Goal: Information Seeking & Learning: Learn about a topic

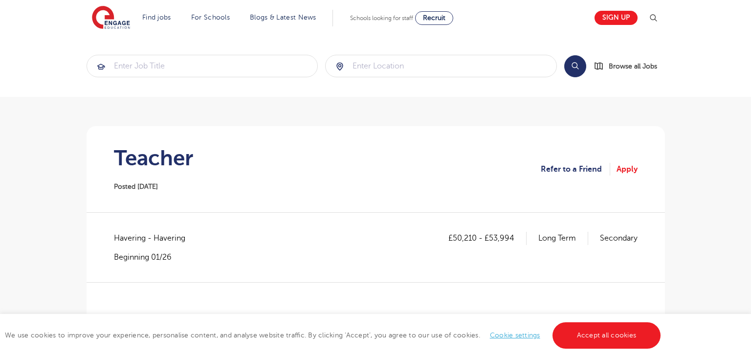
scroll to position [100, 0]
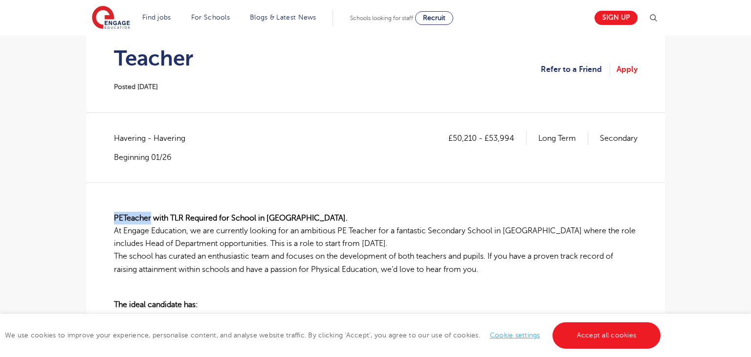
click at [125, 142] on span "Havering - Havering" at bounding box center [154, 138] width 81 height 13
copy span "Havering"
drag, startPoint x: 452, startPoint y: 137, endPoint x: 476, endPoint y: 137, distance: 24.0
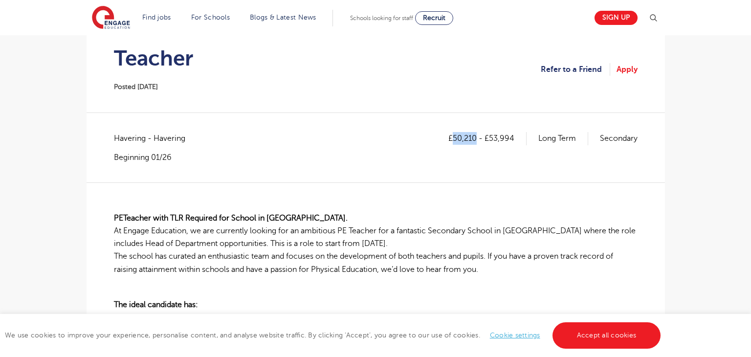
click at [476, 137] on p "£50,210 - £53,994" at bounding box center [488, 138] width 78 height 13
copy p "50,210"
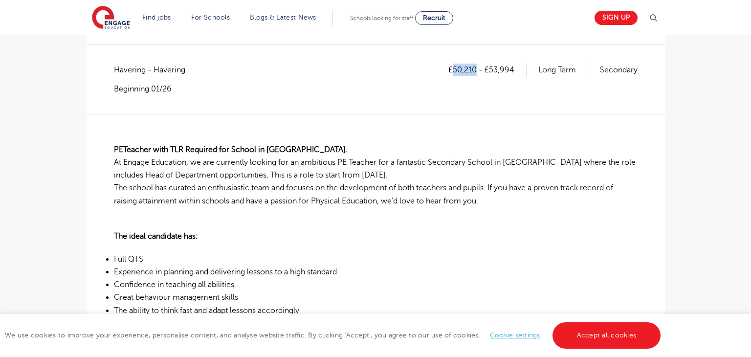
scroll to position [164, 0]
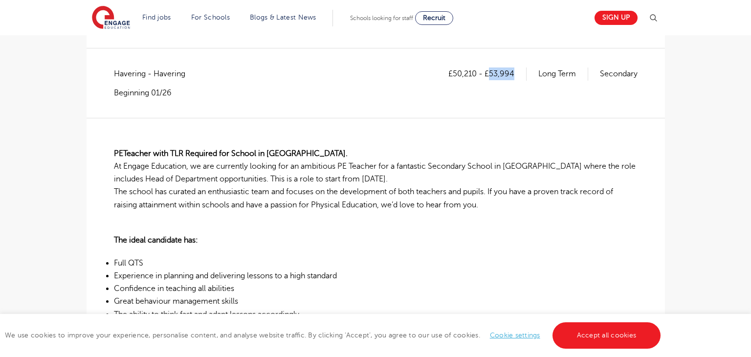
drag, startPoint x: 489, startPoint y: 70, endPoint x: 514, endPoint y: 70, distance: 25.4
click at [514, 70] on p "£50,210 - £53,994" at bounding box center [488, 73] width 78 height 13
copy p "53,994"
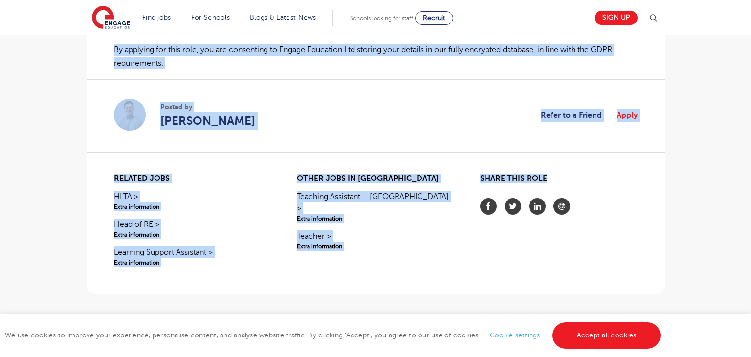
scroll to position [725, 0]
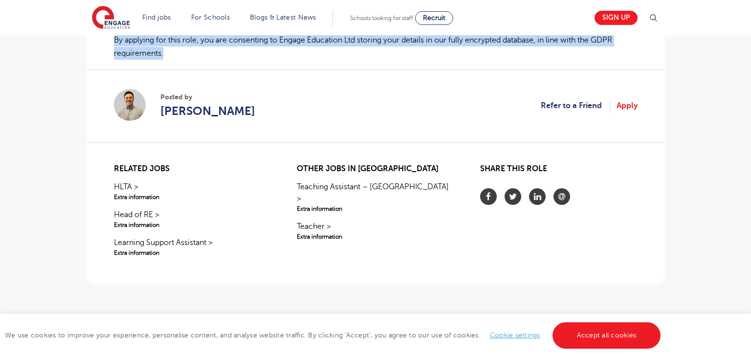
drag, startPoint x: 115, startPoint y: 153, endPoint x: 165, endPoint y: 51, distance: 112.9
copy div "PE Teacher with TLR Required for School in Rainham. At Engage Education, we are…"
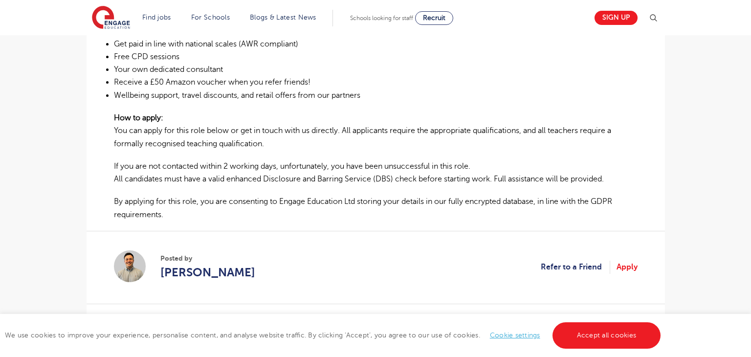
scroll to position [553, 0]
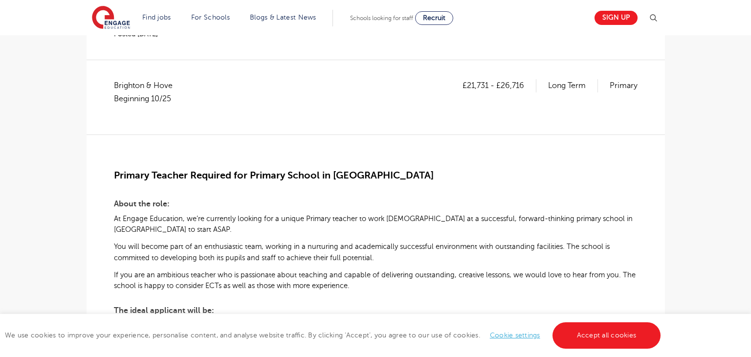
scroll to position [157, 0]
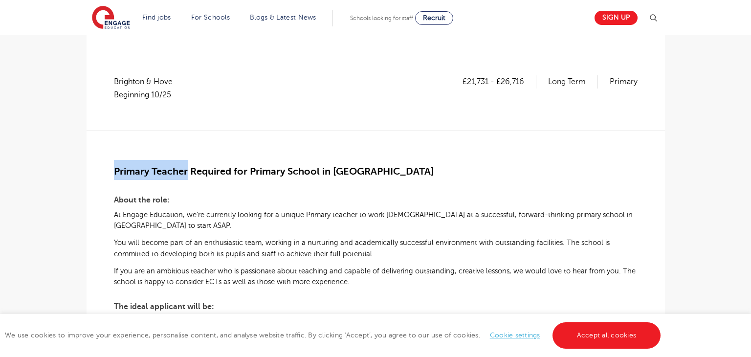
drag, startPoint x: 115, startPoint y: 168, endPoint x: 187, endPoint y: 169, distance: 72.4
click at [187, 169] on span "Primary Teacher Required for Primary School in Brighton" at bounding box center [274, 171] width 320 height 11
copy span "Primary Teacher"
click at [119, 79] on span "Brighton & Hove Beginning 10/25" at bounding box center [148, 88] width 68 height 26
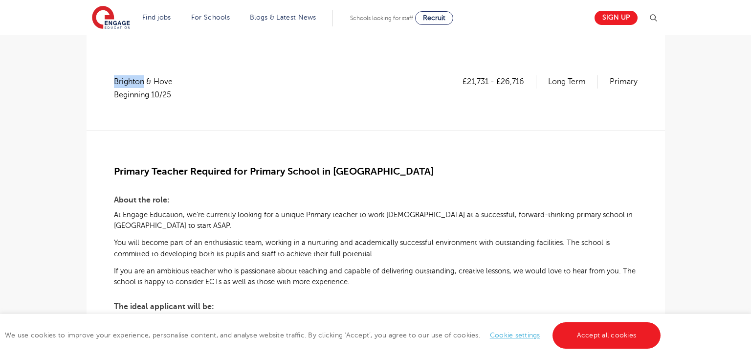
copy span "[GEOGRAPHIC_DATA]"
drag, startPoint x: 468, startPoint y: 80, endPoint x: 487, endPoint y: 83, distance: 19.2
click at [487, 83] on p "£21,731 - £26,716" at bounding box center [500, 81] width 74 height 13
copy p "21,731"
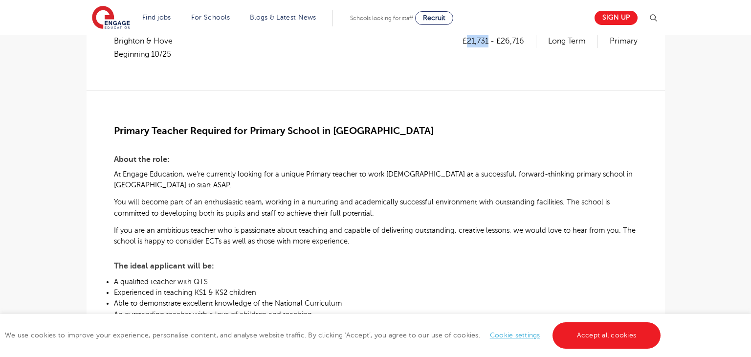
scroll to position [188, 0]
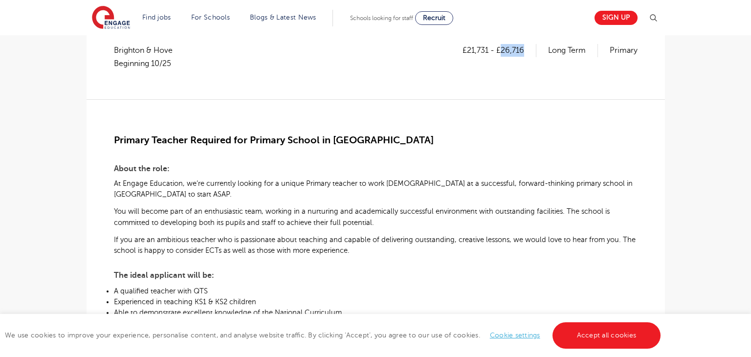
drag, startPoint x: 502, startPoint y: 47, endPoint x: 525, endPoint y: 47, distance: 23.0
click at [525, 47] on p "£21,731 - £26,716" at bounding box center [500, 50] width 74 height 13
copy p "26,716"
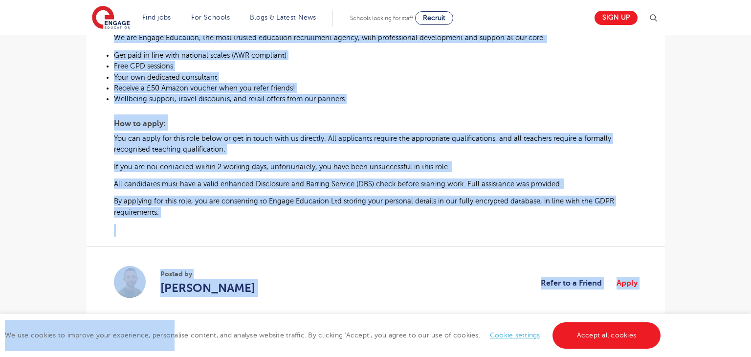
scroll to position [527, 0]
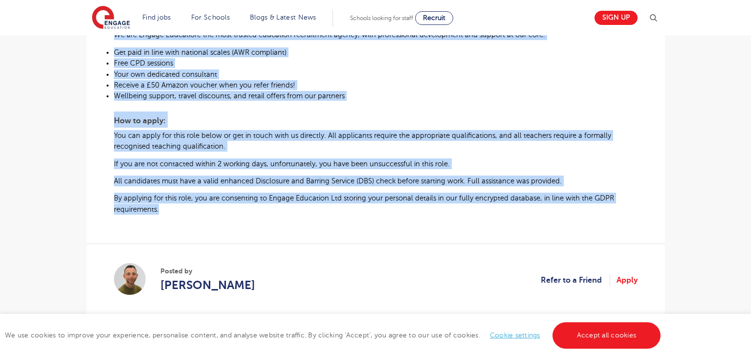
drag, startPoint x: 116, startPoint y: 140, endPoint x: 160, endPoint y: 212, distance: 84.3
copy div "Primary Teacher Required for Primary School in Brighton About the role: At Enga…"
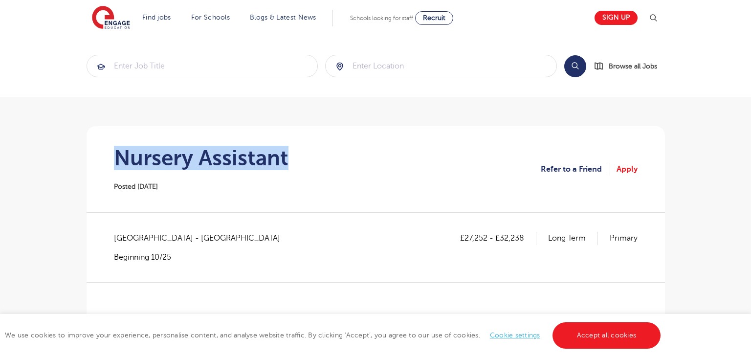
drag, startPoint x: 117, startPoint y: 156, endPoint x: 303, endPoint y: 159, distance: 185.4
click at [303, 159] on section "Nursery Assistant Posted 09/10/25 Refer to a Friend Apply" at bounding box center [375, 169] width 563 height 86
copy h1 "Nursery Assistant"
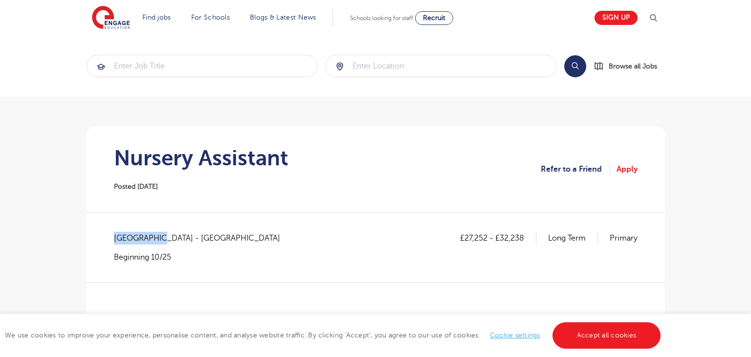
drag, startPoint x: 114, startPoint y: 235, endPoint x: 157, endPoint y: 237, distance: 42.6
click at [157, 237] on span "West Sussex - Worthing" at bounding box center [202, 238] width 176 height 13
copy span "West Sussex"
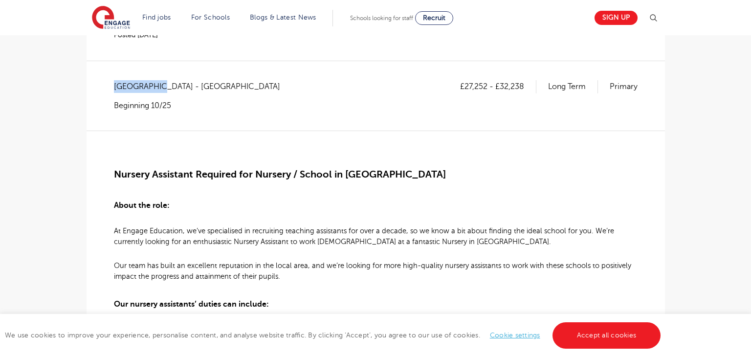
scroll to position [149, 0]
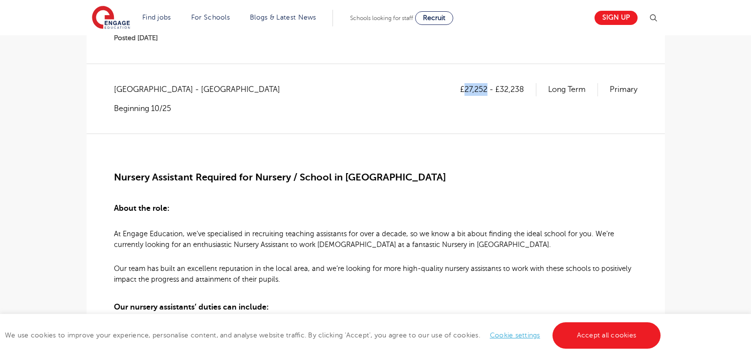
drag, startPoint x: 464, startPoint y: 91, endPoint x: 487, endPoint y: 91, distance: 23.5
click at [487, 91] on p "£27,252 - £32,238" at bounding box center [498, 89] width 76 height 13
copy p "27,252"
drag, startPoint x: 500, startPoint y: 87, endPoint x: 525, endPoint y: 87, distance: 24.9
click at [525, 87] on p "£27,252 - £32,238" at bounding box center [498, 89] width 76 height 13
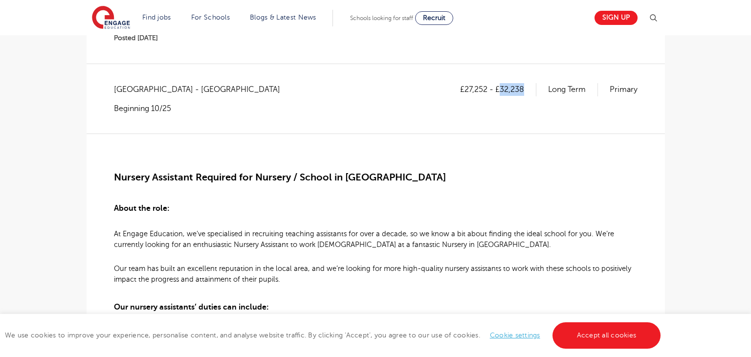
copy p "32,238"
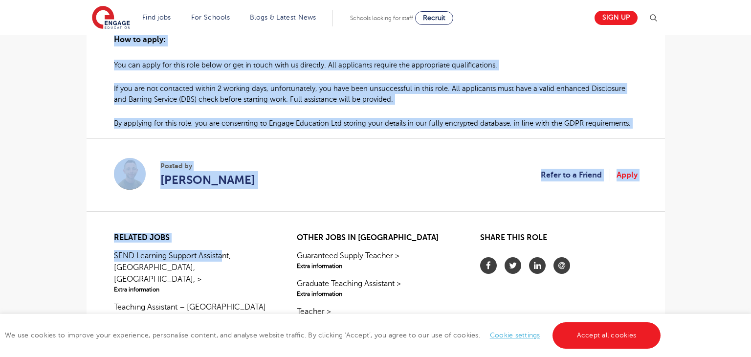
scroll to position [798, 0]
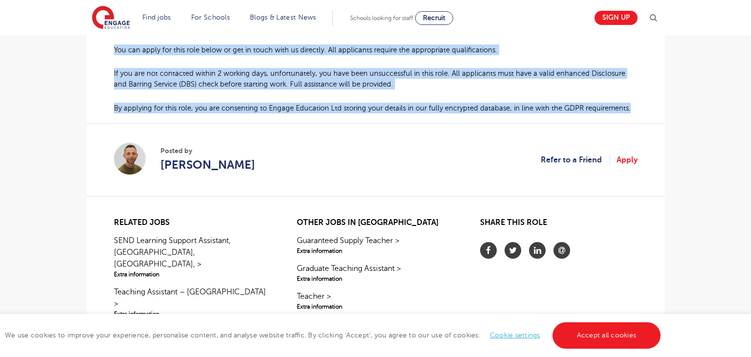
drag, startPoint x: 115, startPoint y: 176, endPoint x: 629, endPoint y: 107, distance: 518.7
copy div "Nursery Assistant Required for Nursery / School in Worthing About the role: At …"
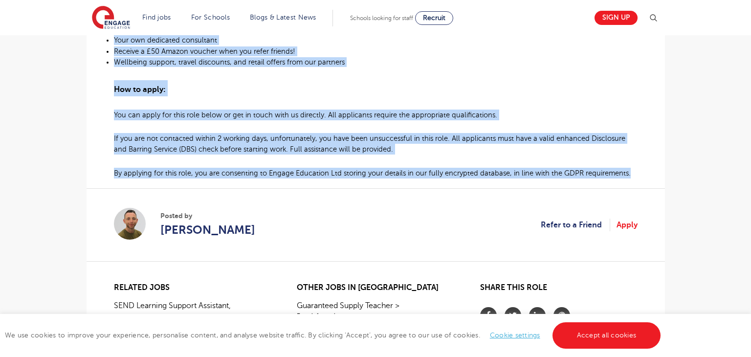
scroll to position [704, 0]
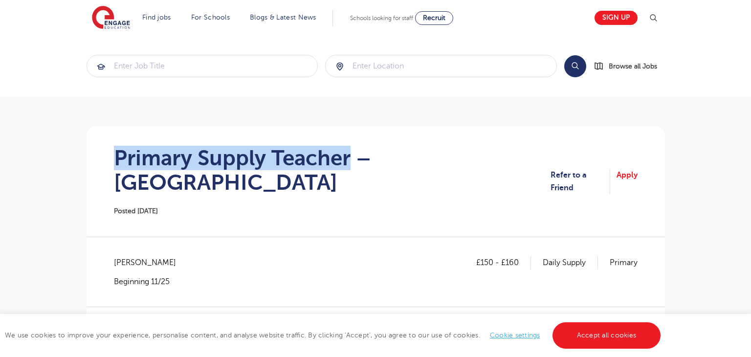
drag, startPoint x: 117, startPoint y: 154, endPoint x: 351, endPoint y: 158, distance: 233.3
click at [351, 158] on h1 "Primary Supply Teacher – Merton" at bounding box center [332, 170] width 437 height 49
copy h1 "Primary Supply Teacher"
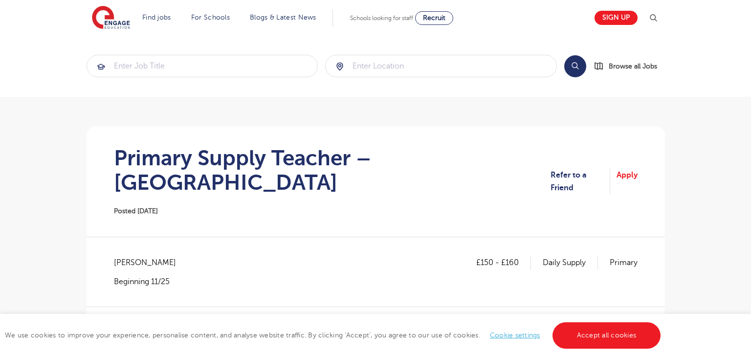
click at [133, 256] on span "Merton - Merton" at bounding box center [150, 262] width 72 height 13
copy span "Merton"
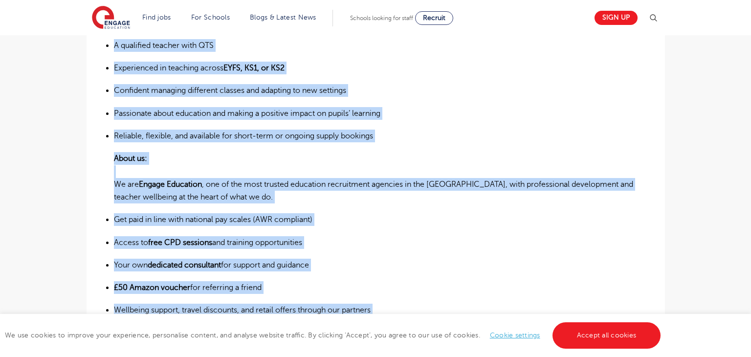
scroll to position [575, 0]
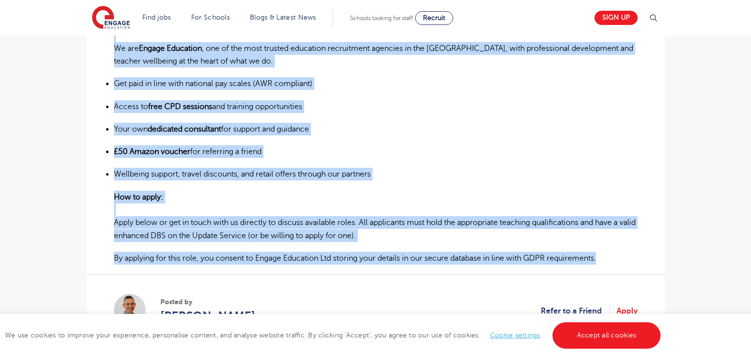
drag, startPoint x: 114, startPoint y: 245, endPoint x: 604, endPoint y: 232, distance: 489.8
copy div "Supply Teacher Required for Primary Schools in Merton About the role: At Engage…"
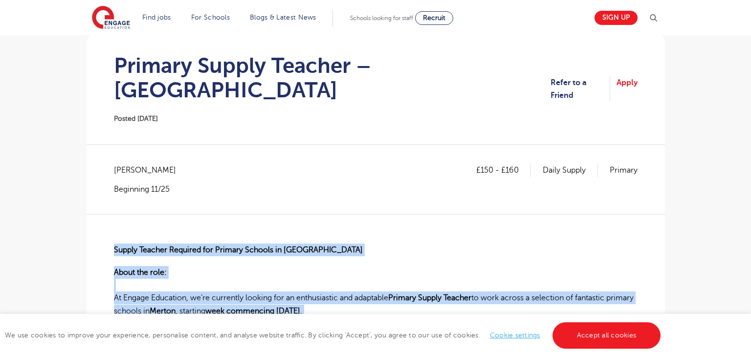
scroll to position [90, 0]
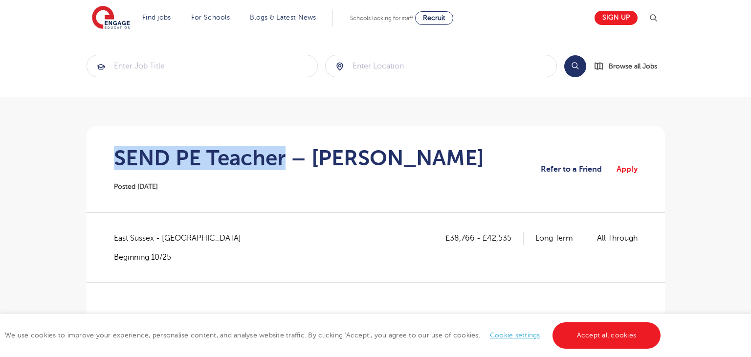
drag, startPoint x: 114, startPoint y: 156, endPoint x: 286, endPoint y: 157, distance: 171.7
click at [286, 157] on h1 "SEND PE Teacher – [PERSON_NAME]" at bounding box center [299, 158] width 370 height 24
copy h1 "SEND PE Teacher"
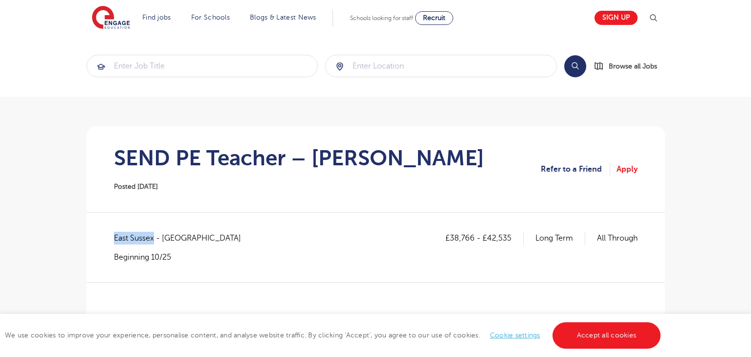
drag, startPoint x: 112, startPoint y: 239, endPoint x: 154, endPoint y: 240, distance: 41.6
copy span "[GEOGRAPHIC_DATA]"
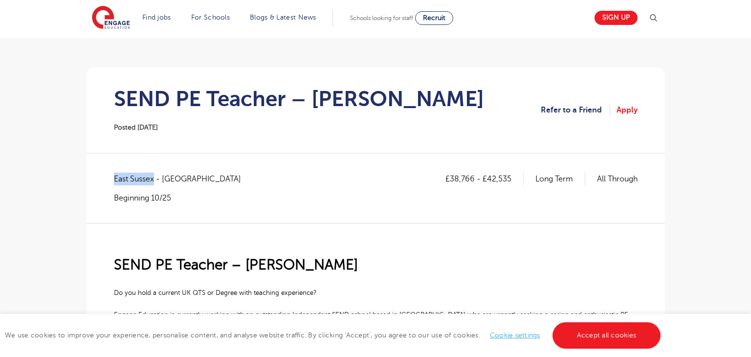
scroll to position [133, 0]
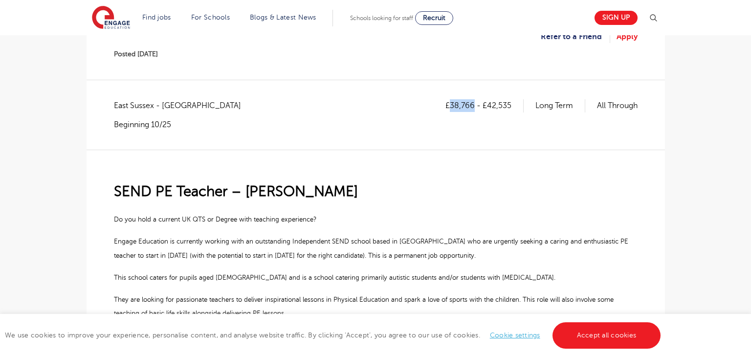
drag, startPoint x: 449, startPoint y: 103, endPoint x: 474, endPoint y: 103, distance: 25.4
click at [474, 103] on p "£38,766 - £42,535" at bounding box center [485, 105] width 78 height 13
copy p "38,766"
drag, startPoint x: 487, startPoint y: 104, endPoint x: 516, endPoint y: 104, distance: 29.8
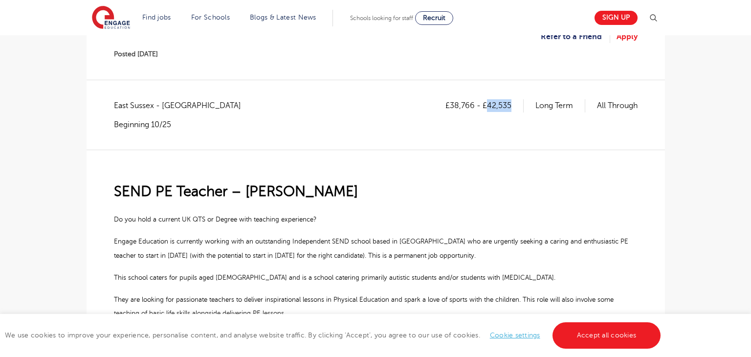
click at [516, 104] on p "£38,766 - £42,535" at bounding box center [485, 105] width 78 height 13
copy p "42,535"
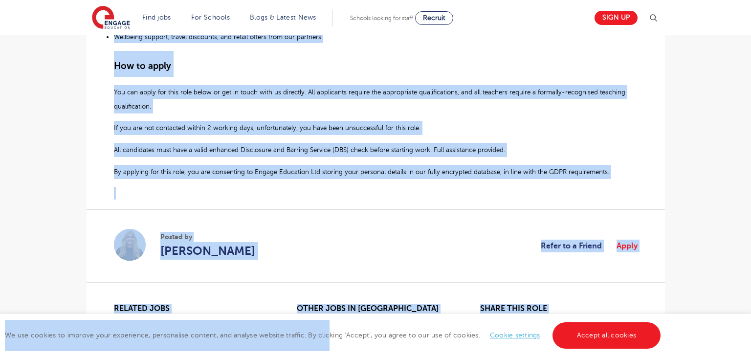
scroll to position [786, 0]
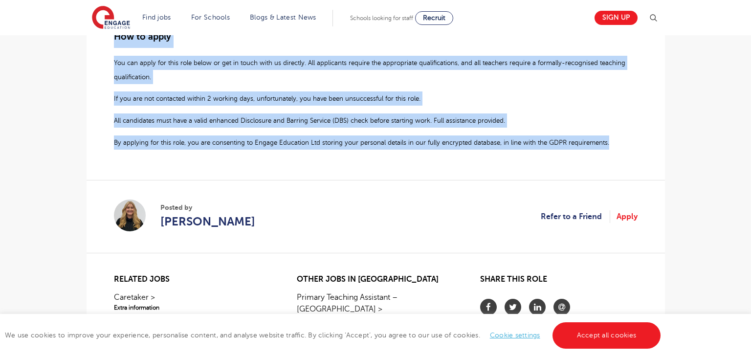
drag, startPoint x: 112, startPoint y: 189, endPoint x: 609, endPoint y: 143, distance: 499.0
copy div "SEND PE Teacher – Lewes Do you hold a current UK QTS or Degree with teaching ex…"
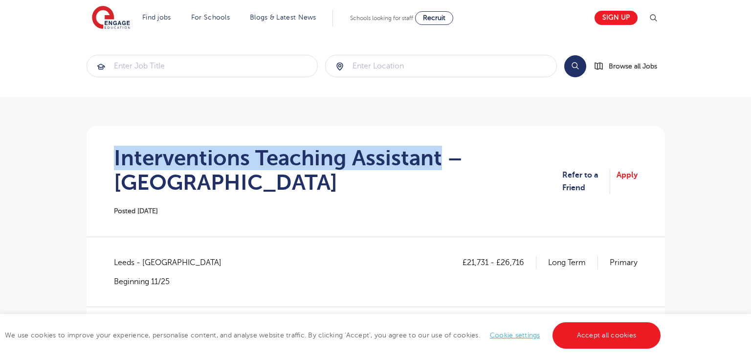
drag, startPoint x: 116, startPoint y: 161, endPoint x: 438, endPoint y: 161, distance: 321.3
click at [438, 161] on h1 "Interventions Teaching Assistant – [GEOGRAPHIC_DATA]" at bounding box center [338, 170] width 449 height 49
copy h1 "Interventions Teaching Assistant"
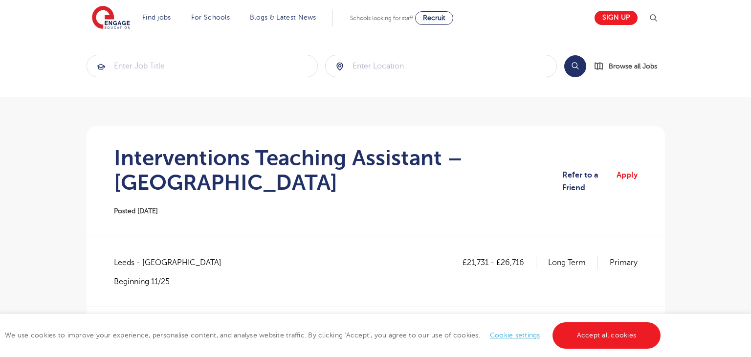
click at [121, 256] on span "Leeds - [GEOGRAPHIC_DATA]" at bounding box center [172, 262] width 117 height 13
copy span "[GEOGRAPHIC_DATA]"
drag, startPoint x: 466, startPoint y: 240, endPoint x: 488, endPoint y: 238, distance: 22.1
click at [488, 256] on p "£21,731 - £26,716" at bounding box center [500, 262] width 74 height 13
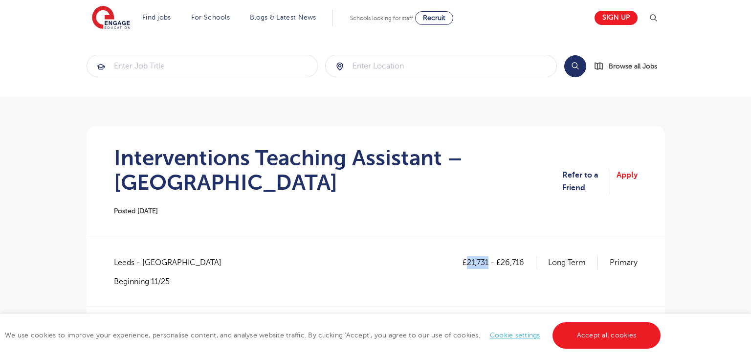
copy p "21,731"
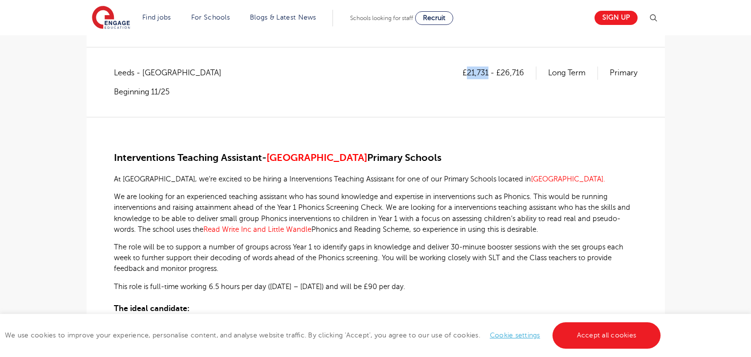
scroll to position [187, 0]
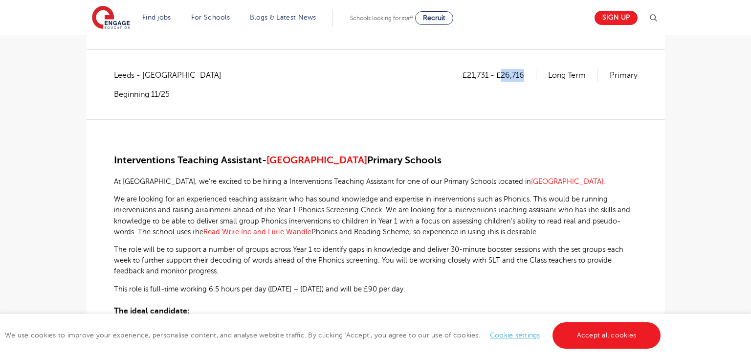
drag, startPoint x: 501, startPoint y: 50, endPoint x: 529, endPoint y: 49, distance: 27.9
click at [529, 69] on p "£21,731 - £26,716" at bounding box center [500, 75] width 74 height 13
copy p "26,716"
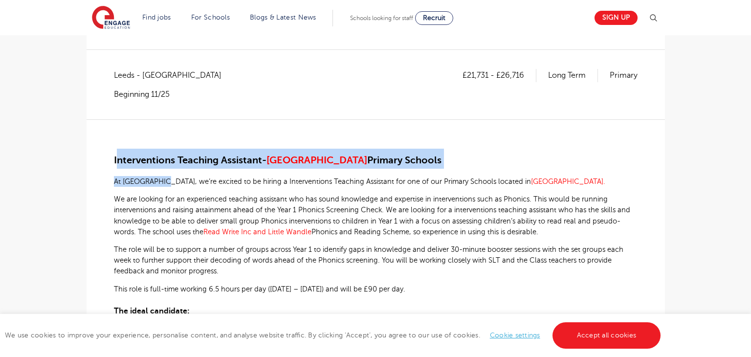
drag, startPoint x: 115, startPoint y: 134, endPoint x: 163, endPoint y: 145, distance: 49.2
click at [163, 145] on div "Interventions Teaching Assistant- Leeds Primary Schools At Engage, we’re excite…" at bounding box center [376, 317] width 524 height 396
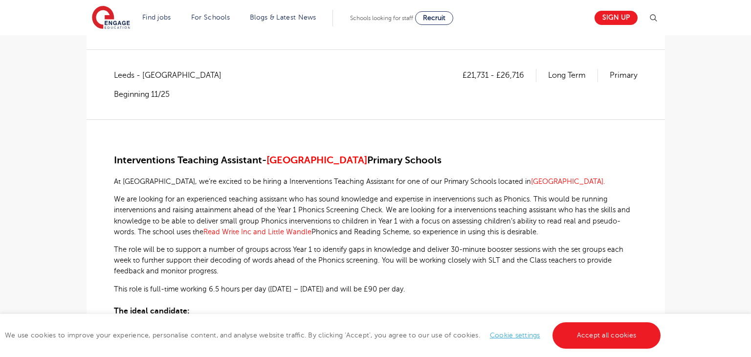
click at [158, 169] on div "Interventions Teaching Assistant- Leeds Primary Schools At Engage, we’re excite…" at bounding box center [376, 317] width 524 height 396
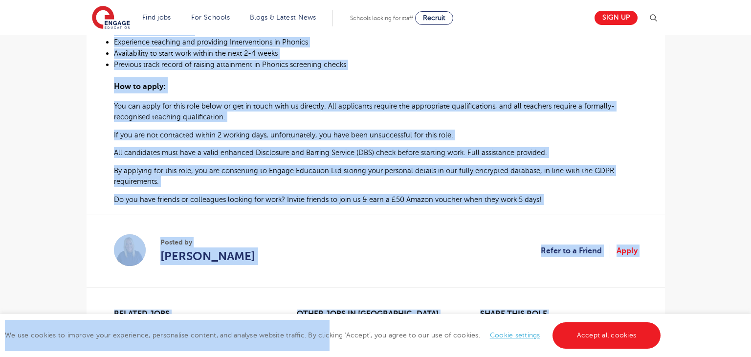
scroll to position [501, 0]
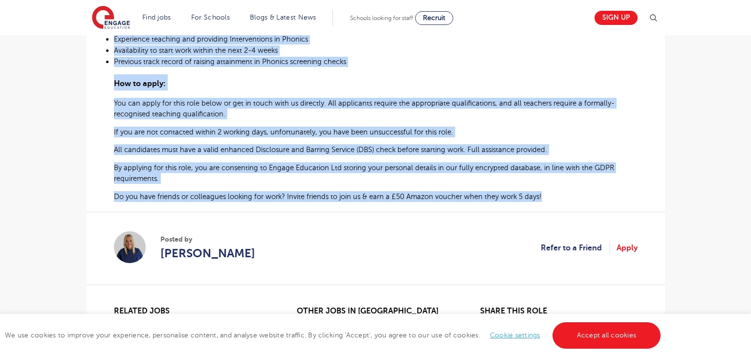
drag, startPoint x: 113, startPoint y: 135, endPoint x: 550, endPoint y: 176, distance: 439.2
click at [550, 176] on div "£21,731 - £26,716 Long Term Primary Leeds - Leeds Beginning 11/25 Interventions…" at bounding box center [375, 23] width 563 height 537
copy div "Interventions Teaching Assistant- Leeds Primary Schools At Engage, we’re excite…"
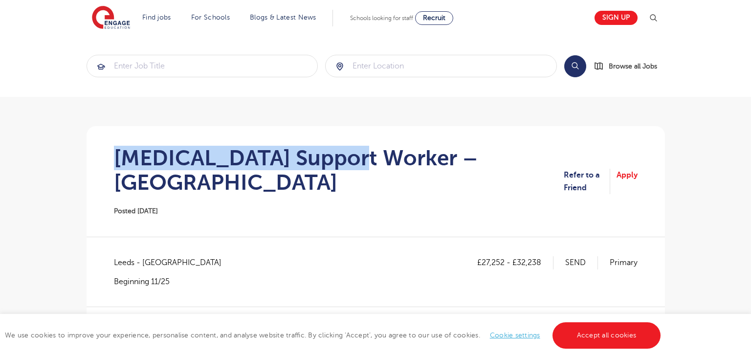
drag, startPoint x: 117, startPoint y: 163, endPoint x: 347, endPoint y: 162, distance: 230.4
click at [347, 162] on h1 "[MEDICAL_DATA] Support Worker – [GEOGRAPHIC_DATA]" at bounding box center [339, 170] width 450 height 49
copy h1 "[MEDICAL_DATA] Support Worker"
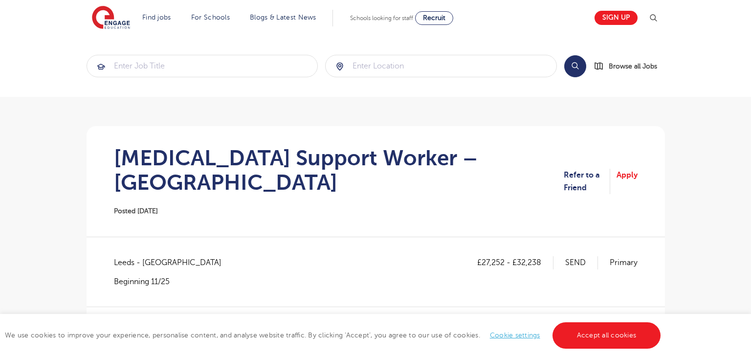
click at [124, 256] on span "Leeds - [GEOGRAPHIC_DATA]" at bounding box center [172, 262] width 117 height 13
click at [124, 256] on span "Leeds - Leeds" at bounding box center [172, 262] width 117 height 13
copy span "Leeds"
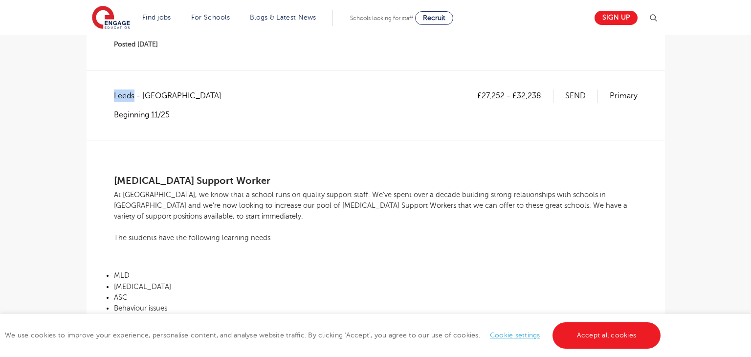
scroll to position [166, 0]
drag, startPoint x: 482, startPoint y: 74, endPoint x: 504, endPoint y: 73, distance: 22.0
click at [504, 90] on p "£27,252 - £32,238" at bounding box center [515, 96] width 76 height 13
copy p "27,252"
drag, startPoint x: 517, startPoint y: 71, endPoint x: 548, endPoint y: 71, distance: 30.8
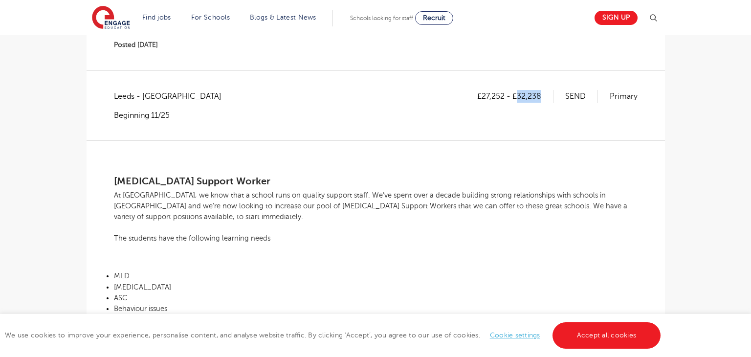
click at [548, 90] on p "£27,252 - £32,238" at bounding box center [515, 96] width 76 height 13
copy p "32,238"
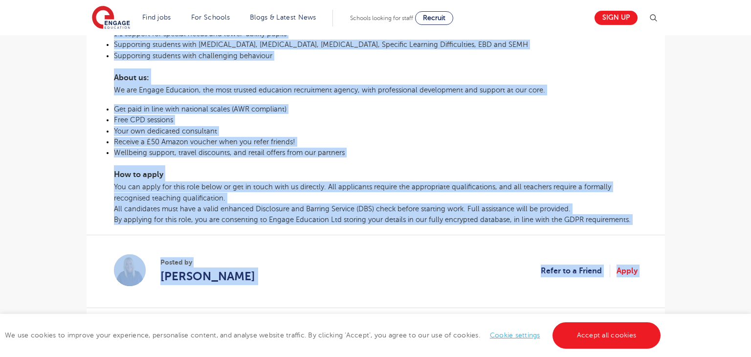
scroll to position [632, 0]
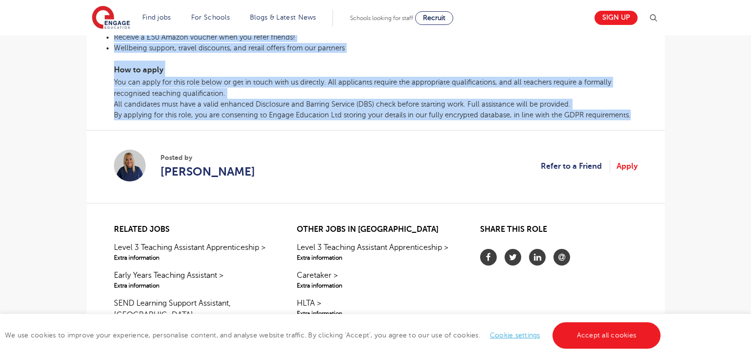
drag, startPoint x: 114, startPoint y: 157, endPoint x: 640, endPoint y: 98, distance: 529.1
copy div "Autism Support Worker At Engage, we know that a school runs on quality support …"
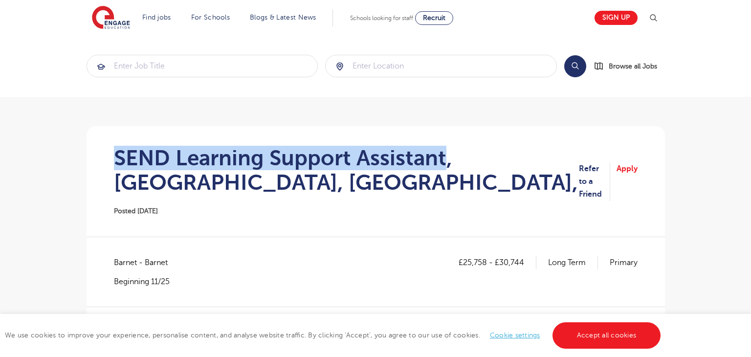
drag, startPoint x: 0, startPoint y: 0, endPoint x: 446, endPoint y: 158, distance: 473.4
click at [446, 158] on section "SEND Learning Support Assistant, [GEOGRAPHIC_DATA], [GEOGRAPHIC_DATA], Posted […" at bounding box center [375, 181] width 563 height 111
copy h1 "SEND Learning Support Assistant"
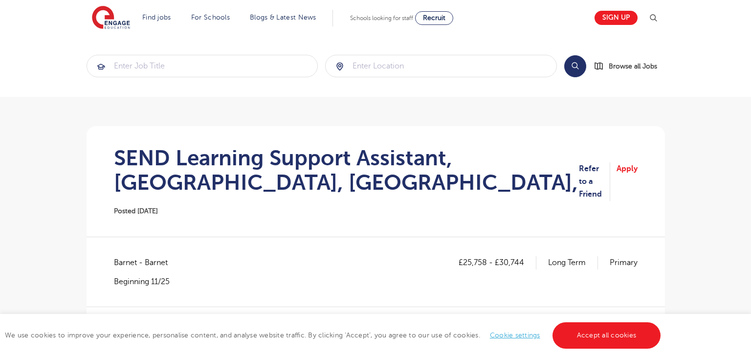
click at [124, 263] on span "Barnet - Barnet" at bounding box center [146, 262] width 64 height 13
copy span "Barnet"
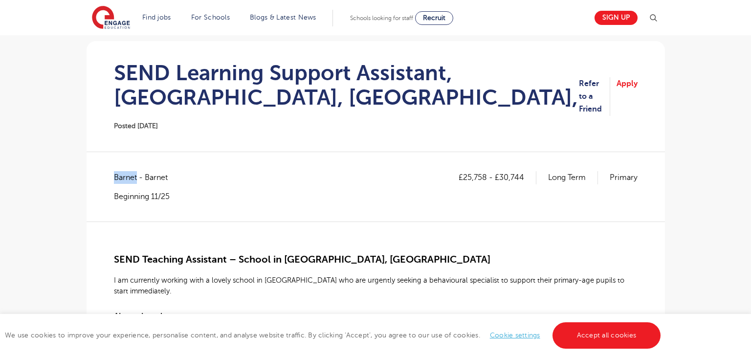
scroll to position [116, 0]
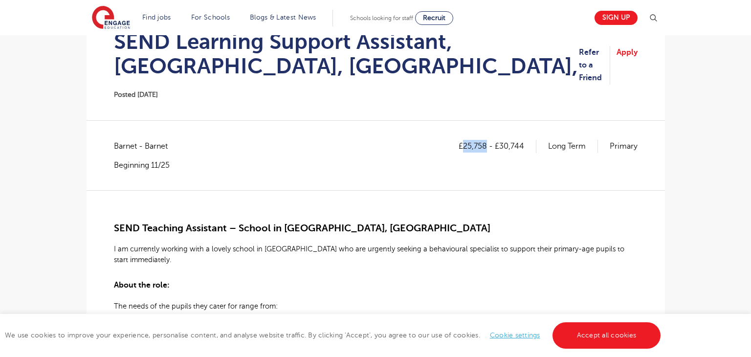
drag, startPoint x: 463, startPoint y: 146, endPoint x: 487, endPoint y: 147, distance: 23.5
click at [487, 147] on p "£25,758 - £30,744" at bounding box center [498, 146] width 78 height 13
copy p "25,758"
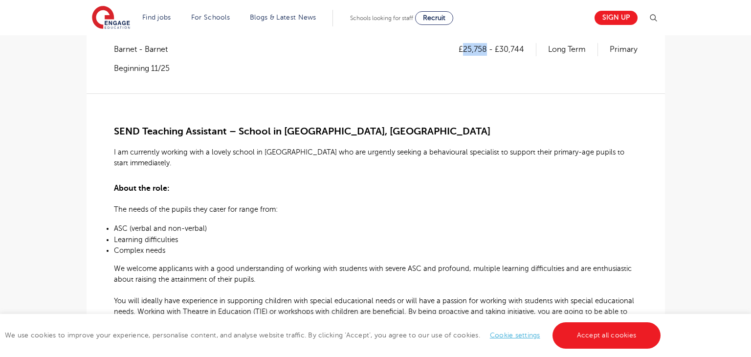
scroll to position [211, 0]
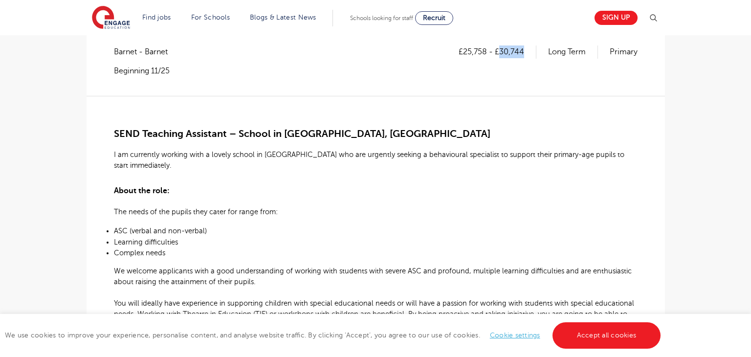
drag, startPoint x: 500, startPoint y: 49, endPoint x: 524, endPoint y: 51, distance: 24.0
click at [524, 51] on p "£25,758 - £30,744" at bounding box center [498, 51] width 78 height 13
copy p "30,744"
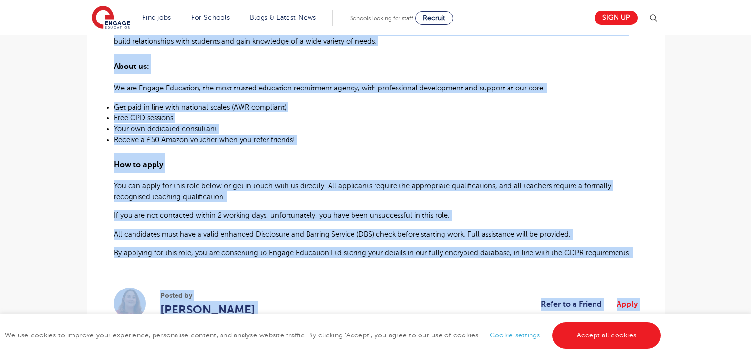
scroll to position [545, 0]
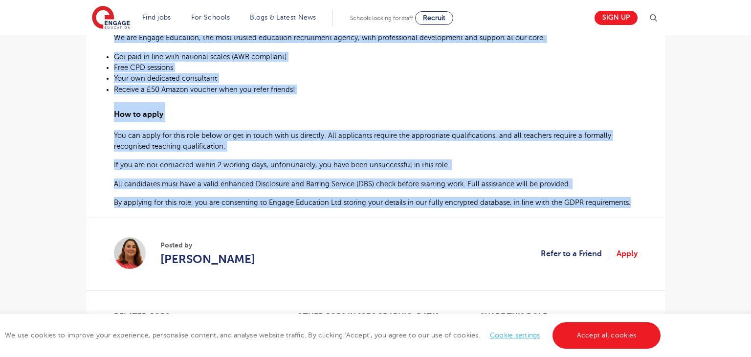
drag, startPoint x: 113, startPoint y: 132, endPoint x: 638, endPoint y: 202, distance: 529.5
click at [638, 202] on div "£25,758 - £30,744 Long Term Primary Barnet - Barnet Beginning 11/25 SEND Teachi…" at bounding box center [375, 4] width 563 height 586
copy div "SEND Teaching Assistant – School in Barnet, Colindale I am currently working wi…"
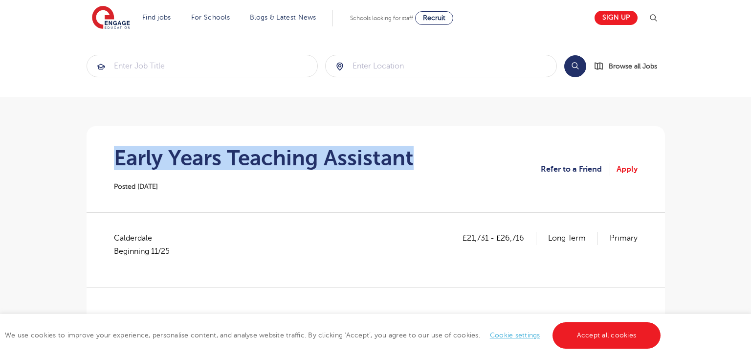
drag, startPoint x: 114, startPoint y: 152, endPoint x: 444, endPoint y: 158, distance: 330.2
click at [444, 158] on section "Early Years Teaching Assistant Posted 10/10/25 Refer to a Friend Apply" at bounding box center [375, 169] width 563 height 86
copy h1 "Early Years Teaching Assistant"
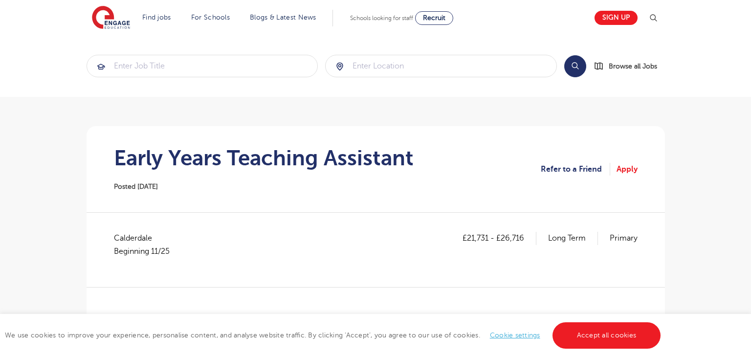
click at [124, 245] on p "Beginning 11/25" at bounding box center [142, 251] width 56 height 13
click at [124, 239] on span "Calderdale Beginning 11/25" at bounding box center [147, 245] width 66 height 26
copy span "Calderdale"
drag, startPoint x: 467, startPoint y: 238, endPoint x: 488, endPoint y: 238, distance: 21.0
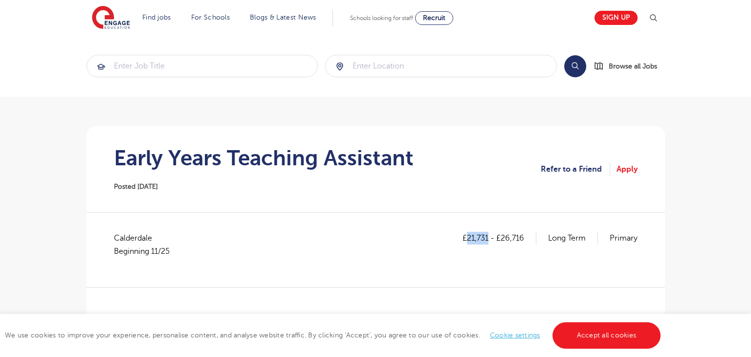
click at [488, 238] on p "£21,731 - £26,716" at bounding box center [500, 238] width 74 height 13
copy p "21,731"
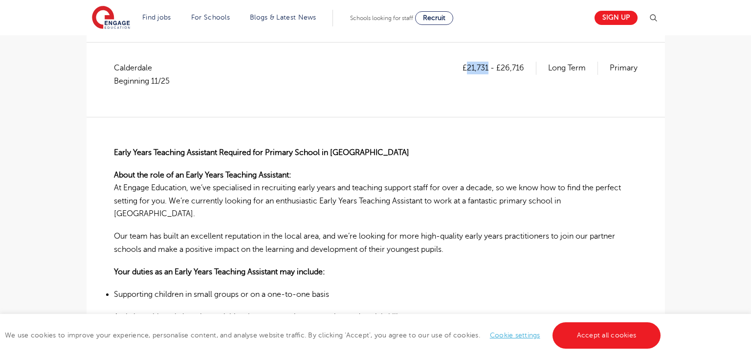
scroll to position [54, 0]
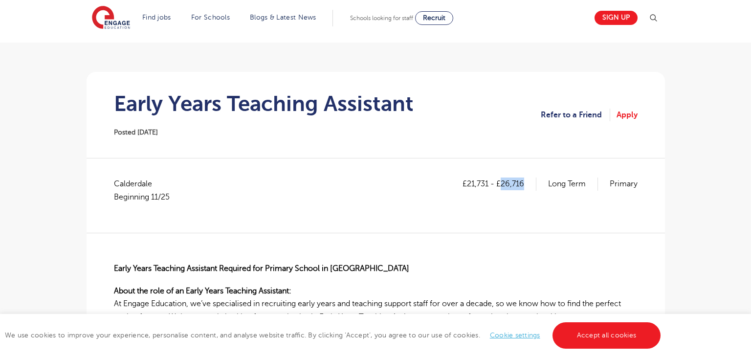
drag, startPoint x: 503, startPoint y: 182, endPoint x: 525, endPoint y: 184, distance: 22.1
click at [525, 184] on p "£21,731 - £26,716" at bounding box center [500, 184] width 74 height 13
copy p "26,716"
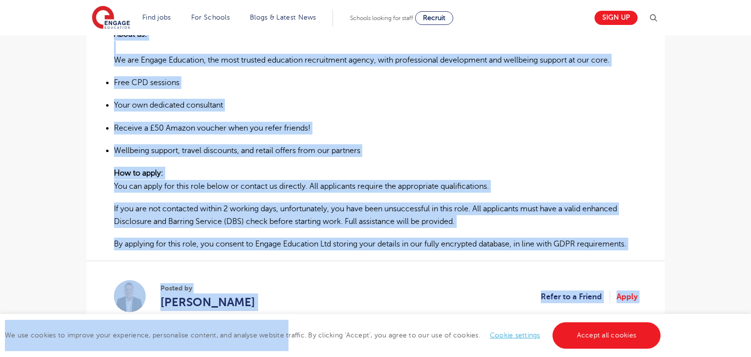
scroll to position [789, 0]
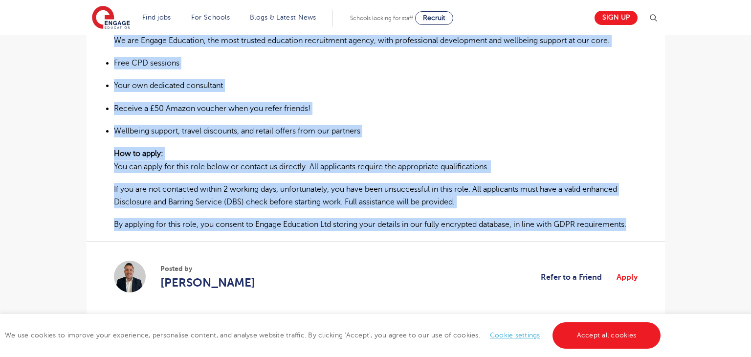
drag, startPoint x: 114, startPoint y: 157, endPoint x: 640, endPoint y: 211, distance: 529.1
copy div "Early Years Teaching Assistant Required for Primary School in Halifax About the…"
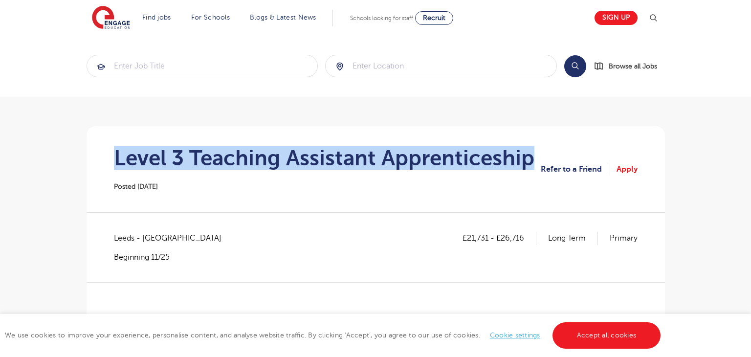
drag, startPoint x: 112, startPoint y: 161, endPoint x: 532, endPoint y: 163, distance: 419.7
click at [532, 163] on section "Level 3 Teaching Assistant Apprenticeship Posted 10/10/25 Refer to a Friend App…" at bounding box center [375, 169] width 563 height 86
copy h1 "Level 3 Teaching Assistant Apprenticeship"
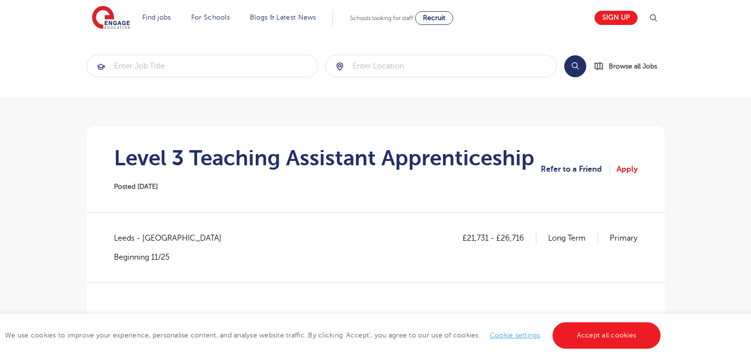
click at [118, 237] on span "Leeds - [GEOGRAPHIC_DATA]" at bounding box center [172, 238] width 117 height 13
copy span "[GEOGRAPHIC_DATA]"
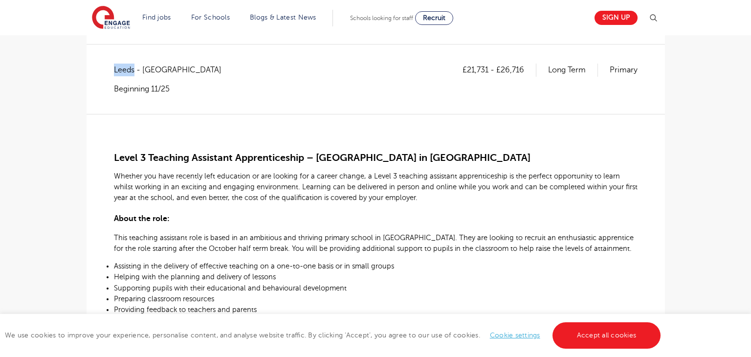
scroll to position [172, 0]
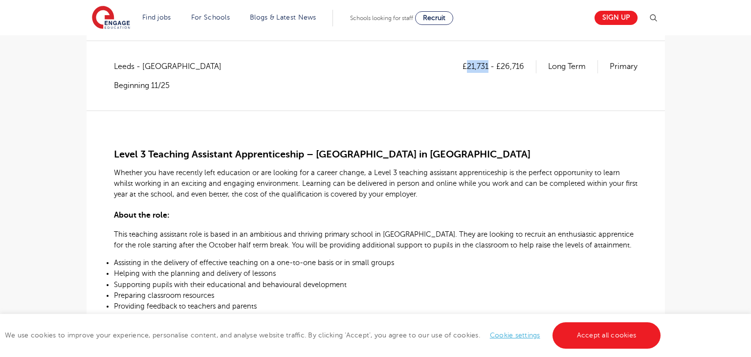
drag, startPoint x: 468, startPoint y: 65, endPoint x: 487, endPoint y: 66, distance: 19.6
click at [487, 66] on p "£21,731 - £26,716" at bounding box center [500, 66] width 74 height 13
copy p "21,731"
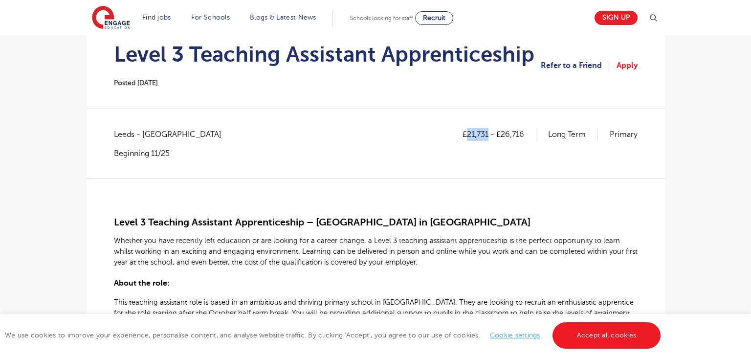
scroll to position [102, 0]
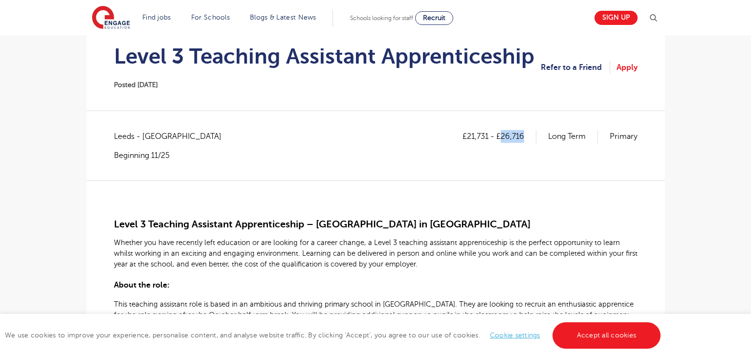
drag, startPoint x: 500, startPoint y: 135, endPoint x: 525, endPoint y: 136, distance: 24.5
click at [525, 136] on p "£21,731 - £26,716" at bounding box center [500, 136] width 74 height 13
copy p "26,716"
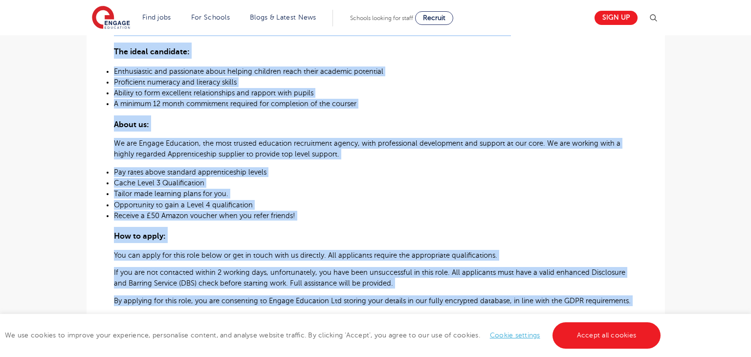
scroll to position [573, 0]
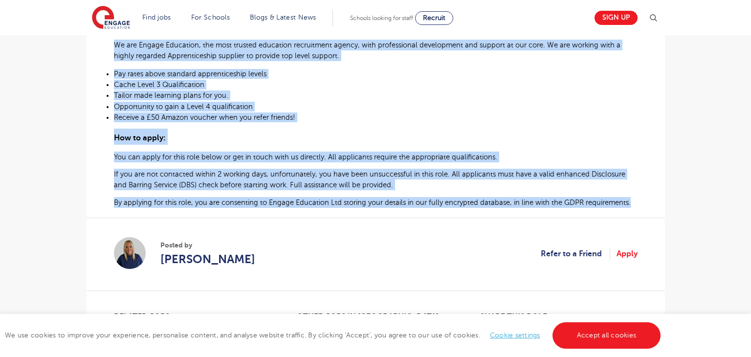
drag, startPoint x: 113, startPoint y: 222, endPoint x: 629, endPoint y: 212, distance: 516.1
copy div "Level 3 Teaching Assistant Apprenticeship – Primary School in West Leeds Whethe…"
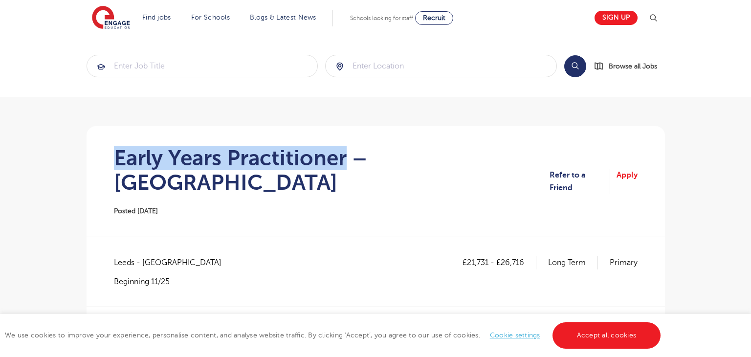
drag, startPoint x: 117, startPoint y: 154, endPoint x: 347, endPoint y: 155, distance: 229.4
click at [347, 155] on h1 "Early Years Practitioner – [GEOGRAPHIC_DATA]" at bounding box center [332, 170] width 436 height 49
copy h1 "Early Years Practitioner"
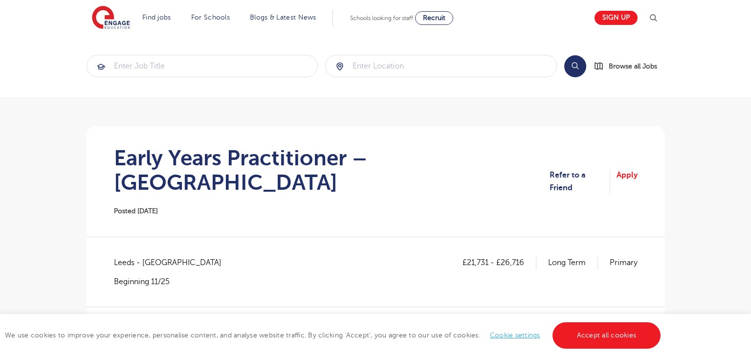
click at [116, 256] on span "Leeds - [GEOGRAPHIC_DATA]" at bounding box center [172, 262] width 117 height 13
copy span "[GEOGRAPHIC_DATA]"
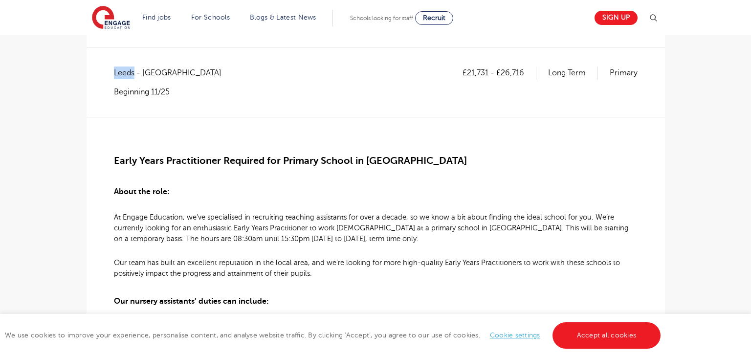
scroll to position [192, 0]
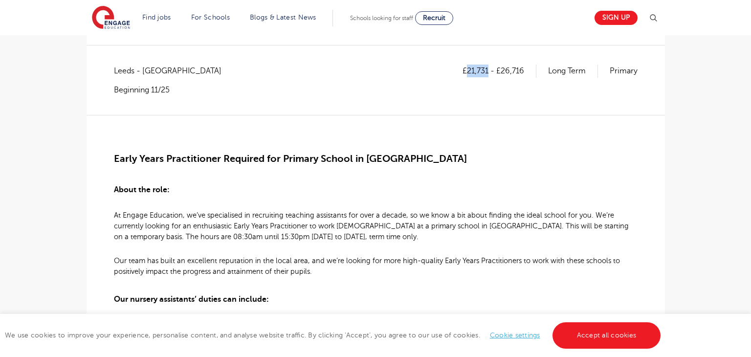
drag, startPoint x: 467, startPoint y: 46, endPoint x: 488, endPoint y: 47, distance: 20.6
click at [488, 65] on p "£21,731 - £26,716" at bounding box center [500, 71] width 74 height 13
copy p "21,731"
drag, startPoint x: 501, startPoint y: 46, endPoint x: 530, endPoint y: 48, distance: 29.4
click at [530, 65] on p "£21,731 - £26,716" at bounding box center [500, 71] width 74 height 13
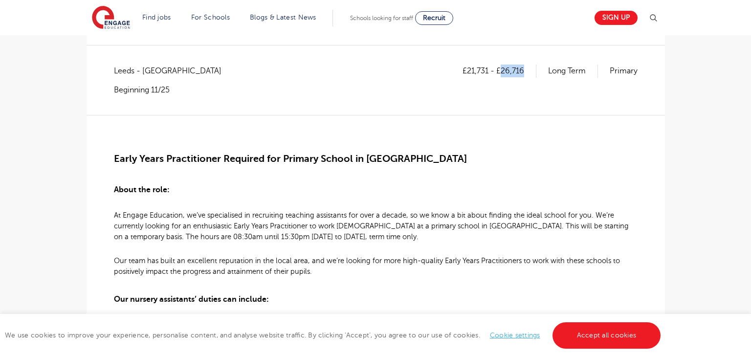
copy p "26,716"
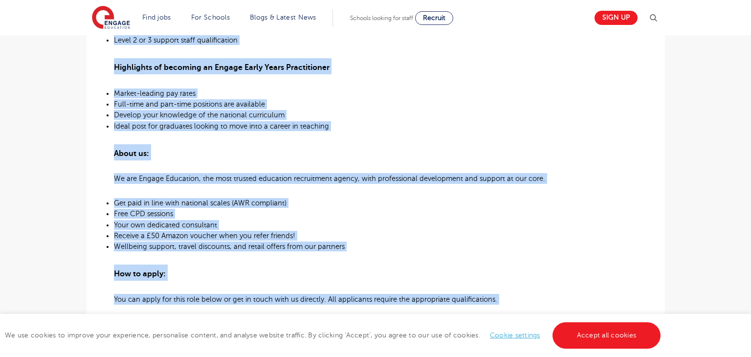
scroll to position [662, 0]
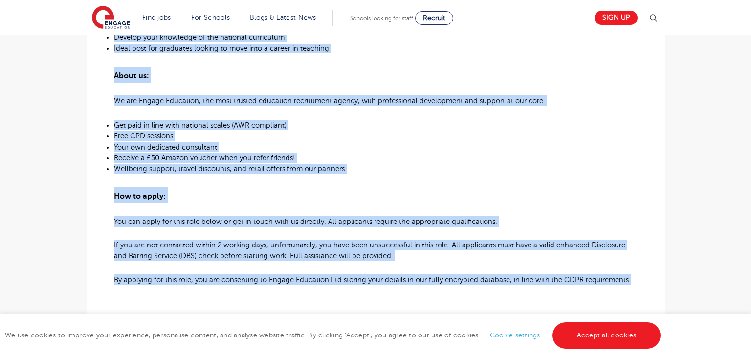
drag, startPoint x: 115, startPoint y: 134, endPoint x: 635, endPoint y: 257, distance: 534.9
copy div "Early Years Practitioner Required for Primary School in Leeds About the role: A…"
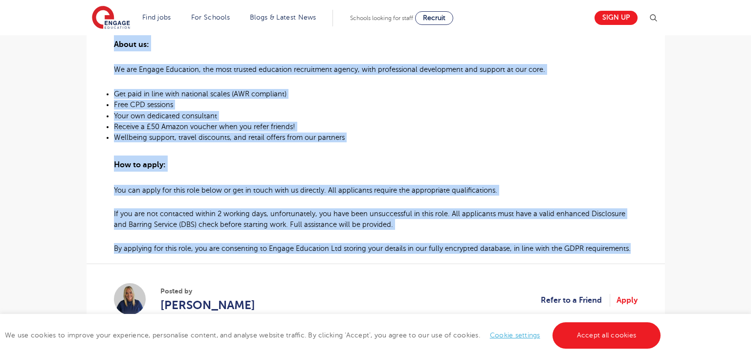
scroll to position [700, 0]
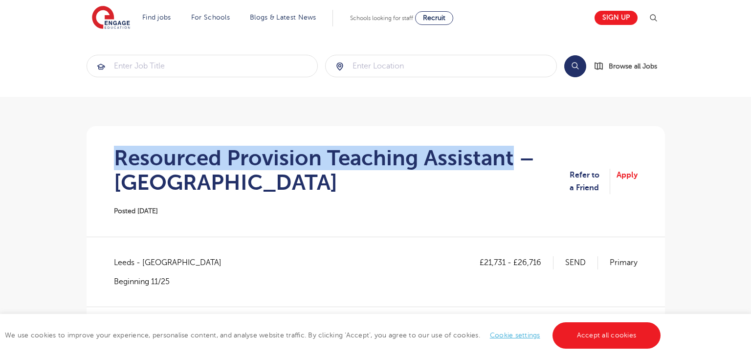
drag, startPoint x: 124, startPoint y: 158, endPoint x: 509, endPoint y: 158, distance: 385.4
click at [509, 158] on h1 "Resourced Provision Teaching Assistant – [GEOGRAPHIC_DATA]" at bounding box center [342, 170] width 456 height 49
copy h1 "Resourced Provision Teaching Assistant"
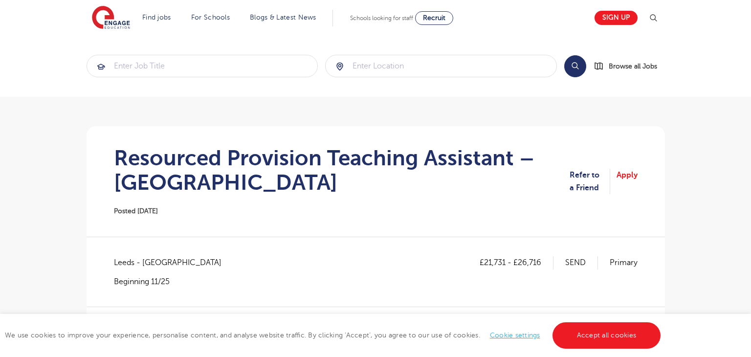
copy span "[GEOGRAPHIC_DATA]"
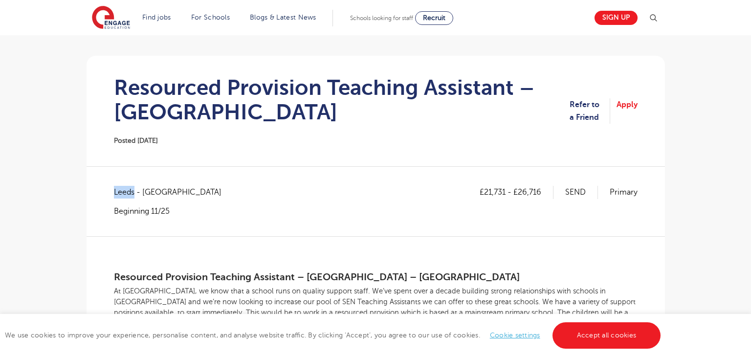
scroll to position [117, 0]
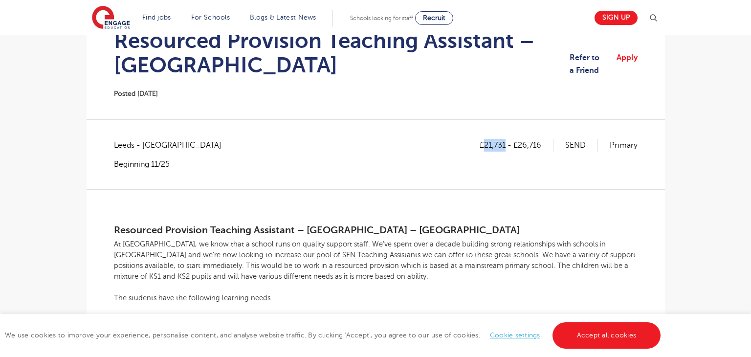
drag, startPoint x: 485, startPoint y: 146, endPoint x: 506, endPoint y: 146, distance: 20.5
click at [506, 146] on p "£21,731 - £26,716" at bounding box center [517, 145] width 74 height 13
copy p "21,731"
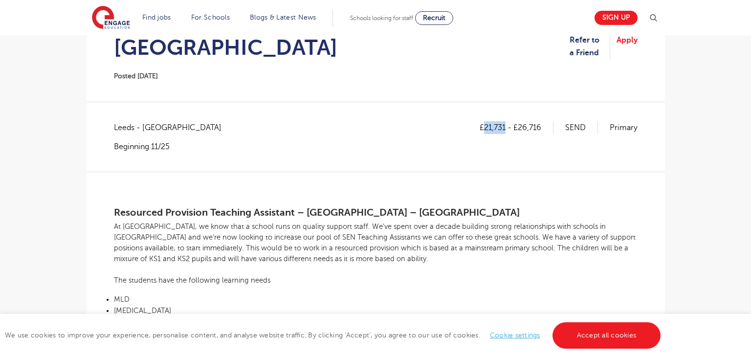
scroll to position [127, 0]
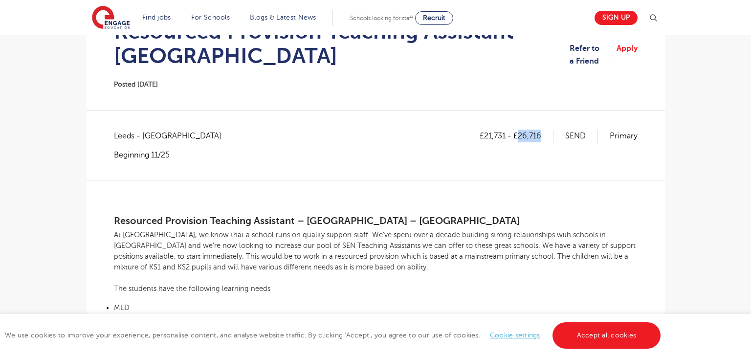
drag, startPoint x: 520, startPoint y: 136, endPoint x: 546, endPoint y: 134, distance: 26.0
click at [546, 134] on p "£21,731 - £26,716" at bounding box center [517, 136] width 74 height 13
copy p "26,716"
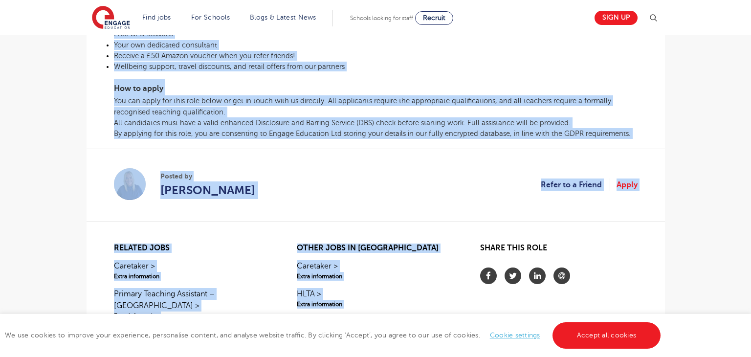
scroll to position [661, 0]
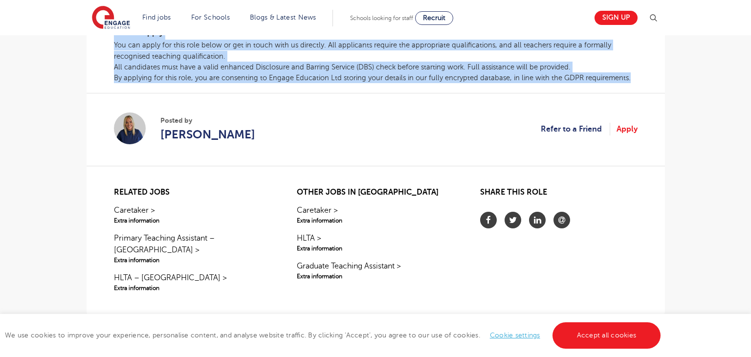
drag, startPoint x: 115, startPoint y: 222, endPoint x: 630, endPoint y: 85, distance: 532.9
copy div "Resourced Provision Teaching Assistant – Primary School – Leeds At Engage, we k…"
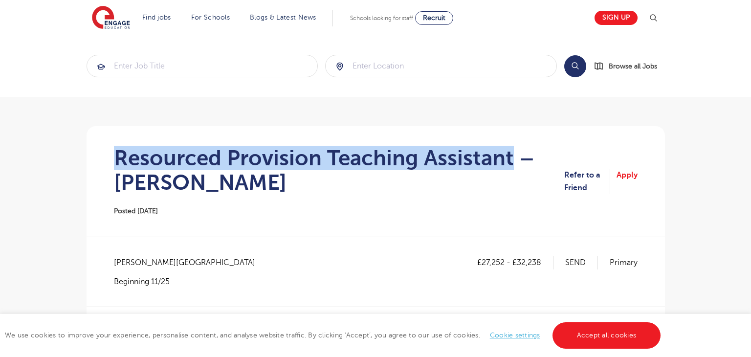
drag, startPoint x: 113, startPoint y: 158, endPoint x: 510, endPoint y: 159, distance: 397.2
click at [510, 159] on section "Resourced Provision Teaching Assistant – Wakefield Posted [DATE] Refer to a Fri…" at bounding box center [375, 181] width 563 height 111
copy h1 "Resourced Provision Teaching Assistant"
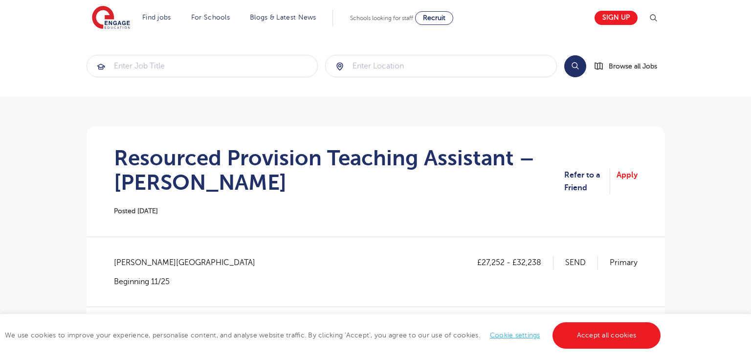
click at [128, 263] on span "Wakefield - Wakefield" at bounding box center [189, 262] width 151 height 13
copy span "Wakefield"
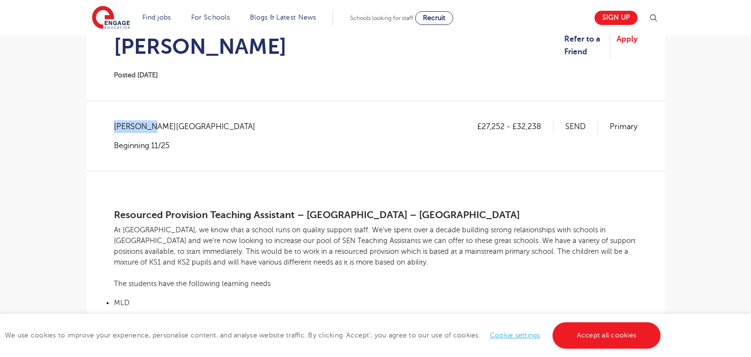
scroll to position [158, 0]
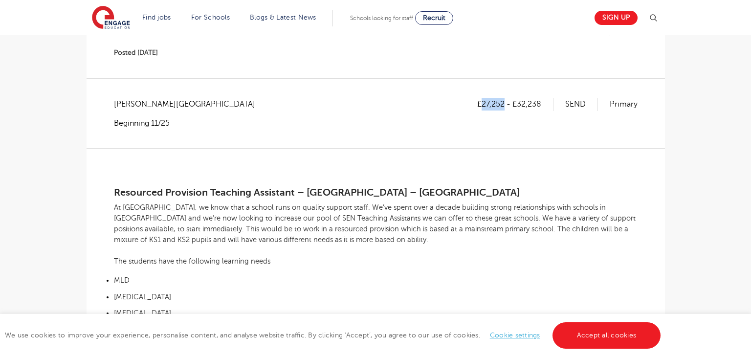
drag, startPoint x: 484, startPoint y: 105, endPoint x: 506, endPoint y: 105, distance: 22.0
click at [506, 105] on p "£27,252 - £32,238" at bounding box center [515, 104] width 76 height 13
copy p "27,252"
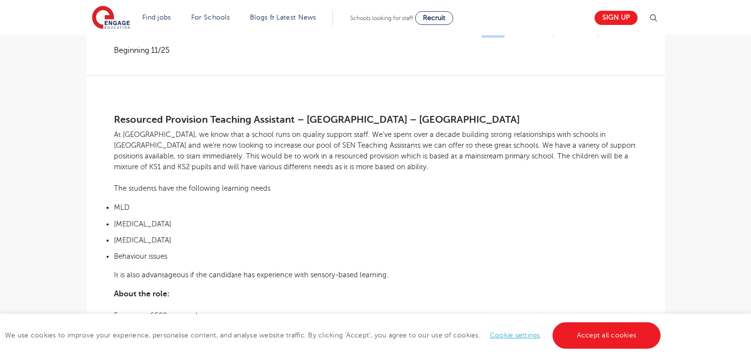
scroll to position [127, 0]
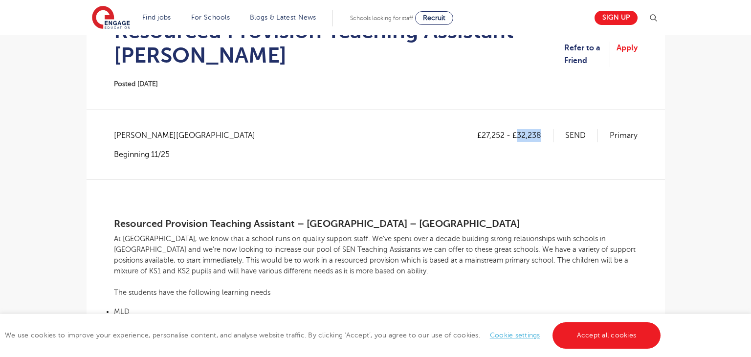
drag, startPoint x: 519, startPoint y: 134, endPoint x: 540, endPoint y: 135, distance: 21.1
click at [540, 135] on p "£27,252 - £32,238" at bounding box center [515, 135] width 76 height 13
copy p "32,238"
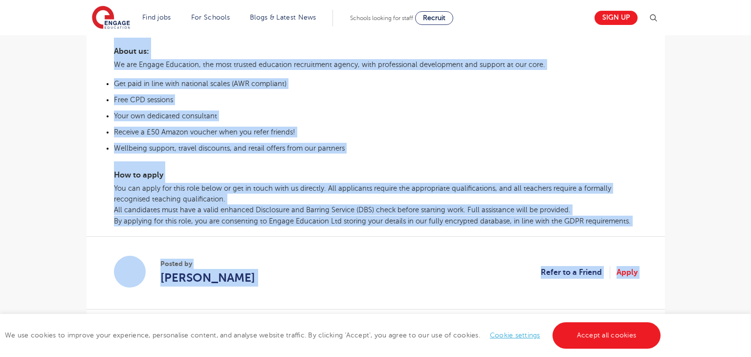
scroll to position [614, 0]
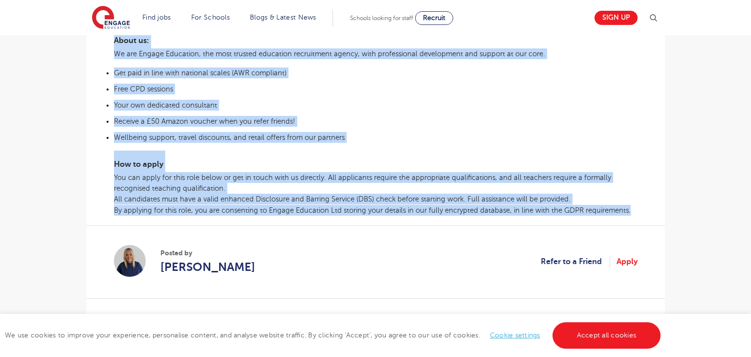
drag, startPoint x: 115, startPoint y: 226, endPoint x: 634, endPoint y: 213, distance: 519.1
copy div "Resourced Provision Teaching Assistant – Primary School – Wakefield At Engage, …"
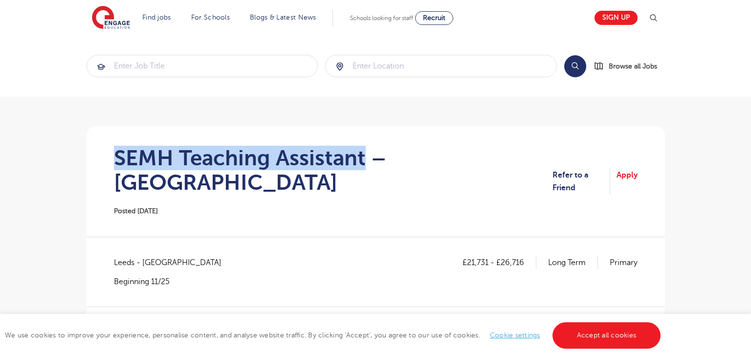
drag, startPoint x: 112, startPoint y: 155, endPoint x: 364, endPoint y: 161, distance: 251.5
click at [364, 161] on section "SEMH Teaching Assistant – [GEOGRAPHIC_DATA] Posted [DATE] Refer to a Friend App…" at bounding box center [375, 181] width 563 height 111
copy h1 "SEMH Teaching Assistant"
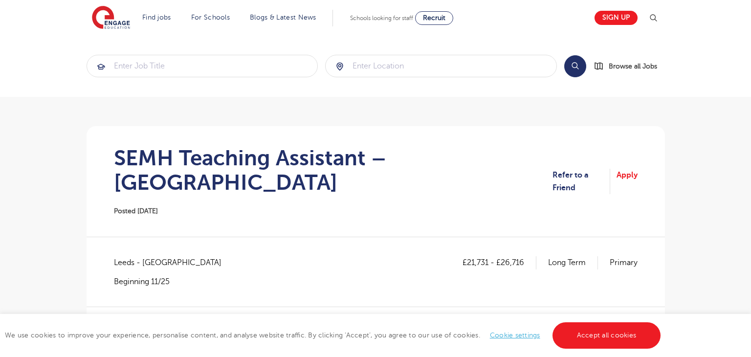
copy span "[GEOGRAPHIC_DATA]"
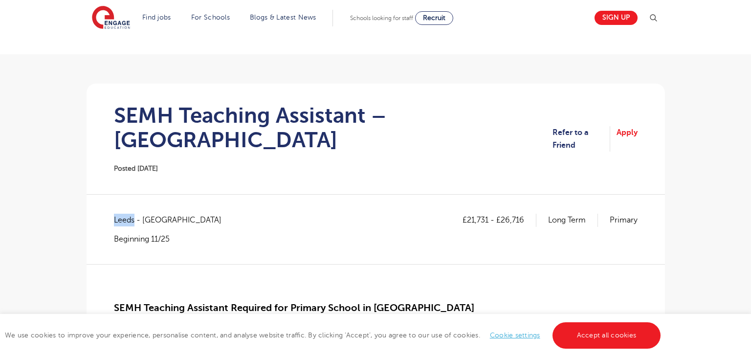
scroll to position [67, 0]
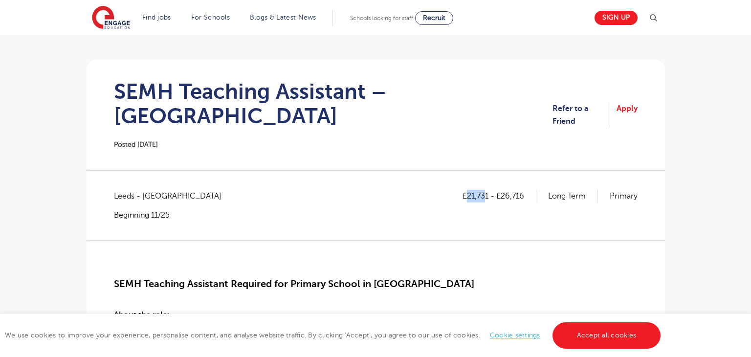
drag, startPoint x: 468, startPoint y: 168, endPoint x: 486, endPoint y: 171, distance: 18.7
click at [486, 190] on p "£21,731 - £26,716" at bounding box center [500, 196] width 74 height 13
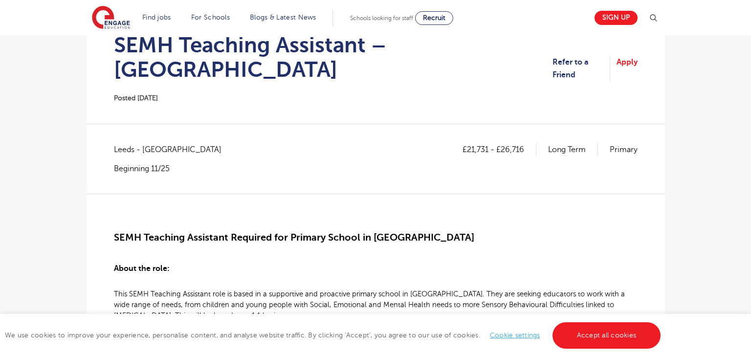
scroll to position [121, 0]
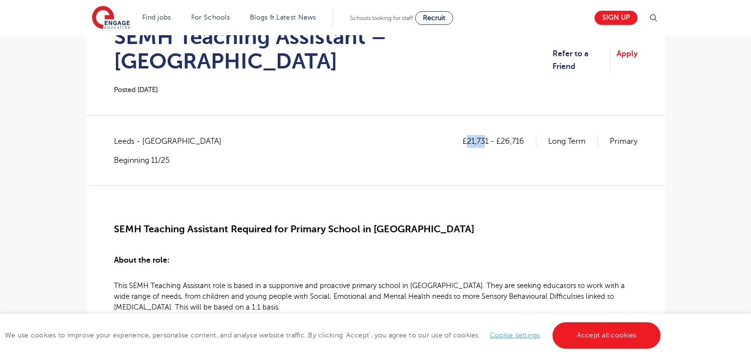
drag, startPoint x: 468, startPoint y: 116, endPoint x: 486, endPoint y: 116, distance: 18.1
click at [486, 135] on p "£21,731 - £26,716" at bounding box center [500, 141] width 74 height 13
click at [489, 135] on div "£21,731 - £26,716 Long Term Primary" at bounding box center [550, 150] width 175 height 30
drag, startPoint x: 466, startPoint y: 119, endPoint x: 487, endPoint y: 118, distance: 21.1
click at [487, 135] on p "£21,731 - £26,716" at bounding box center [500, 141] width 74 height 13
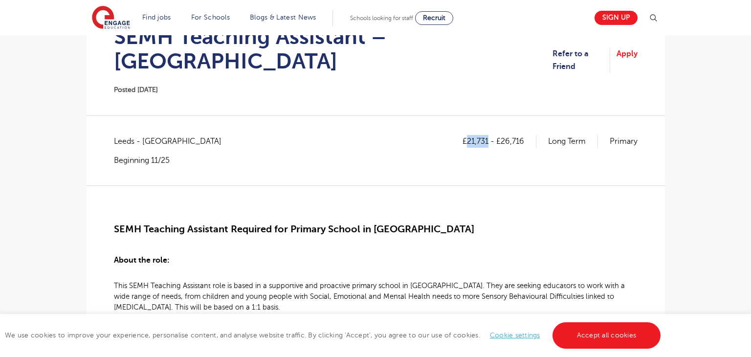
copy p "21,731"
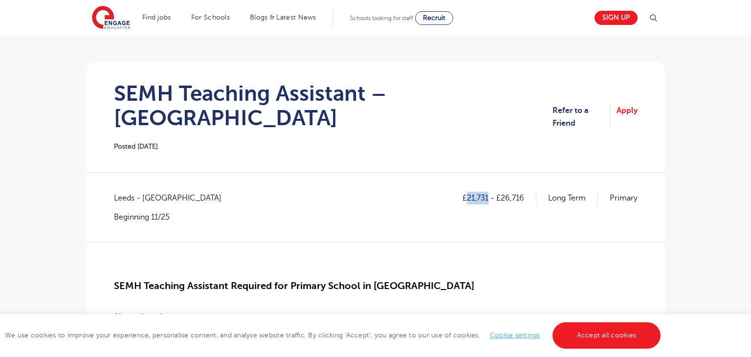
scroll to position [64, 0]
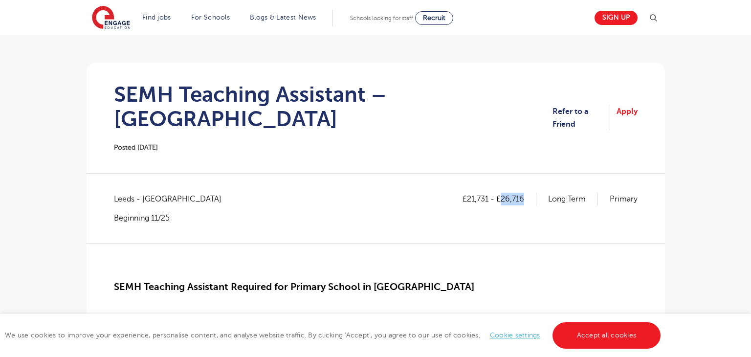
drag, startPoint x: 503, startPoint y: 176, endPoint x: 526, endPoint y: 175, distance: 23.5
click at [526, 193] on p "£21,731 - £26,716" at bounding box center [500, 199] width 74 height 13
copy p "26,716"
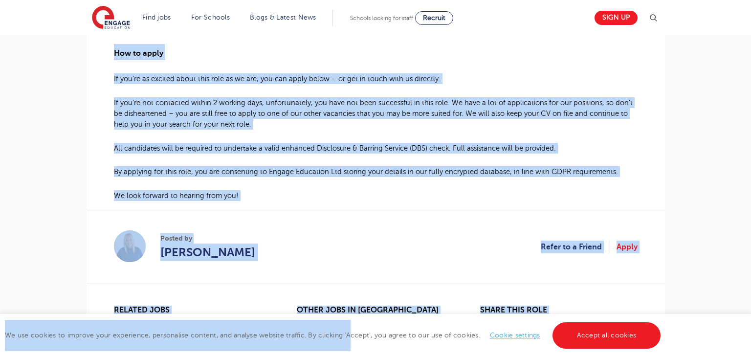
scroll to position [789, 0]
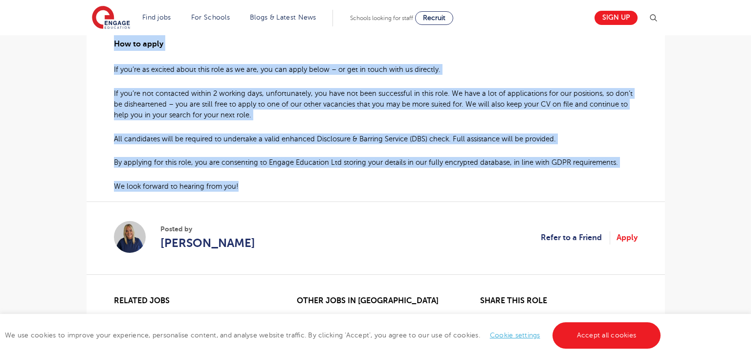
drag, startPoint x: 114, startPoint y: 210, endPoint x: 251, endPoint y: 171, distance: 142.3
copy div "SEMH Teaching Assistant Required for Primary School in Leeds About the role: Th…"
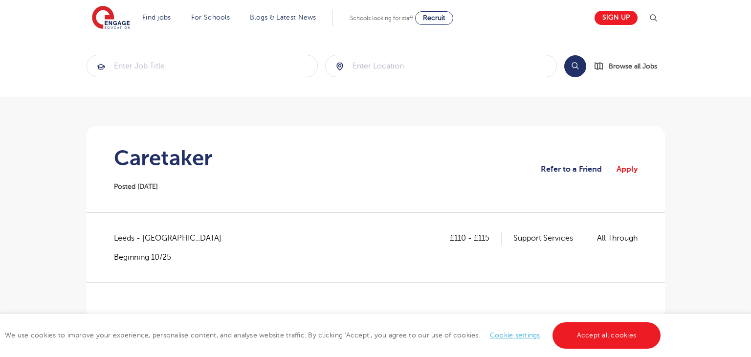
click at [183, 166] on h1 "Caretaker" at bounding box center [163, 158] width 98 height 24
copy h1 "Caretaker"
click at [117, 235] on span "Leeds - [GEOGRAPHIC_DATA]" at bounding box center [172, 238] width 117 height 13
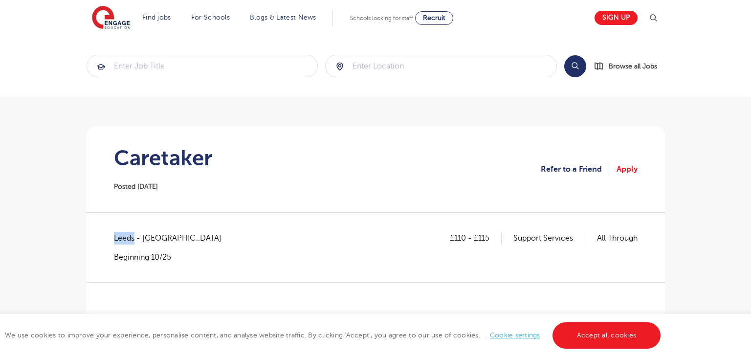
copy span "[GEOGRAPHIC_DATA]"
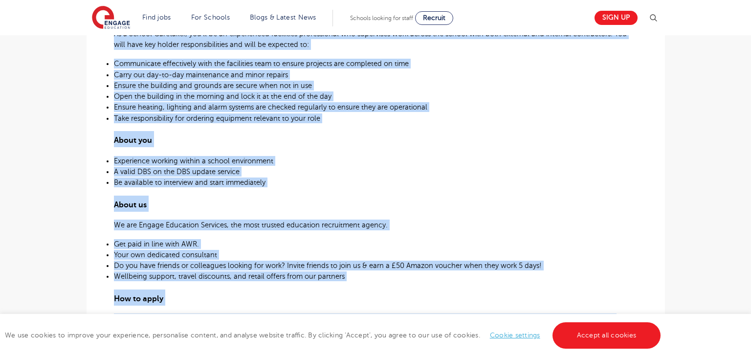
scroll to position [586, 0]
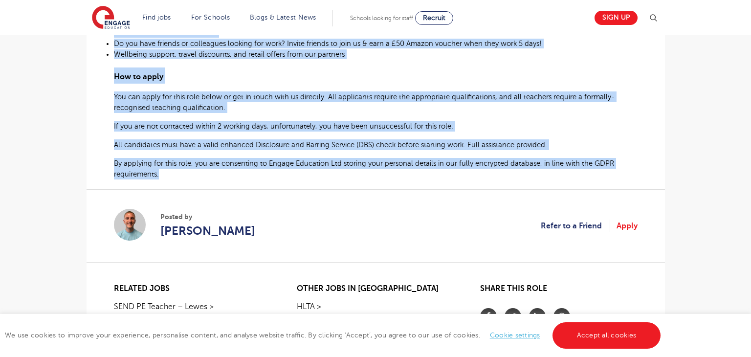
drag, startPoint x: 113, startPoint y: 140, endPoint x: 160, endPoint y: 180, distance: 61.4
copy div "School Caretaker required for a School in Leeds At Engage Education, we’re curr…"
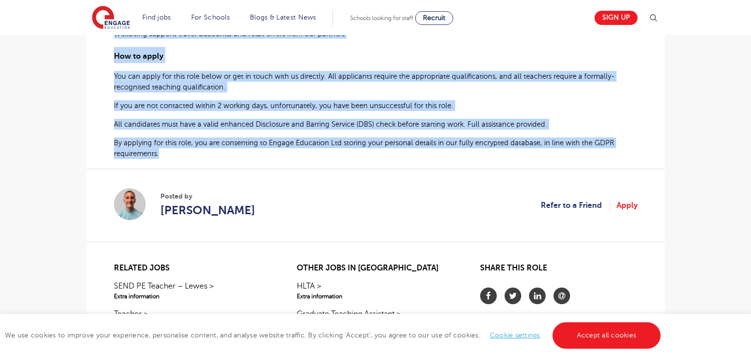
scroll to position [764, 0]
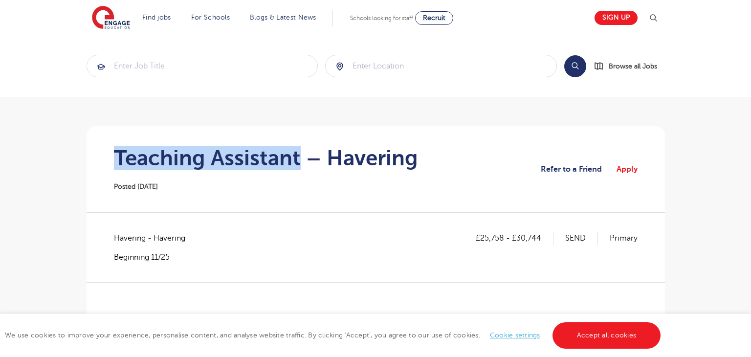
drag, startPoint x: 109, startPoint y: 151, endPoint x: 297, endPoint y: 154, distance: 187.8
click at [297, 154] on section "Teaching Assistant – Havering Posted [DATE] Refer to a Friend Apply" at bounding box center [375, 169] width 563 height 86
copy h1 "Teaching Assistant"
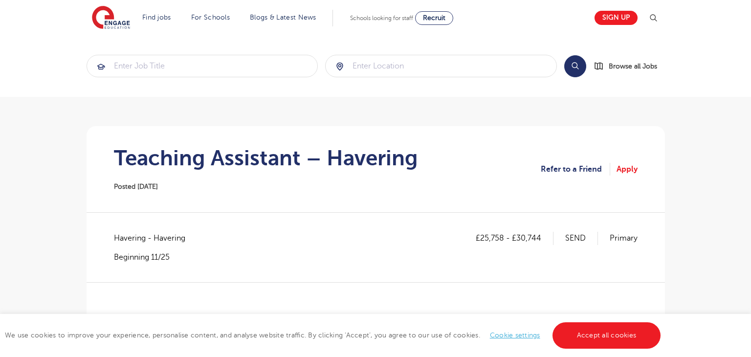
click at [128, 240] on span "Havering - Havering" at bounding box center [154, 238] width 81 height 13
click at [128, 239] on span "Havering - Havering" at bounding box center [154, 238] width 81 height 13
copy span "Havering"
drag, startPoint x: 482, startPoint y: 238, endPoint x: 504, endPoint y: 238, distance: 22.0
click at [504, 238] on p "£25,758 - £30,744" at bounding box center [515, 238] width 78 height 13
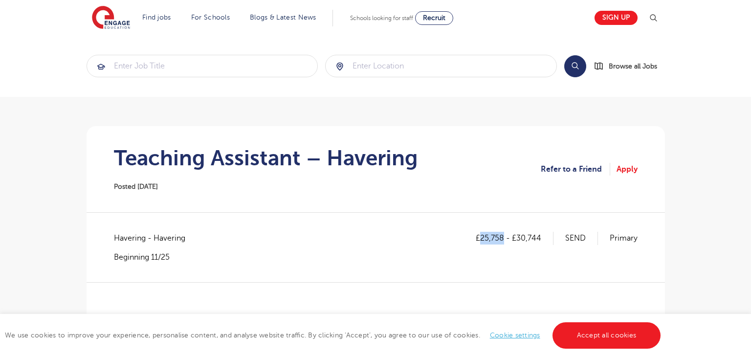
copy p "25,758"
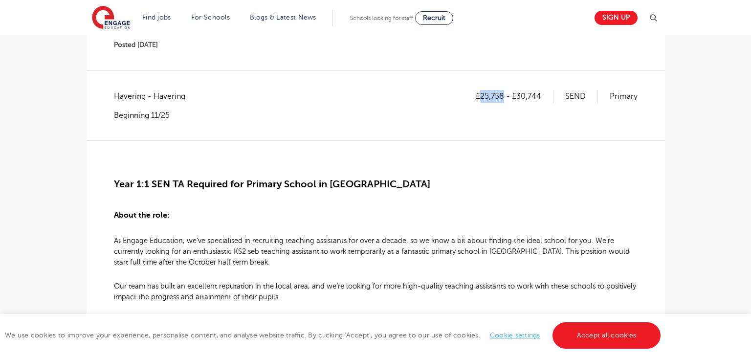
scroll to position [139, 0]
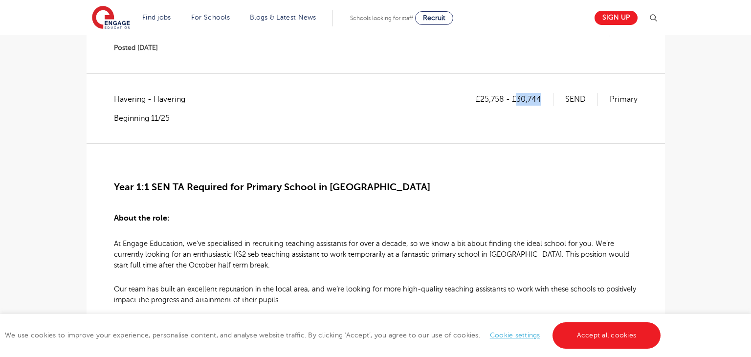
drag, startPoint x: 517, startPoint y: 98, endPoint x: 543, endPoint y: 98, distance: 25.4
click at [543, 98] on p "£25,758 - £30,744" at bounding box center [515, 99] width 78 height 13
copy p "30,744"
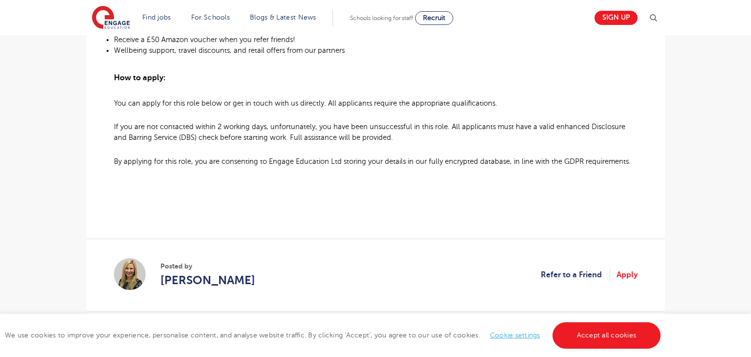
scroll to position [813, 0]
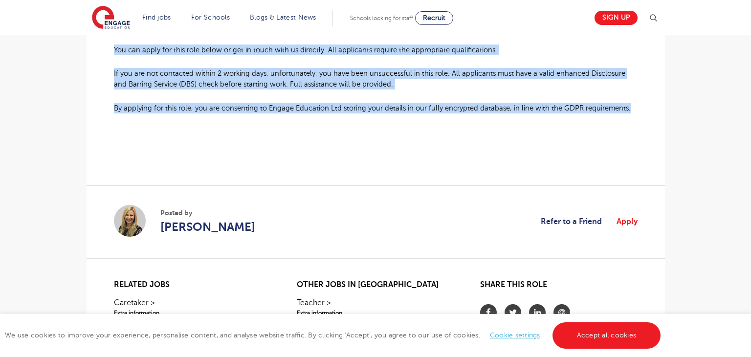
drag, startPoint x: 114, startPoint y: 185, endPoint x: 637, endPoint y: 107, distance: 528.8
copy div "Year 1:1 SEN TA Required for Primary School in Havering About the role: At Enga…"
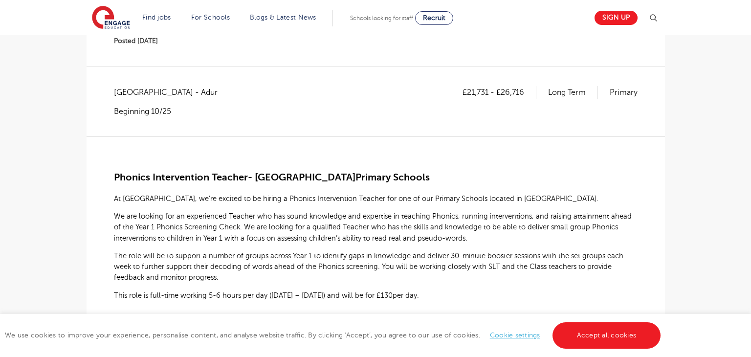
scroll to position [166, 0]
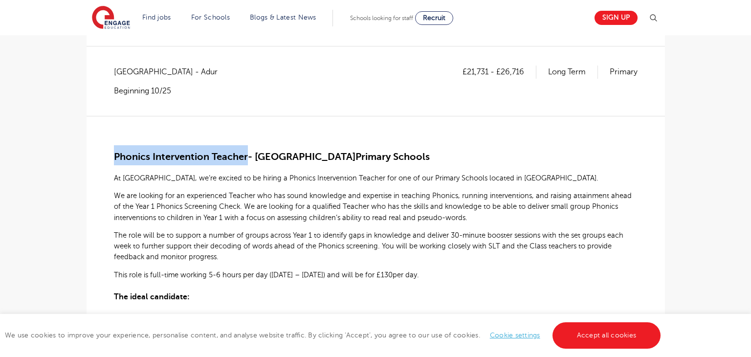
drag, startPoint x: 114, startPoint y: 157, endPoint x: 247, endPoint y: 157, distance: 133.0
click at [247, 157] on span "Phonics Intervention Teacher- Shoreham" at bounding box center [235, 156] width 242 height 11
copy span "Phonics Intervention Teacher"
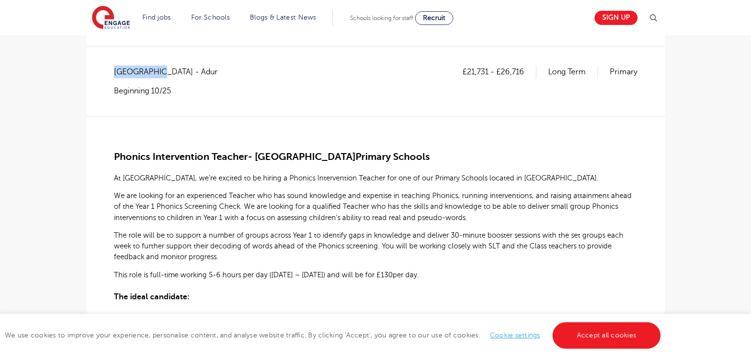
drag, startPoint x: 115, startPoint y: 71, endPoint x: 157, endPoint y: 71, distance: 41.6
click at [157, 71] on span "West Sussex - Adur" at bounding box center [170, 72] width 113 height 13
copy span "West Sussex"
drag, startPoint x: 468, startPoint y: 70, endPoint x: 488, endPoint y: 70, distance: 20.1
click at [488, 70] on p "£21,731 - £26,716" at bounding box center [500, 72] width 74 height 13
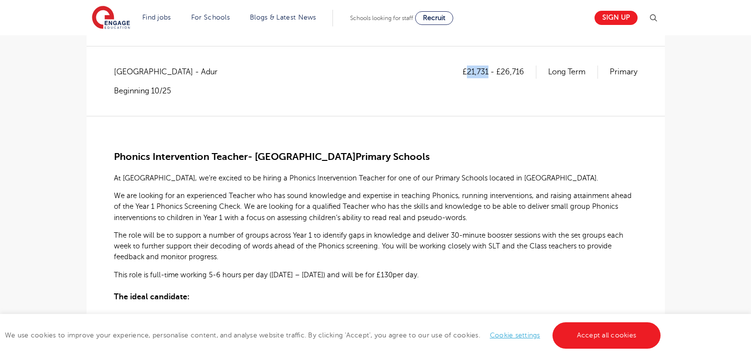
copy p "21,731"
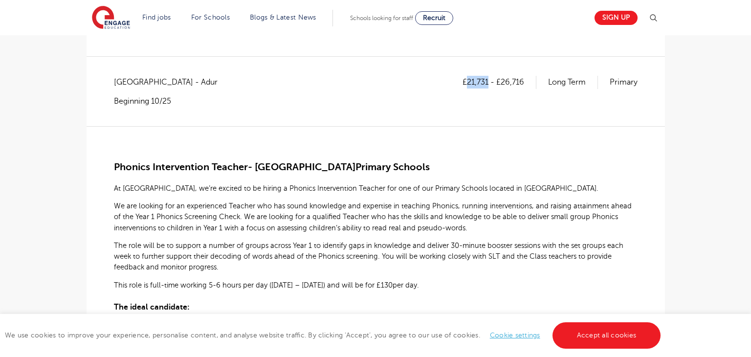
scroll to position [130, 0]
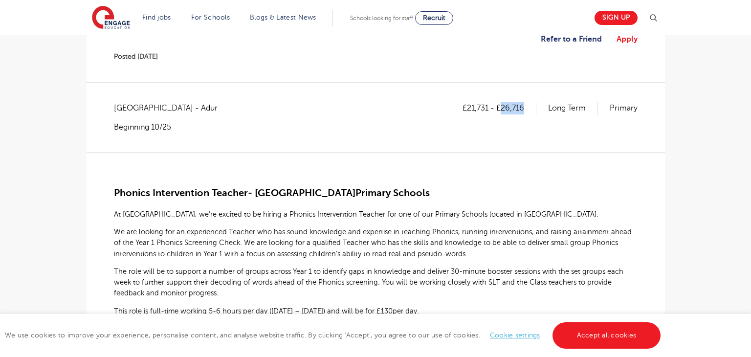
drag, startPoint x: 501, startPoint y: 107, endPoint x: 523, endPoint y: 106, distance: 22.5
click at [523, 106] on p "£21,731 - £26,716" at bounding box center [500, 108] width 74 height 13
copy p "26,716"
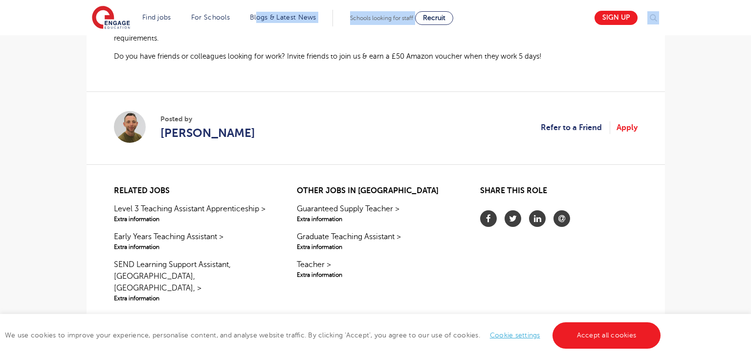
scroll to position [569, 0]
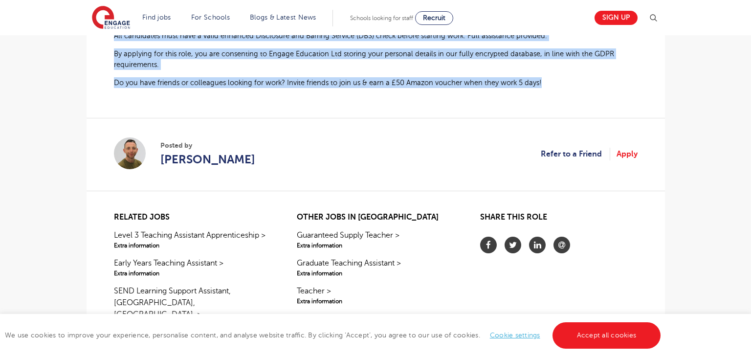
drag, startPoint x: 114, startPoint y: 192, endPoint x: 543, endPoint y: 87, distance: 441.6
copy div "Phonics Intervention Teacher- Shoreham Primary Schools At Engage, we’re excited…"
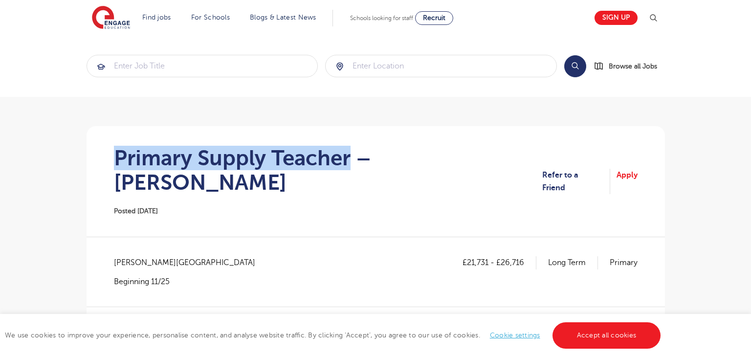
drag, startPoint x: 117, startPoint y: 154, endPoint x: 348, endPoint y: 157, distance: 230.9
click at [348, 157] on h1 "Primary Supply Teacher – [PERSON_NAME]" at bounding box center [328, 170] width 428 height 49
copy h1 "Primary Supply Teacher"
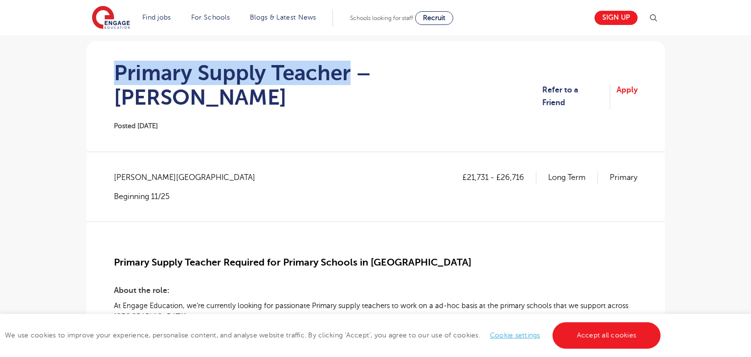
scroll to position [127, 0]
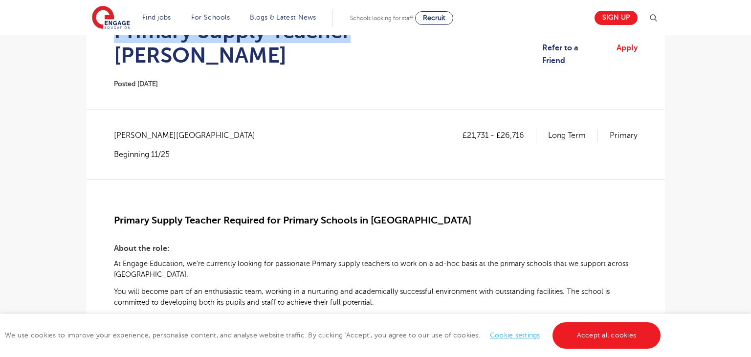
click at [133, 129] on span "[PERSON_NAME][GEOGRAPHIC_DATA]" at bounding box center [189, 135] width 151 height 13
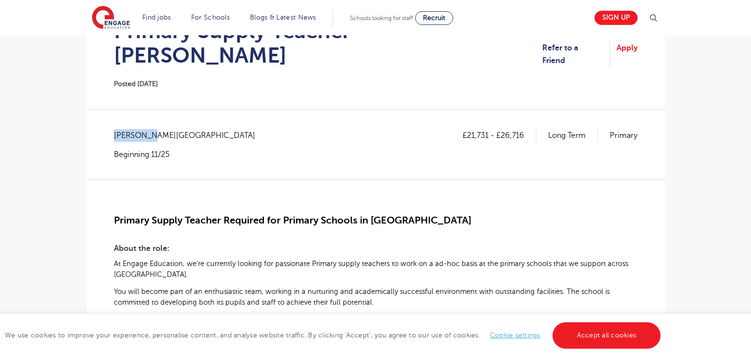
click at [133, 129] on span "[PERSON_NAME][GEOGRAPHIC_DATA]" at bounding box center [189, 135] width 151 height 13
copy span "Wakefield"
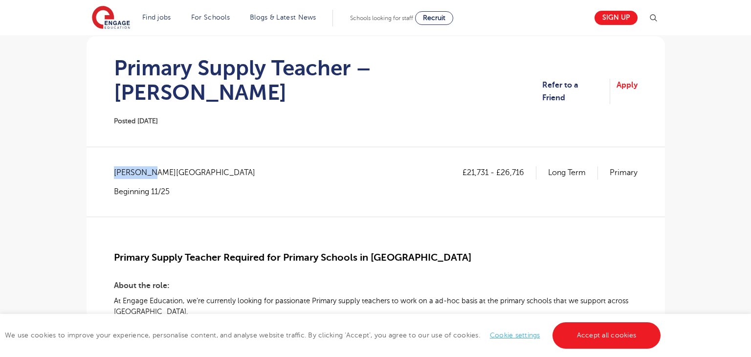
scroll to position [88, 0]
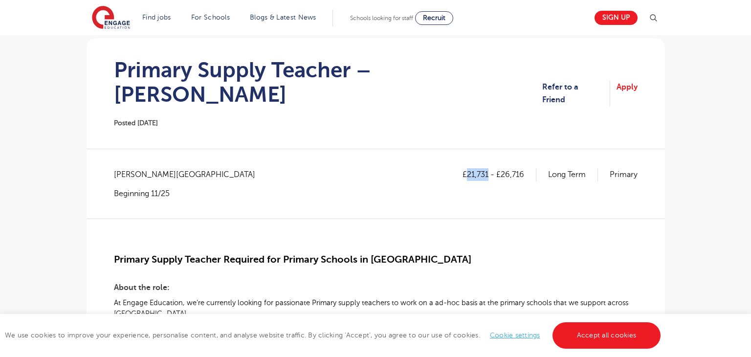
drag, startPoint x: 467, startPoint y: 151, endPoint x: 488, endPoint y: 151, distance: 21.5
click at [488, 168] on p "£21,731 - £26,716" at bounding box center [500, 174] width 74 height 13
copy p "21,731"
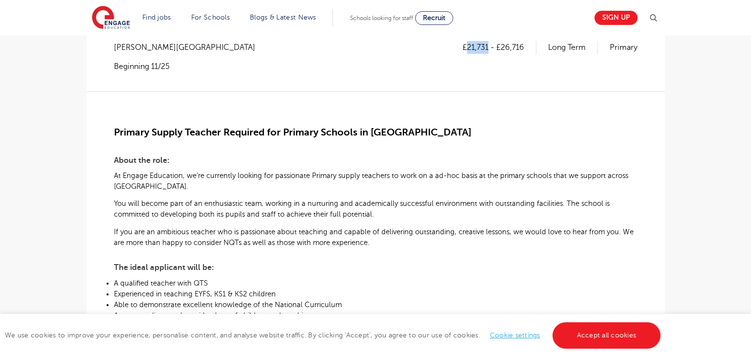
scroll to position [209, 0]
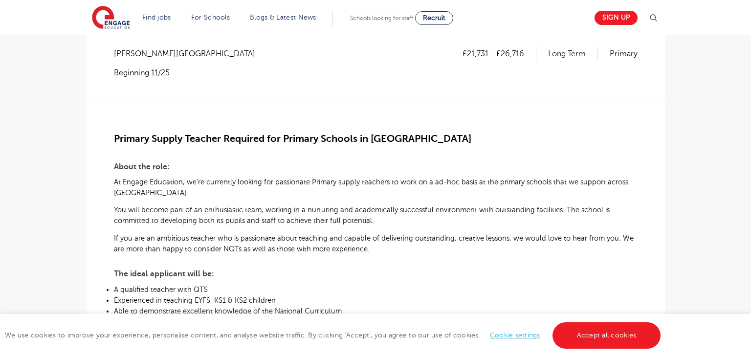
click at [327, 157] on h3 "About the role:" at bounding box center [376, 165] width 524 height 16
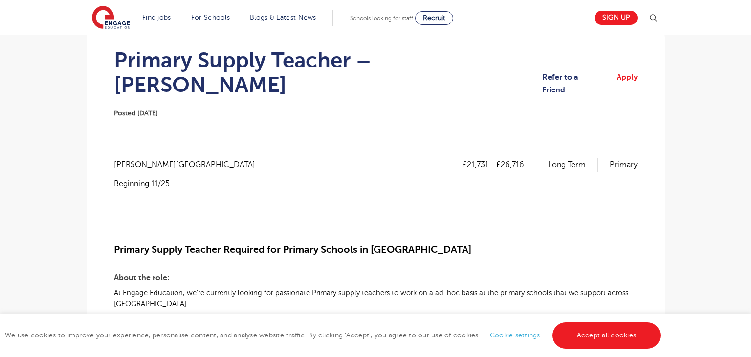
scroll to position [95, 0]
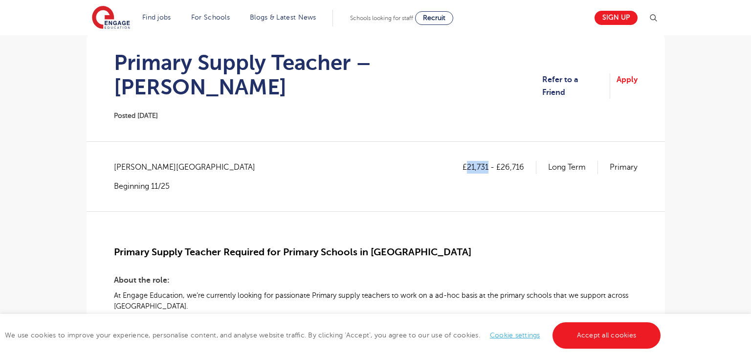
drag, startPoint x: 467, startPoint y: 140, endPoint x: 487, endPoint y: 143, distance: 20.7
click at [487, 161] on p "£21,731 - £26,716" at bounding box center [500, 167] width 74 height 13
copy p "21,731"
drag, startPoint x: 502, startPoint y: 143, endPoint x: 524, endPoint y: 141, distance: 22.1
click at [524, 161] on p "£21,731 - £26,716" at bounding box center [500, 167] width 74 height 13
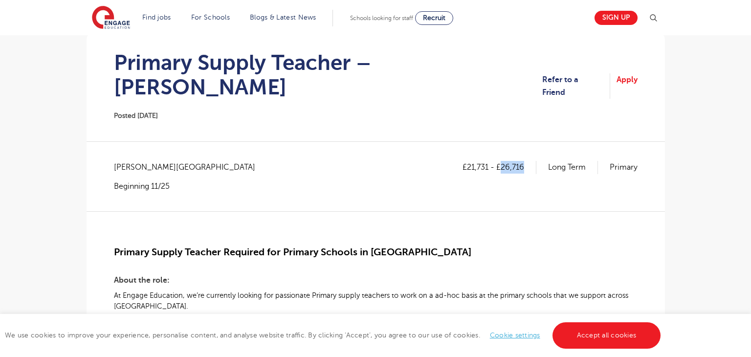
copy p "26,716"
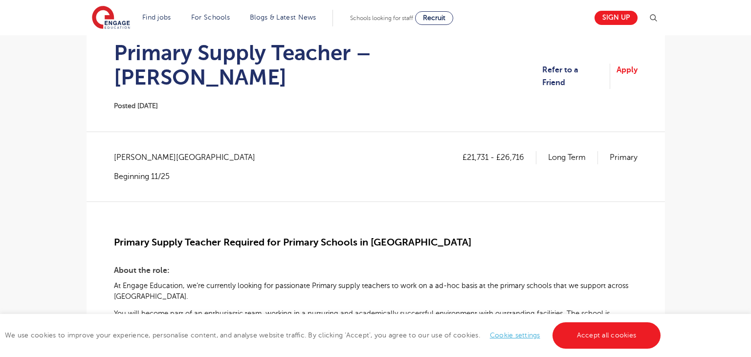
click at [324, 280] on p "At Engage Education, we’re currently looking for passionate Primary supply teac…" at bounding box center [376, 291] width 524 height 22
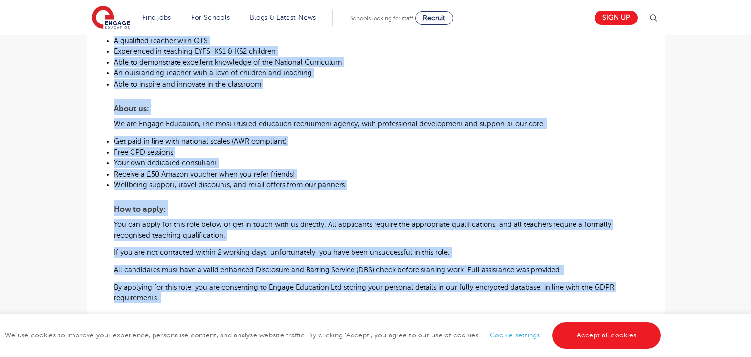
scroll to position [552, 0]
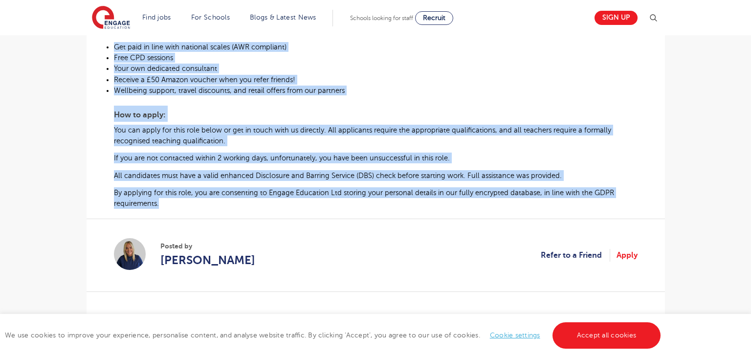
drag, startPoint x: 115, startPoint y: 217, endPoint x: 188, endPoint y: 180, distance: 82.0
copy div "Primary Supply Teacher Required for Primary Schools in Wakefield About the role…"
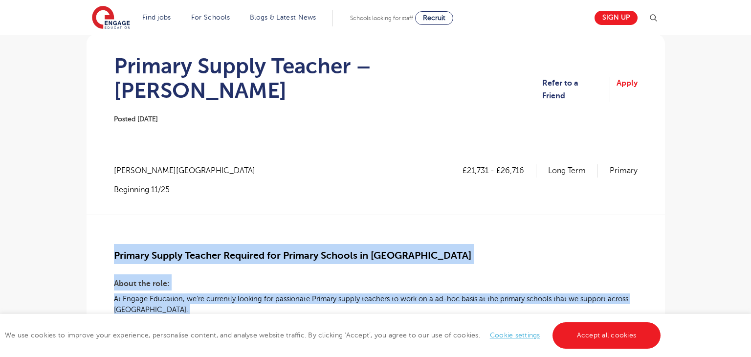
scroll to position [76, 0]
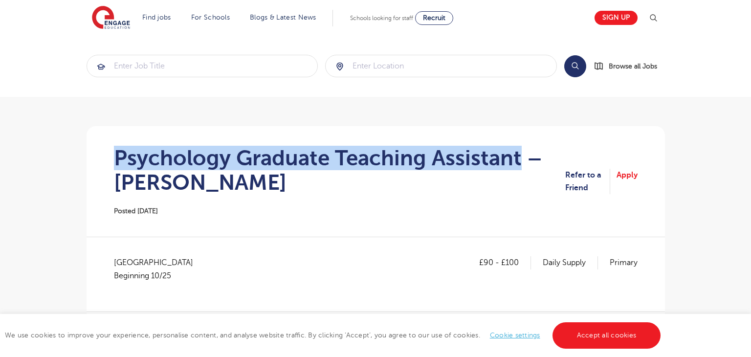
click at [519, 168] on h1 "Psychology Graduate Teaching Assistant – [PERSON_NAME]" at bounding box center [340, 170] width 452 height 49
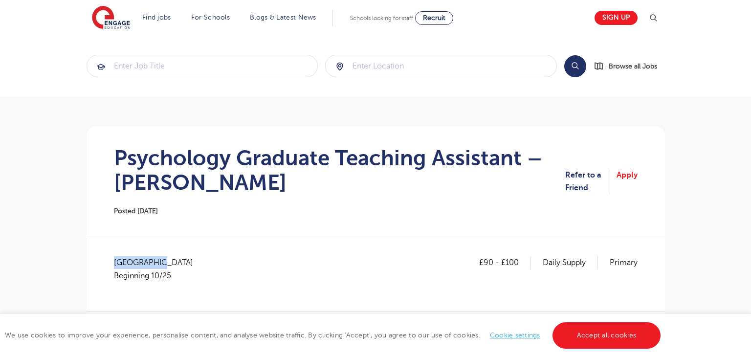
drag, startPoint x: 113, startPoint y: 261, endPoint x: 180, endPoint y: 262, distance: 67.5
copy span "[GEOGRAPHIC_DATA]"
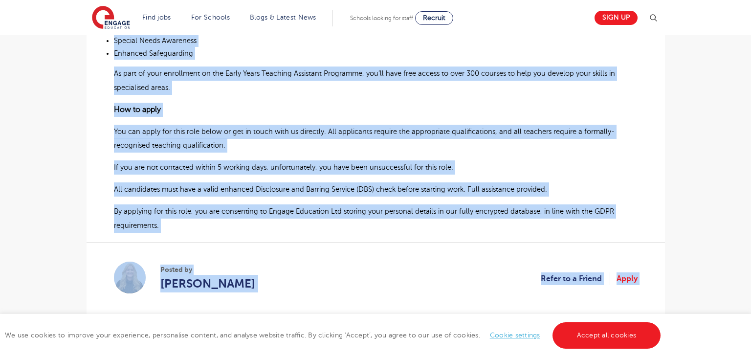
scroll to position [955, 0]
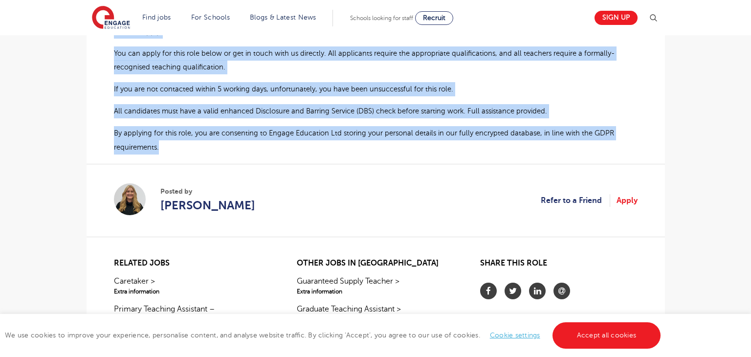
drag, startPoint x: 114, startPoint y: 203, endPoint x: 161, endPoint y: 132, distance: 85.2
copy div "Loremips Dolorsi Ametcons Adipiscin Elits do ei t Incididu Utlaboree do mag Ali…"
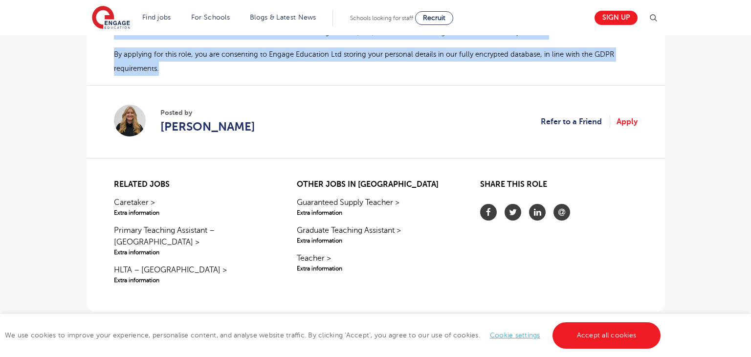
scroll to position [1024, 0]
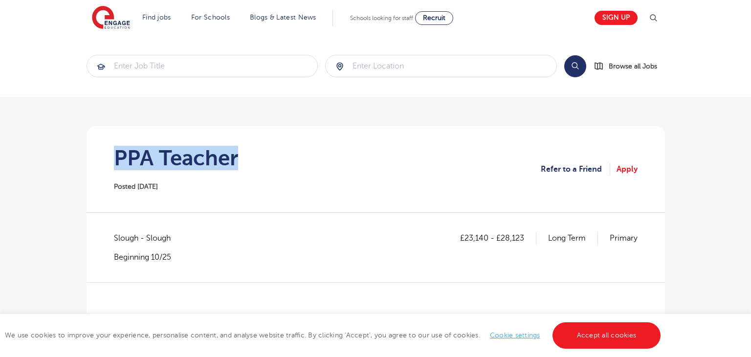
drag, startPoint x: 115, startPoint y: 157, endPoint x: 262, endPoint y: 156, distance: 146.7
click at [262, 156] on section "PPA Teacher Posted [DATE] Refer to a Friend Apply" at bounding box center [375, 169] width 563 height 86
copy h1 "PPA Teacher"
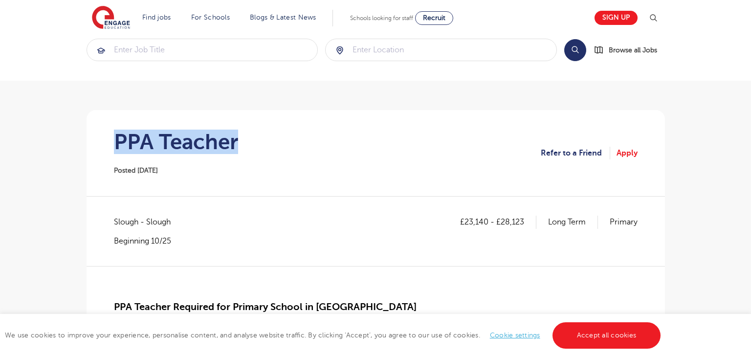
scroll to position [131, 0]
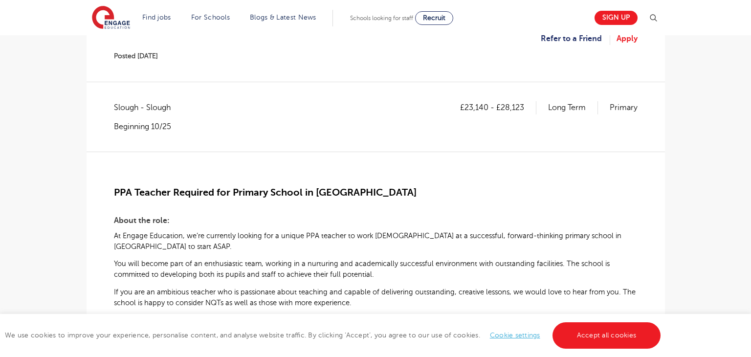
click at [119, 104] on span "Slough - Slough" at bounding box center [147, 107] width 67 height 13
copy span "Slough"
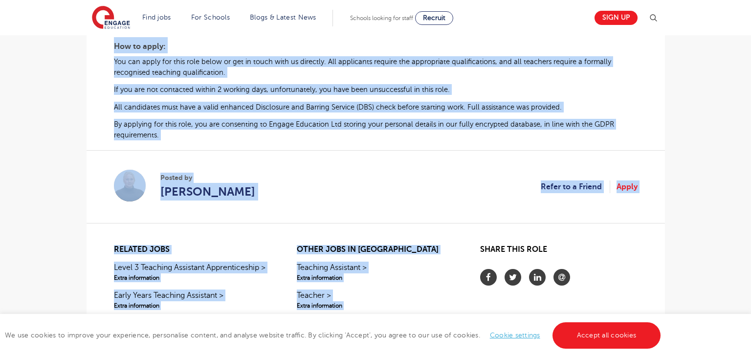
scroll to position [600, 0]
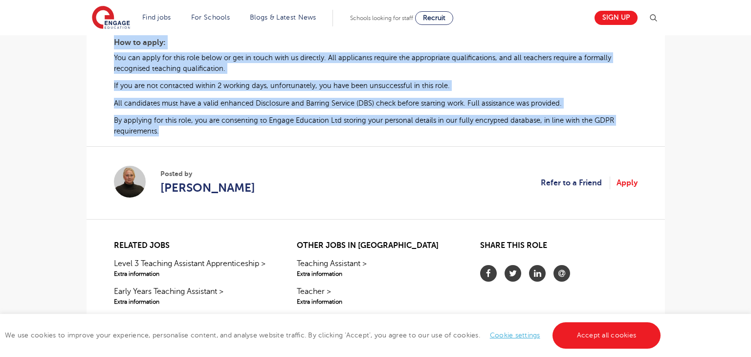
drag, startPoint x: 115, startPoint y: 152, endPoint x: 168, endPoint y: 122, distance: 60.9
copy div "PPA Teacher Required for Primary School in Slough About the role: At Engage Edu…"
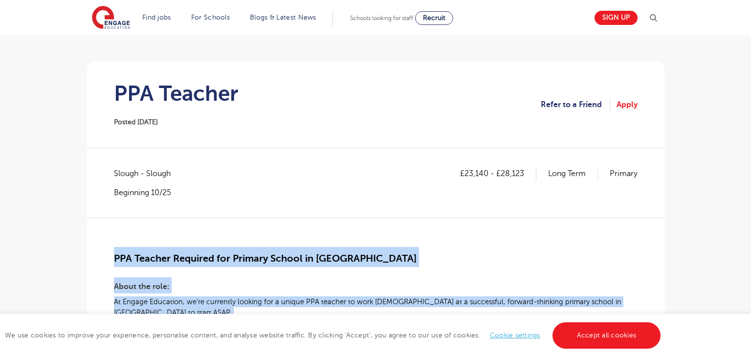
scroll to position [34, 0]
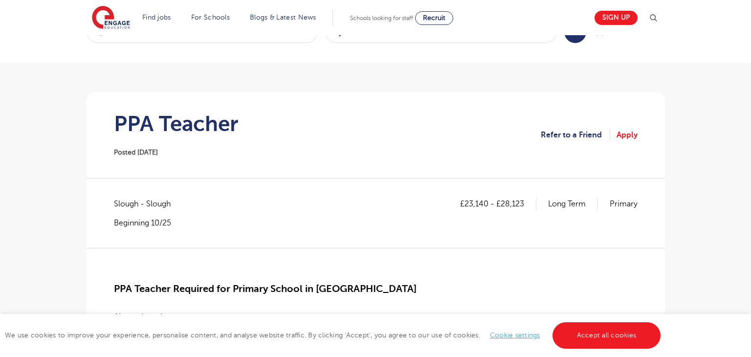
click at [412, 162] on section "PPA Teacher Posted 10/10/25 Refer to a Friend Apply" at bounding box center [375, 135] width 563 height 86
drag, startPoint x: 465, startPoint y: 205, endPoint x: 489, endPoint y: 205, distance: 24.0
click at [489, 205] on p "£23,140 - £28,123" at bounding box center [498, 204] width 76 height 13
copy p "23,140"
drag, startPoint x: 503, startPoint y: 203, endPoint x: 522, endPoint y: 205, distance: 19.7
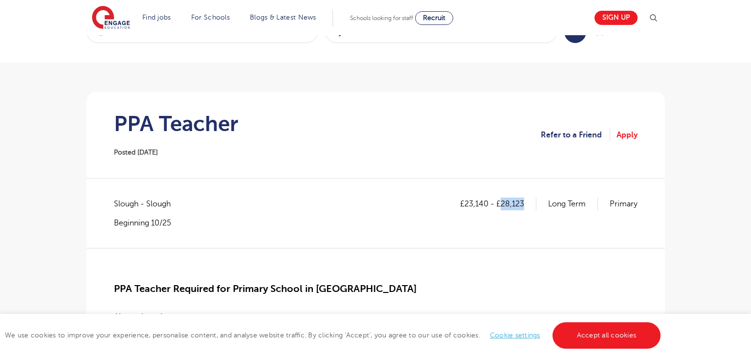
click at [522, 205] on p "£23,140 - £28,123" at bounding box center [498, 204] width 76 height 13
copy p "28,123"
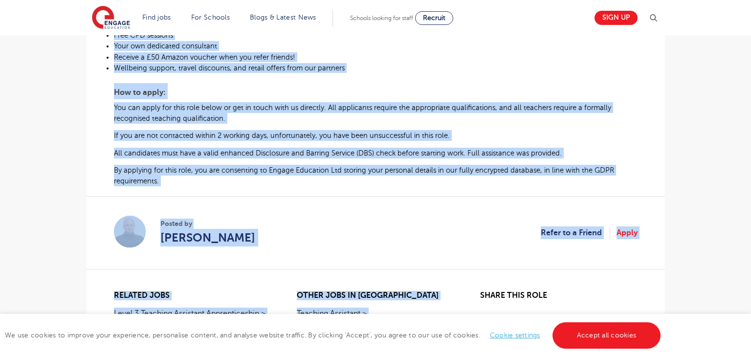
scroll to position [638, 0]
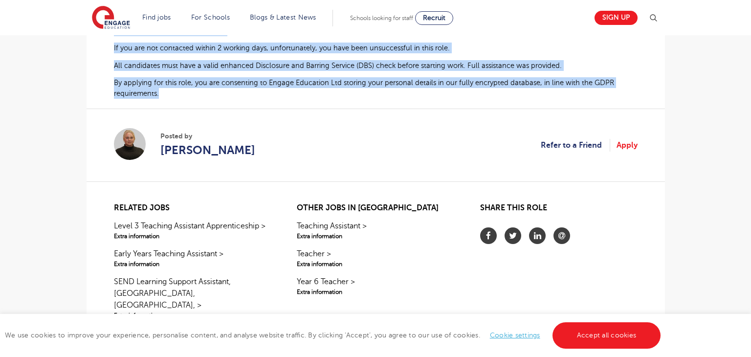
drag, startPoint x: 114, startPoint y: 218, endPoint x: 161, endPoint y: 85, distance: 141.1
copy div "PPA Teacher Required for Primary School in Slough About the role: At Engage Edu…"
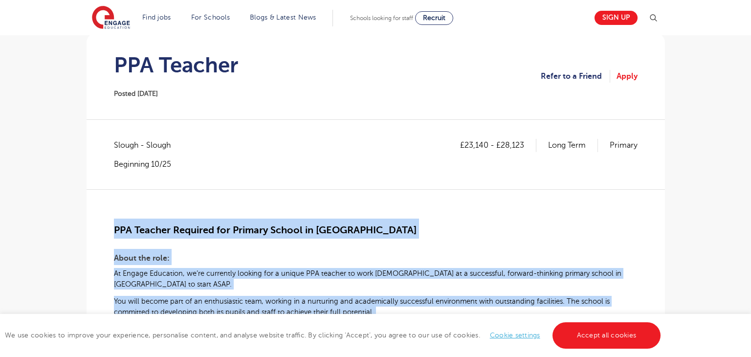
scroll to position [74, 0]
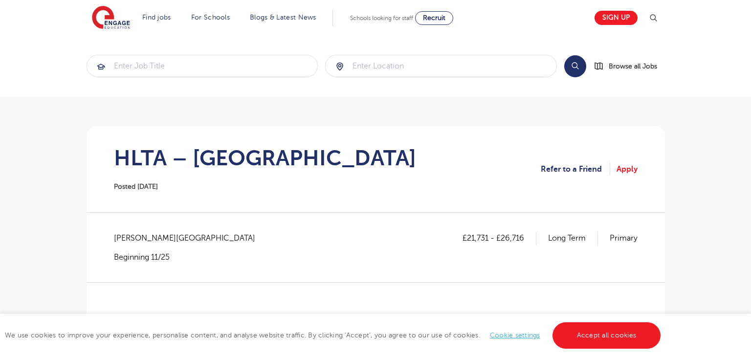
click at [133, 157] on h1 "HLTA – [GEOGRAPHIC_DATA]" at bounding box center [265, 158] width 302 height 24
copy h1 "HLTA"
click at [117, 235] on span "[PERSON_NAME][GEOGRAPHIC_DATA]" at bounding box center [189, 238] width 151 height 13
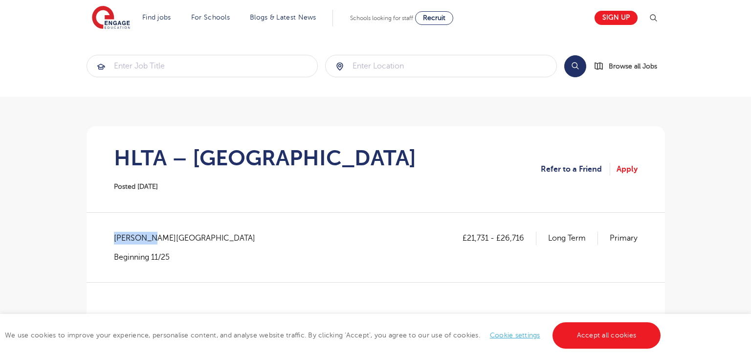
copy span "Wakefield"
drag, startPoint x: 466, startPoint y: 238, endPoint x: 489, endPoint y: 238, distance: 23.0
click at [489, 238] on p "£21,731 - £26,716" at bounding box center [500, 238] width 74 height 13
copy p "21,731"
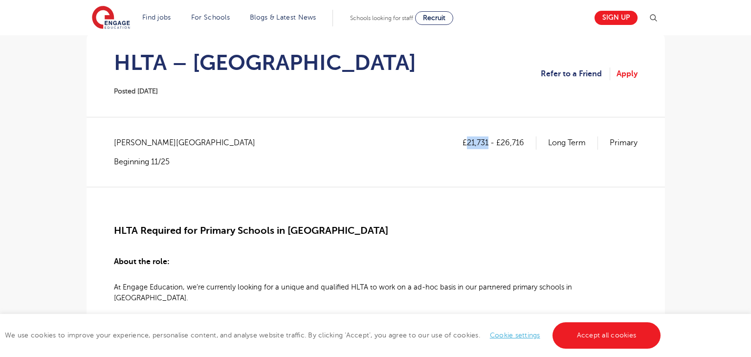
scroll to position [93, 0]
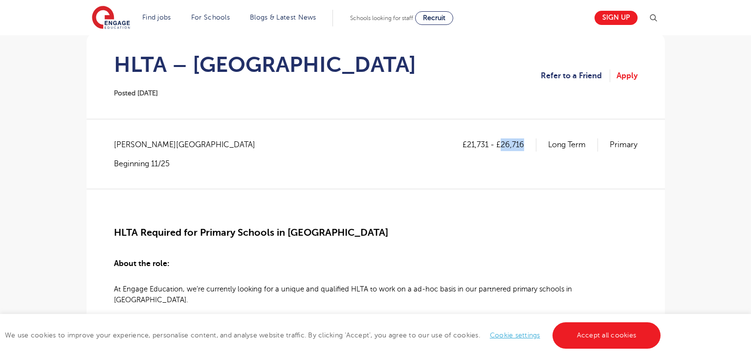
drag, startPoint x: 503, startPoint y: 145, endPoint x: 523, endPoint y: 146, distance: 19.6
click at [523, 146] on p "£21,731 - £26,716" at bounding box center [500, 144] width 74 height 13
copy p "26,716"
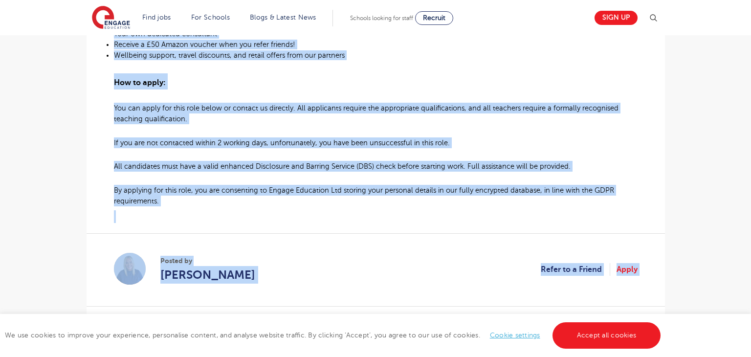
scroll to position [706, 0]
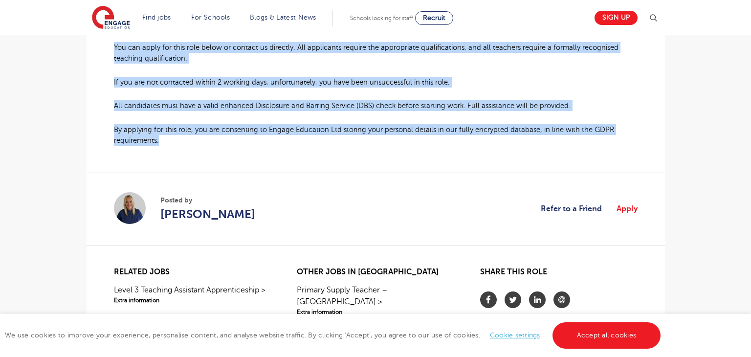
drag, startPoint x: 115, startPoint y: 234, endPoint x: 161, endPoint y: 130, distance: 113.6
copy div "HLTA Required for Primary Schools in Wakefield About the role: At Engage Educat…"
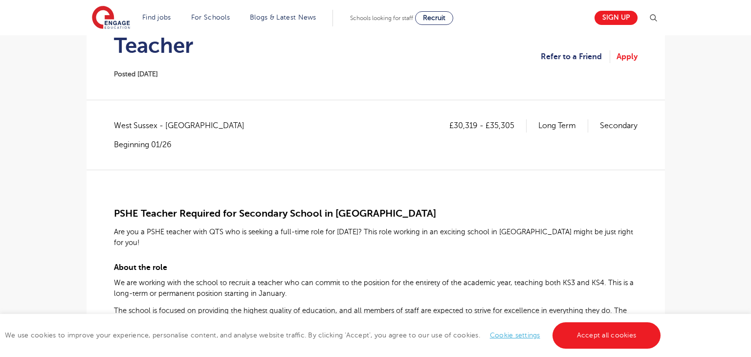
scroll to position [96, 0]
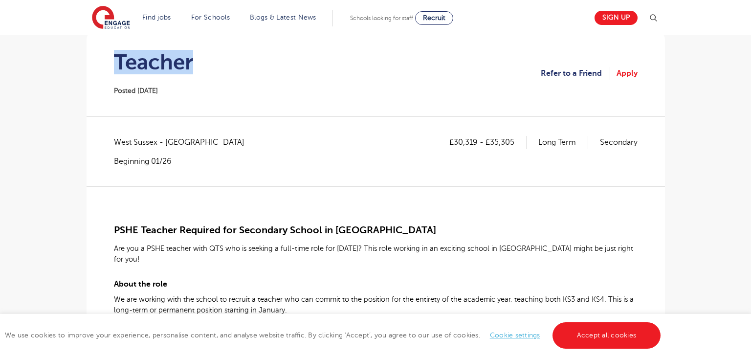
drag, startPoint x: 113, startPoint y: 66, endPoint x: 210, endPoint y: 65, distance: 97.3
click at [210, 65] on section "Teacher Posted 10/10/25 Refer to a Friend Apply" at bounding box center [375, 73] width 563 height 86
copy h1 "Teacher"
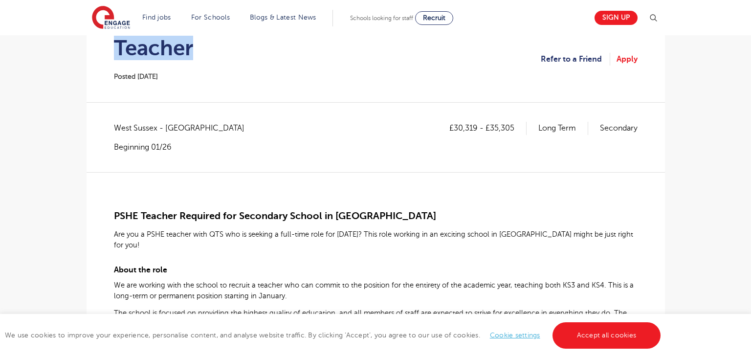
scroll to position [111, 0]
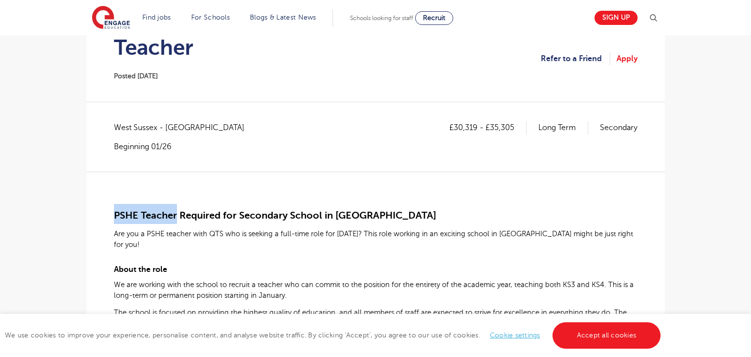
drag, startPoint x: 115, startPoint y: 218, endPoint x: 176, endPoint y: 216, distance: 60.7
click at [176, 216] on span "PSHE Teacher Required for Secondary School in Horsham" at bounding box center [275, 215] width 322 height 11
copy span "PSHE Teacher"
drag, startPoint x: 113, startPoint y: 128, endPoint x: 156, endPoint y: 126, distance: 43.1
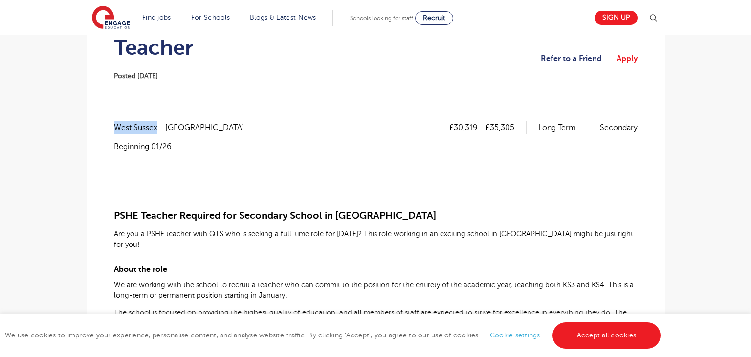
copy span "West Sussex"
click at [456, 127] on p "£30,319 - £35,305" at bounding box center [487, 127] width 77 height 13
drag, startPoint x: 454, startPoint y: 127, endPoint x: 475, endPoint y: 127, distance: 20.5
click at [475, 127] on p "£30,319 - £35,305" at bounding box center [487, 127] width 77 height 13
copy p "30,319"
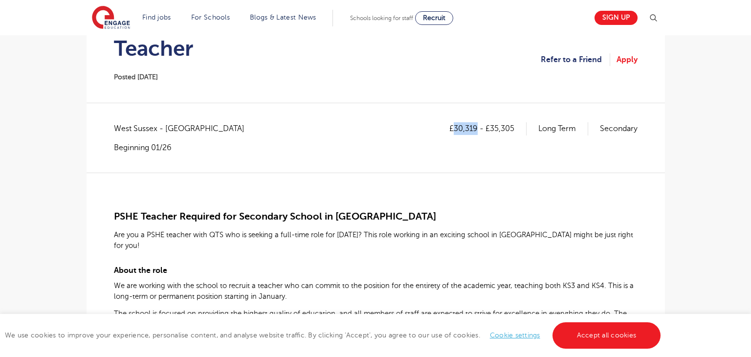
scroll to position [103, 0]
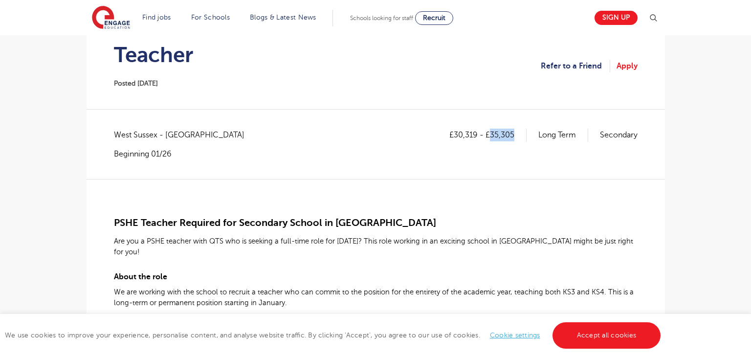
drag, startPoint x: 491, startPoint y: 134, endPoint x: 522, endPoint y: 134, distance: 31.8
click at [522, 134] on p "£30,319 - £35,305" at bounding box center [487, 135] width 77 height 13
copy p "35,305"
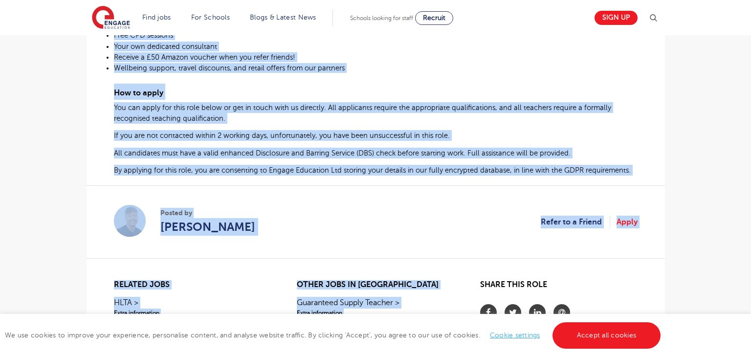
scroll to position [677, 0]
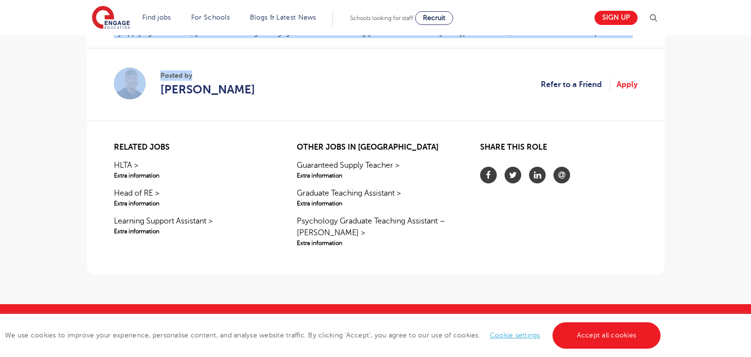
drag, startPoint x: 113, startPoint y: 222, endPoint x: 268, endPoint y: 65, distance: 220.3
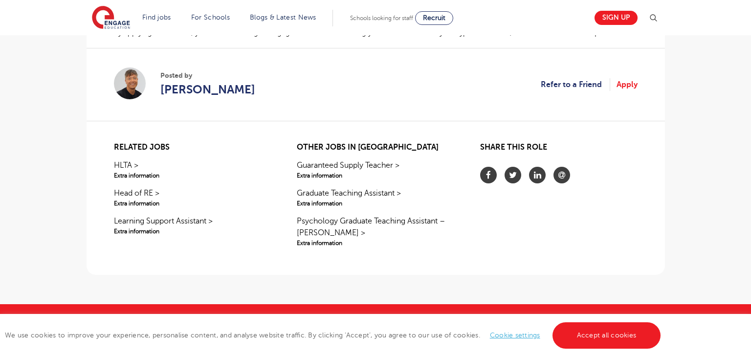
click at [330, 95] on section "Posted by Aaron Blackwell Refer to a Friend Apply" at bounding box center [376, 84] width 524 height 73
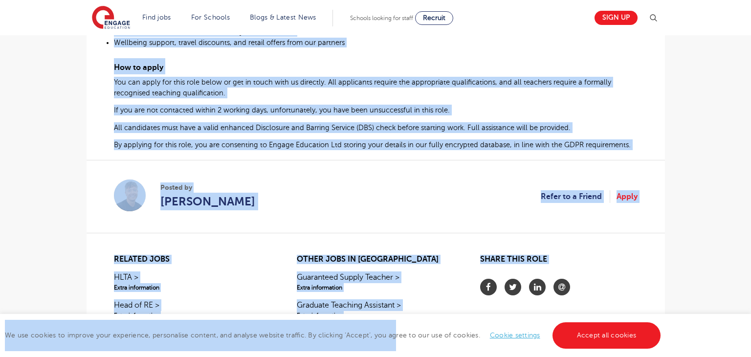
scroll to position [587, 0]
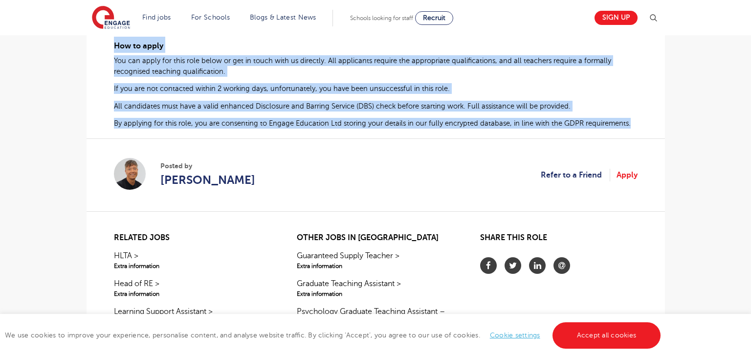
drag, startPoint x: 116, startPoint y: 117, endPoint x: 629, endPoint y: 131, distance: 513.3
copy div "PSHE Teacher Required for Secondary School in Horsham Are you a PSHE teacher wi…"
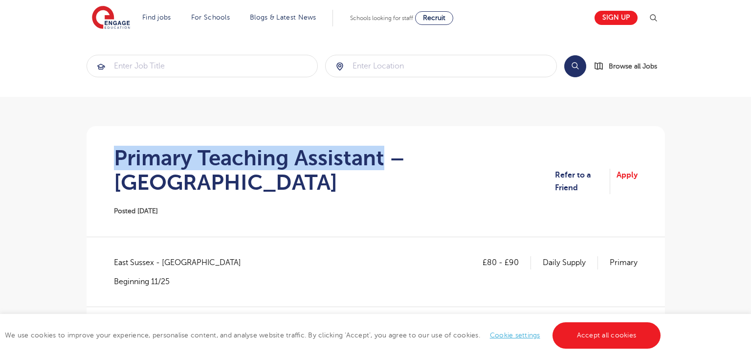
drag, startPoint x: 114, startPoint y: 159, endPoint x: 382, endPoint y: 157, distance: 268.0
click at [382, 157] on h1 "Primary Teaching Assistant – [GEOGRAPHIC_DATA]" at bounding box center [335, 170] width 442 height 49
copy h1 "Primary Teaching Assistant"
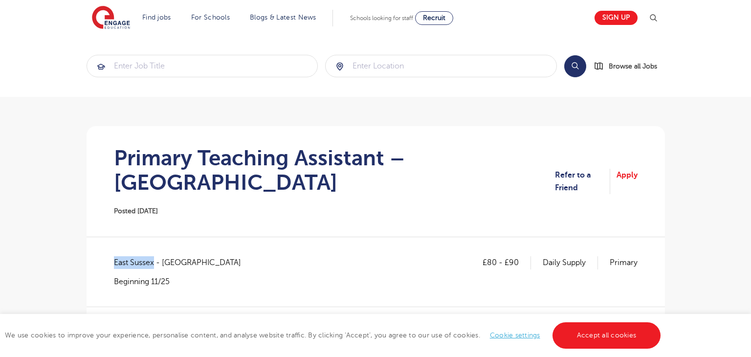
drag, startPoint x: 115, startPoint y: 238, endPoint x: 154, endPoint y: 239, distance: 38.2
click at [154, 256] on span "East Sussex - Lewes" at bounding box center [182, 262] width 137 height 13
copy span "East Sussex"
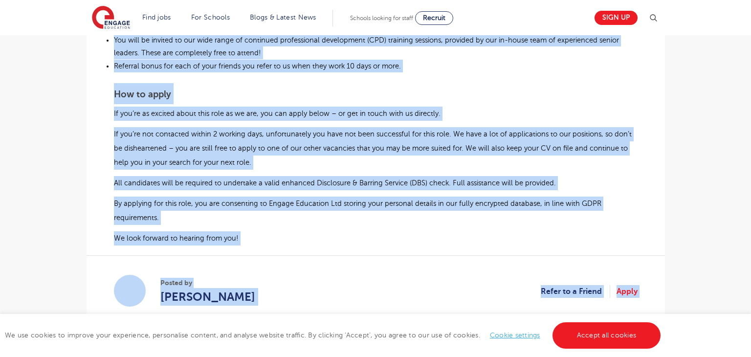
scroll to position [898, 0]
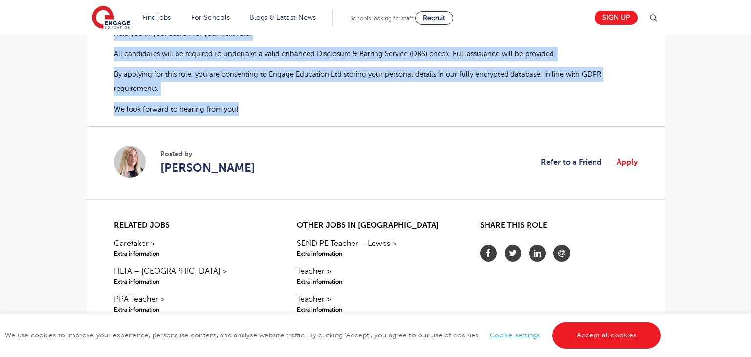
drag, startPoint x: 114, startPoint y: 165, endPoint x: 241, endPoint y: 81, distance: 151.7
copy div "Learning Support Assistant Required for School based in Newhaven Engage Educati…"
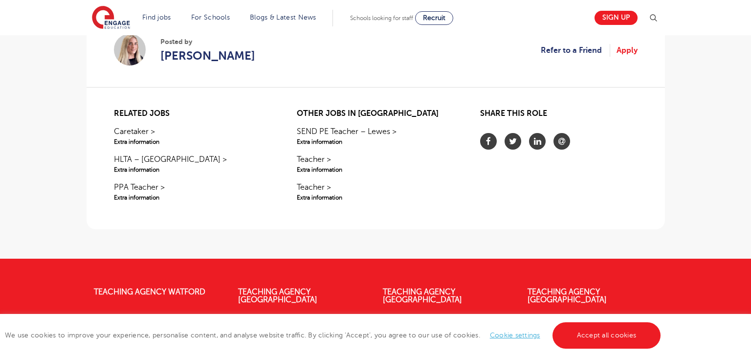
scroll to position [867, 0]
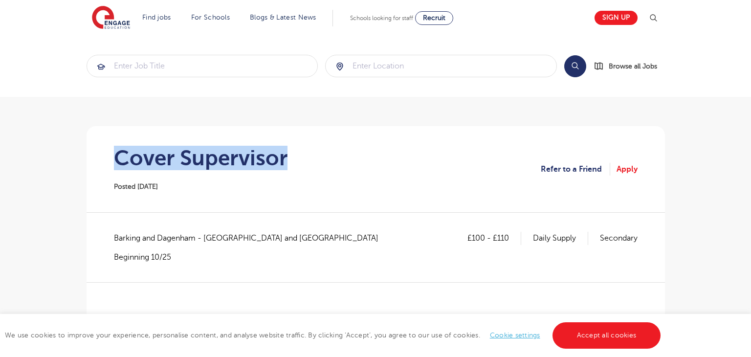
drag, startPoint x: 115, startPoint y: 162, endPoint x: 310, endPoint y: 166, distance: 194.2
click at [310, 166] on section "Cover Supervisor Posted 10/10/25 Refer to a Friend Apply" at bounding box center [375, 169] width 563 height 86
copy h1 "Cover Supervisor"
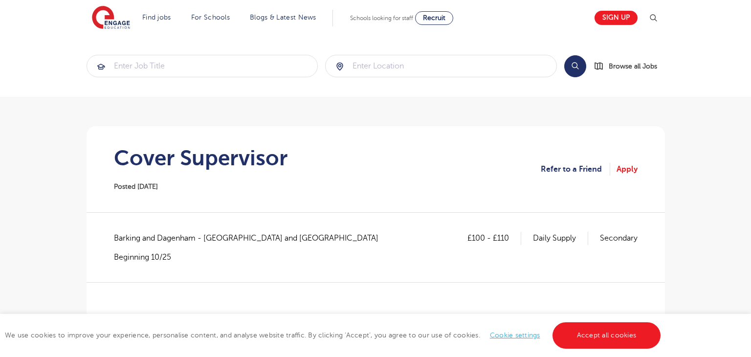
click at [126, 240] on span "Barking and Dagenham - Barking and Dagenham" at bounding box center [251, 238] width 274 height 13
drag, startPoint x: 115, startPoint y: 237, endPoint x: 197, endPoint y: 241, distance: 81.3
click at [197, 241] on span "Barking and Dagenham - Barking and Dagenham" at bounding box center [251, 238] width 274 height 13
copy span "Barking and Dagenham"
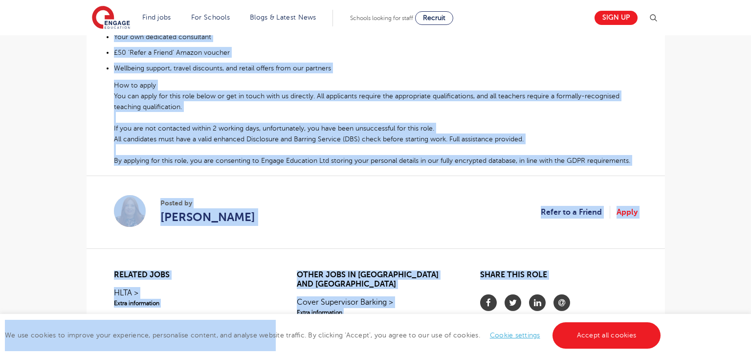
scroll to position [613, 0]
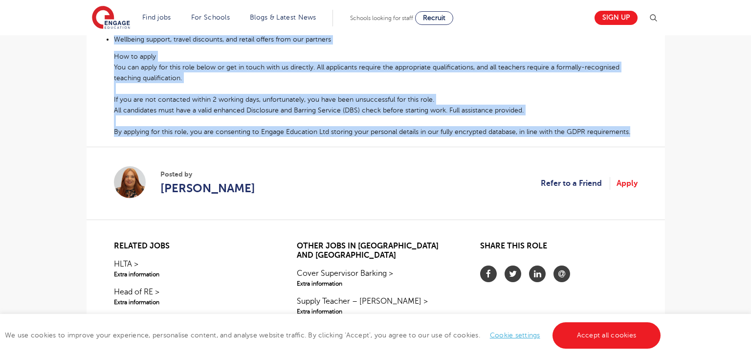
drag, startPoint x: 113, startPoint y: 192, endPoint x: 633, endPoint y: 128, distance: 523.9
copy div "Cover Supervisor Required in Barking and Dagenham At Engage, we’re working with…"
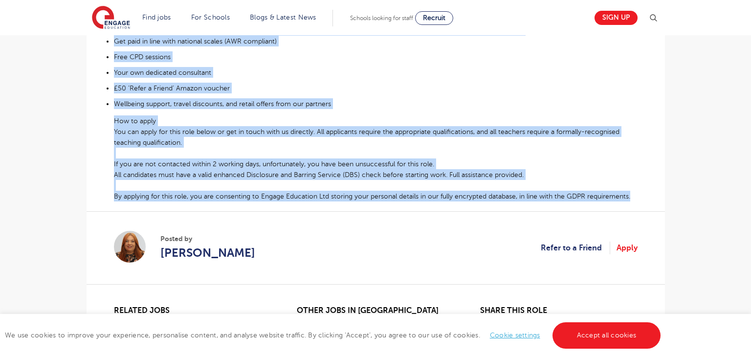
scroll to position [553, 0]
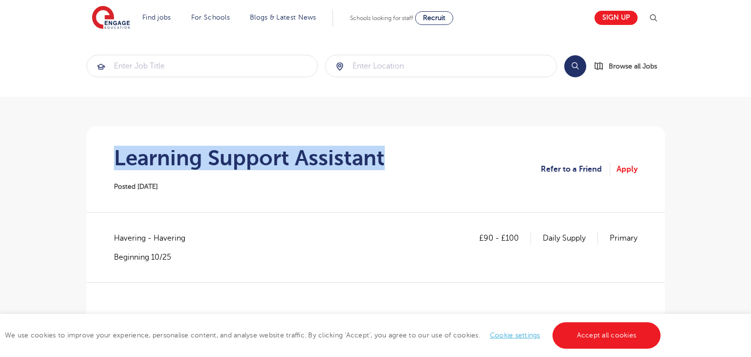
drag, startPoint x: 114, startPoint y: 155, endPoint x: 418, endPoint y: 162, distance: 303.3
click at [418, 162] on section "Learning Support Assistant Posted 10/10/25 Refer to a Friend Apply" at bounding box center [375, 169] width 563 height 86
copy h1 "Learning Support Assistant"
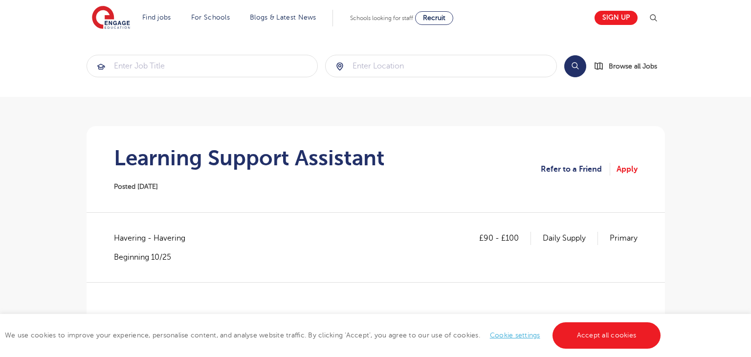
click at [130, 238] on span "Havering - Havering" at bounding box center [154, 238] width 81 height 13
copy span "Havering"
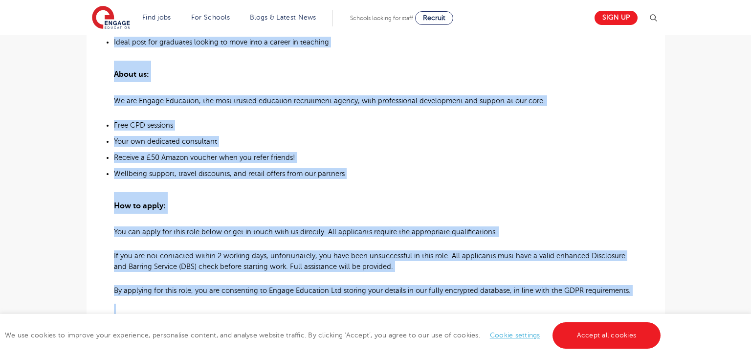
scroll to position [904, 0]
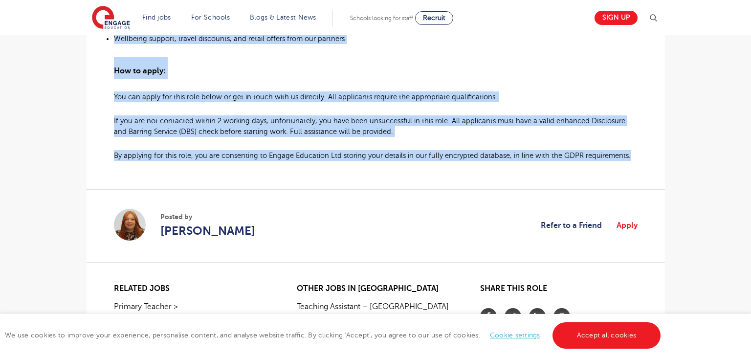
drag, startPoint x: 113, startPoint y: 174, endPoint x: 668, endPoint y: 155, distance: 555.0
copy div "SEN Learning Support Assistant Required for Primary School in Havering About th…"
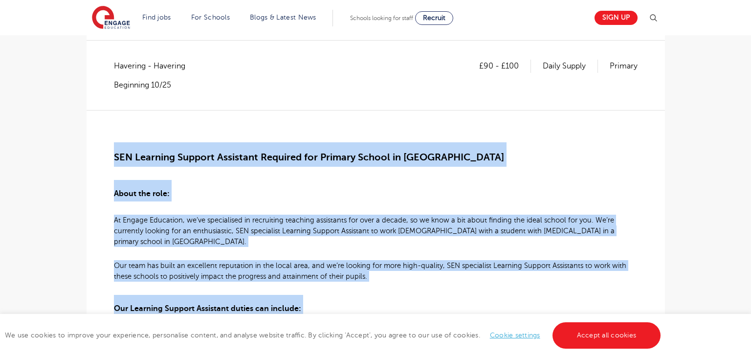
scroll to position [181, 0]
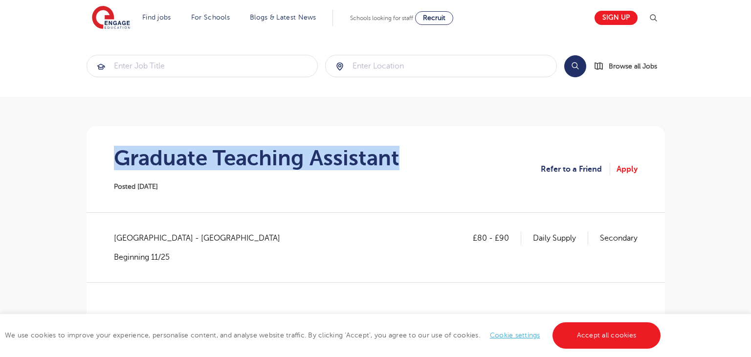
drag, startPoint x: 117, startPoint y: 156, endPoint x: 428, endPoint y: 156, distance: 310.6
click at [428, 156] on section "Graduate Teaching Assistant Posted [DATE] Refer to a Friend Apply" at bounding box center [375, 169] width 563 height 86
copy h1 "Graduate Teaching Assistant"
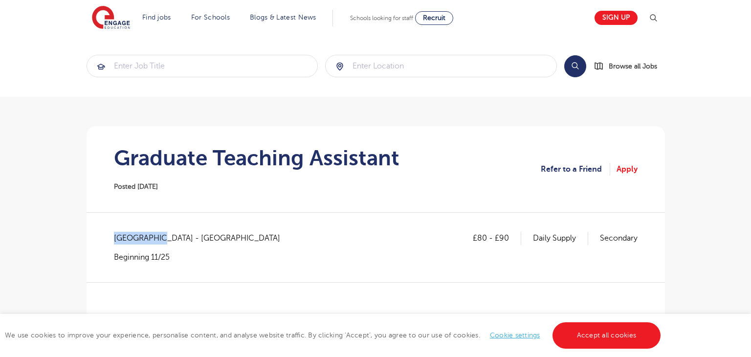
drag, startPoint x: 113, startPoint y: 235, endPoint x: 157, endPoint y: 235, distance: 43.5
click at [157, 235] on span "West Sussex - Worthing" at bounding box center [202, 238] width 176 height 13
copy span "West Sussex"
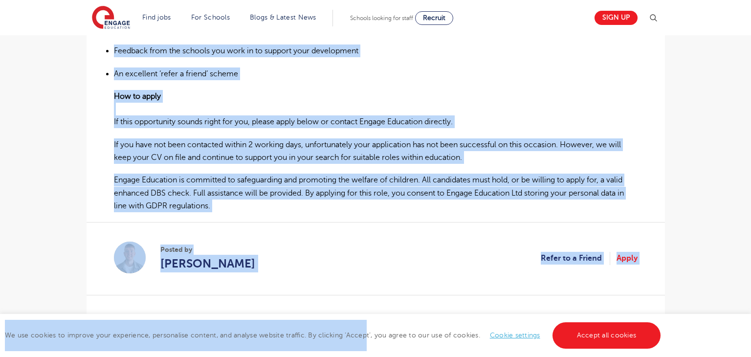
scroll to position [741, 0]
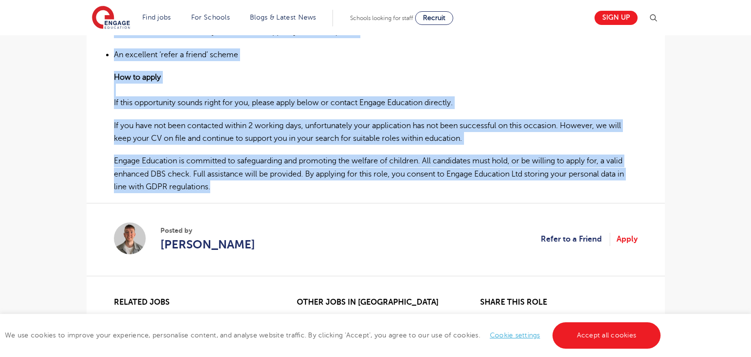
drag, startPoint x: 115, startPoint y: 223, endPoint x: 213, endPoint y: 183, distance: 105.4
copy div "Graduate Teaching Assistant – Worthing We are currently recruiting for a Gradua…"
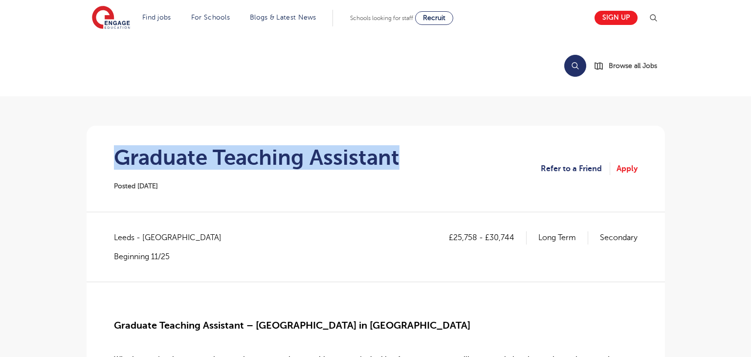
click at [404, 158] on section "Graduate Teaching Assistant Posted [DATE] Refer to a Friend Apply" at bounding box center [375, 169] width 563 height 86
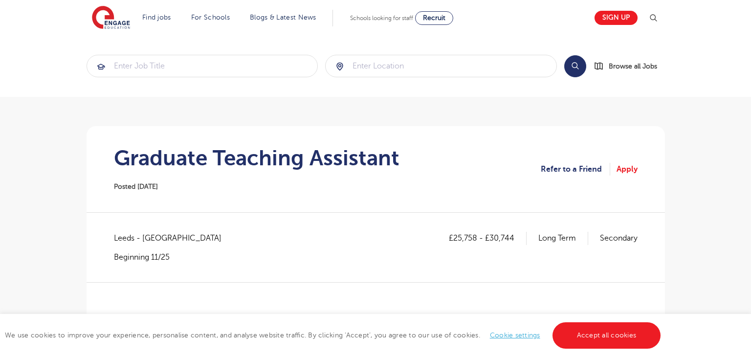
click at [126, 239] on span "Leeds - [GEOGRAPHIC_DATA]" at bounding box center [172, 238] width 117 height 13
click at [126, 240] on span "Leeds - [GEOGRAPHIC_DATA]" at bounding box center [172, 238] width 117 height 13
copy span "[GEOGRAPHIC_DATA]"
drag, startPoint x: 454, startPoint y: 238, endPoint x: 475, endPoint y: 237, distance: 21.1
click at [475, 237] on p "£25,758 - £30,744" at bounding box center [488, 238] width 78 height 13
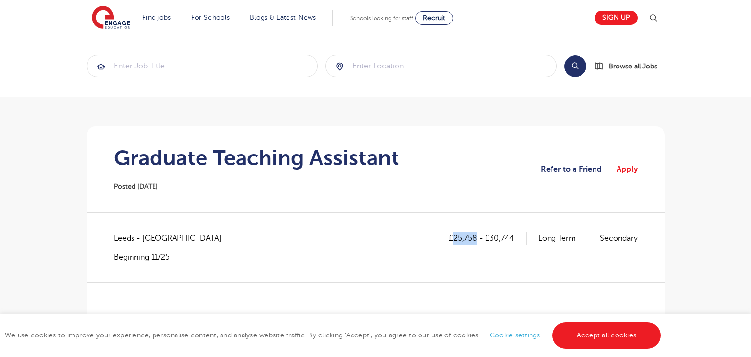
copy p "25,758"
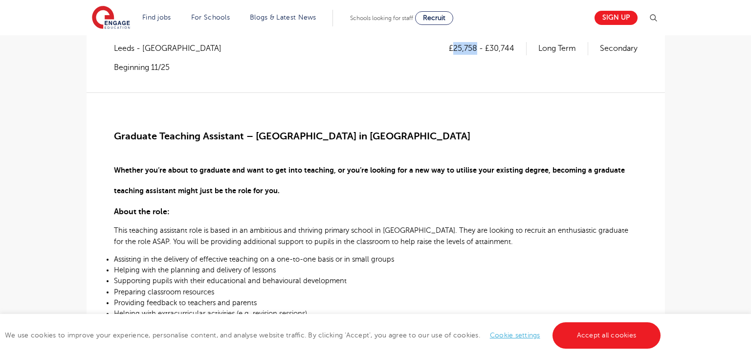
scroll to position [186, 0]
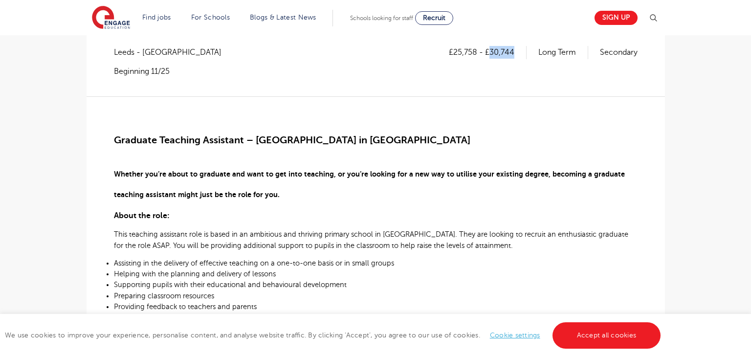
drag, startPoint x: 490, startPoint y: 53, endPoint x: 513, endPoint y: 53, distance: 23.0
click at [513, 53] on p "£25,758 - £30,744" at bounding box center [488, 52] width 78 height 13
copy p "30,744"
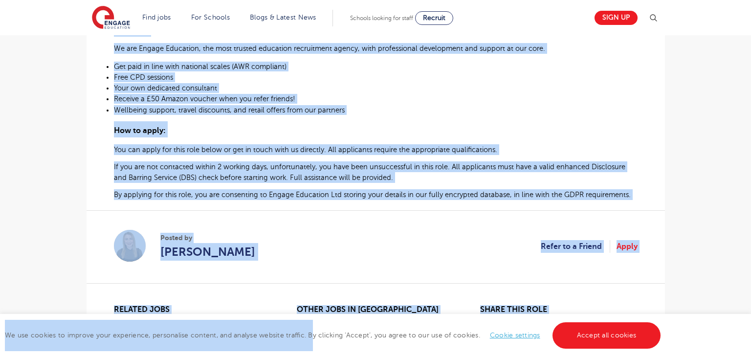
scroll to position [625, 0]
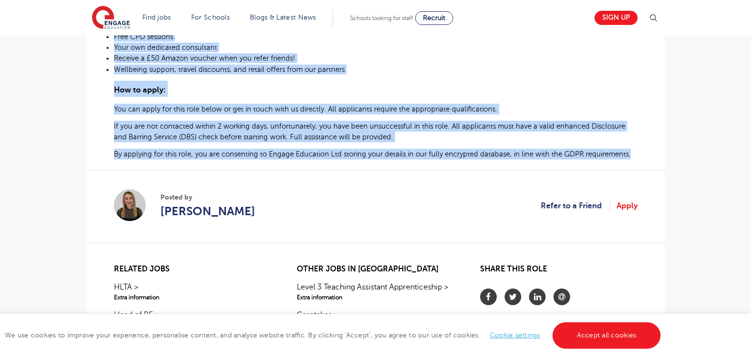
drag, startPoint x: 115, startPoint y: 140, endPoint x: 632, endPoint y: 158, distance: 517.3
copy div "Graduate Teaching Assistant – Primary School in Leeds ​ Whether you’re about to…"
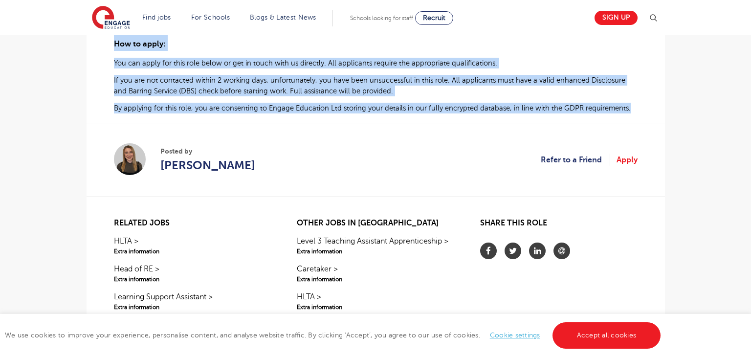
scroll to position [692, 0]
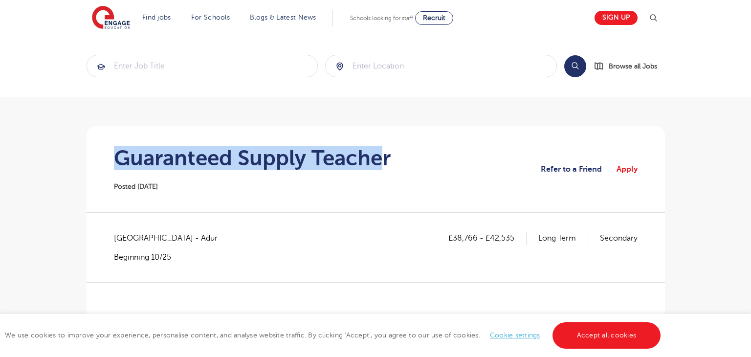
drag, startPoint x: 118, startPoint y: 155, endPoint x: 387, endPoint y: 156, distance: 269.0
click at [387, 156] on h1 "Guaranteed Supply Teacher" at bounding box center [252, 158] width 277 height 24
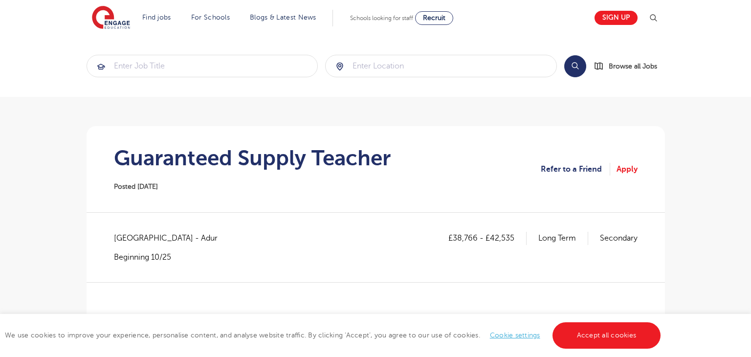
click at [403, 172] on section "Guaranteed Supply Teacher Posted [DATE] Refer to a Friend Apply" at bounding box center [375, 169] width 563 height 86
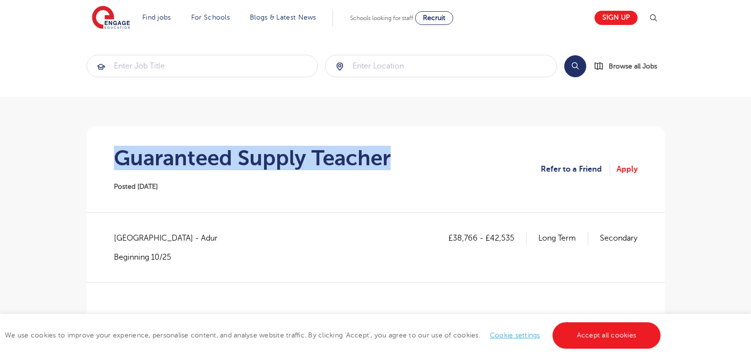
drag, startPoint x: 116, startPoint y: 156, endPoint x: 400, endPoint y: 158, distance: 284.2
click at [400, 158] on section "Guaranteed Supply Teacher Posted [DATE] Refer to a Friend Apply" at bounding box center [375, 169] width 563 height 86
copy h1 "Guaranteed Supply Teacher"
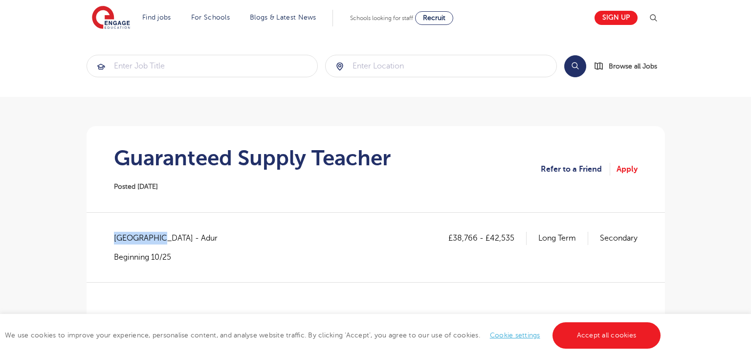
drag, startPoint x: 114, startPoint y: 237, endPoint x: 157, endPoint y: 239, distance: 43.6
click at [157, 239] on span "West Sussex - Adur" at bounding box center [170, 238] width 113 height 13
copy span "West Sussex"
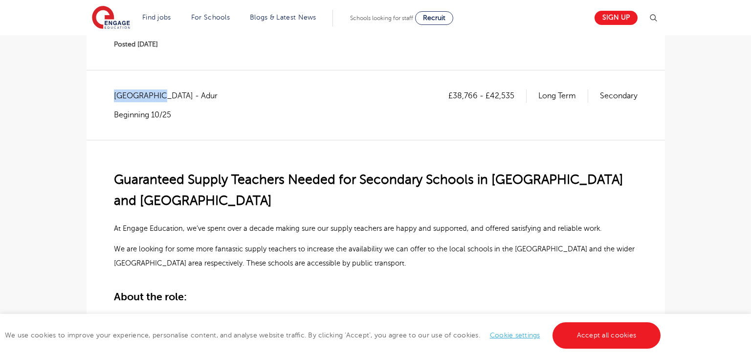
scroll to position [143, 0]
drag, startPoint x: 453, startPoint y: 94, endPoint x: 477, endPoint y: 94, distance: 24.0
click at [477, 94] on p "£38,766 - £42,535" at bounding box center [488, 95] width 78 height 13
copy p "38,766"
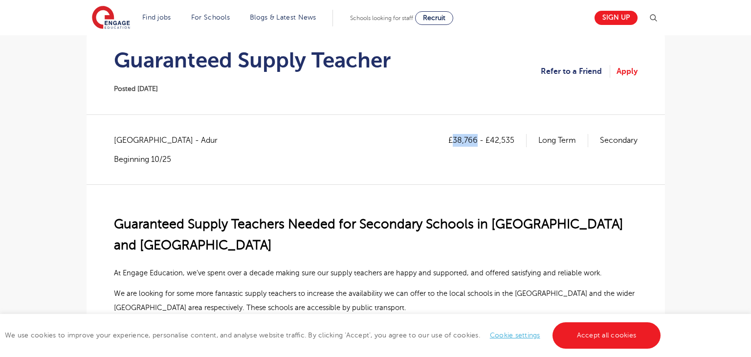
scroll to position [0, 0]
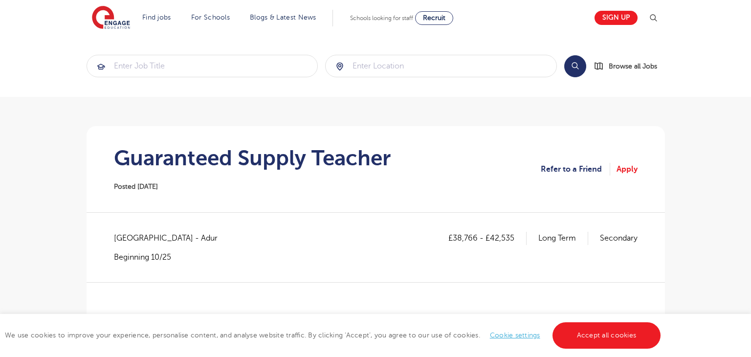
click at [489, 236] on p "£38,766 - £42,535" at bounding box center [488, 238] width 78 height 13
copy p "42,535"
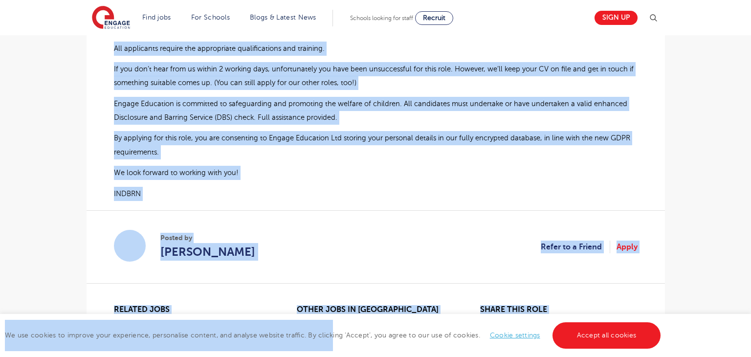
scroll to position [833, 0]
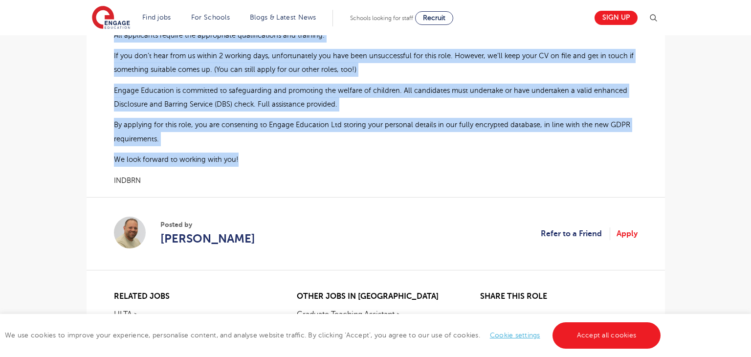
drag, startPoint x: 115, startPoint y: 237, endPoint x: 247, endPoint y: 156, distance: 155.0
copy div "Guaranteed Supply Teachers Needed for Secondary Schools in Worthing and West Su…"
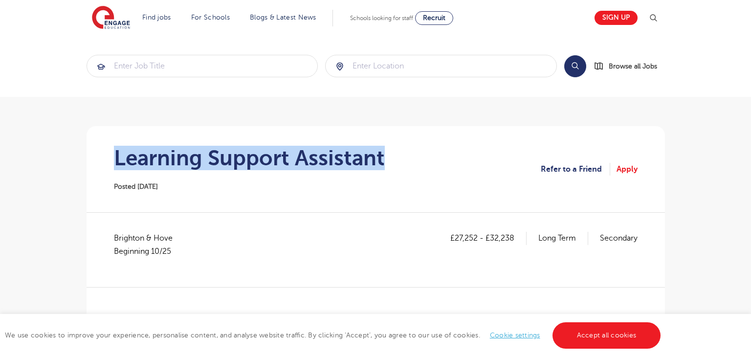
drag, startPoint x: 113, startPoint y: 155, endPoint x: 409, endPoint y: 163, distance: 296.0
click at [409, 163] on section "Learning Support Assistant Posted [DATE] Refer to a Friend Apply" at bounding box center [375, 169] width 563 height 86
copy h1 "Learning Support Assistant"
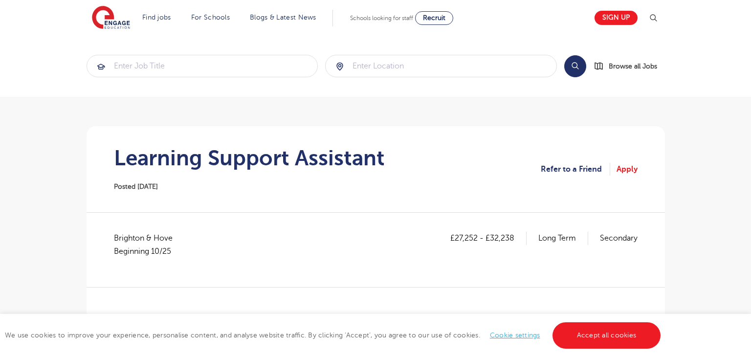
click at [115, 238] on span "Brighton & Hove Beginning 10/25" at bounding box center [148, 245] width 68 height 26
copy span "[GEOGRAPHIC_DATA]"
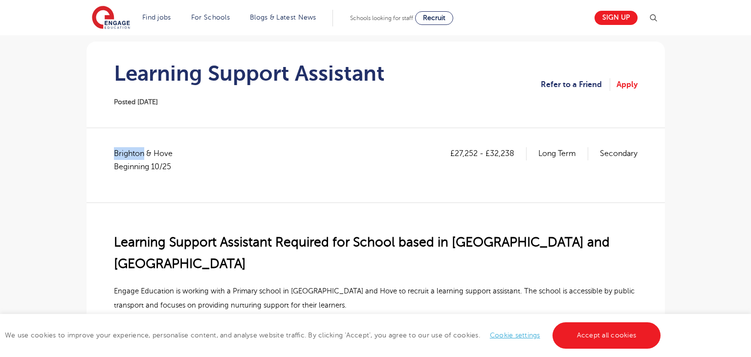
scroll to position [99, 0]
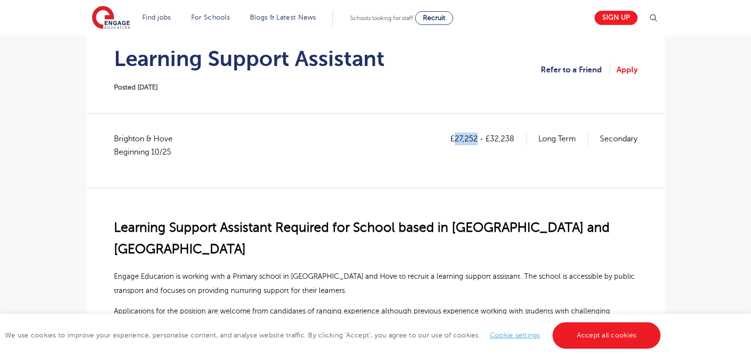
drag, startPoint x: 455, startPoint y: 138, endPoint x: 476, endPoint y: 138, distance: 21.5
click at [476, 138] on p "£27,252 - £32,238" at bounding box center [488, 139] width 76 height 13
copy p "27,252"
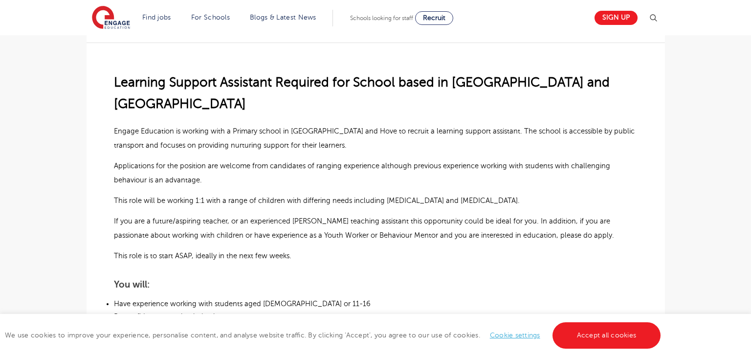
scroll to position [162, 0]
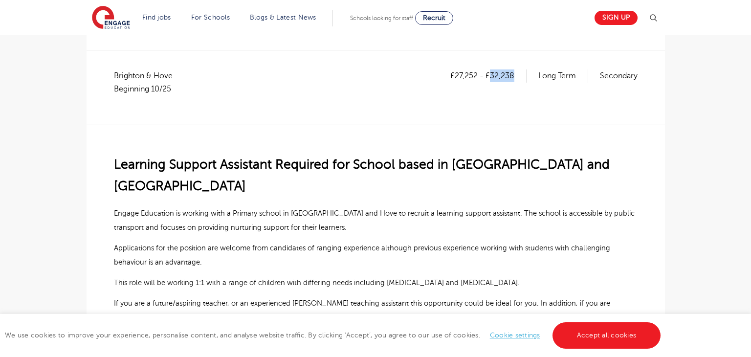
drag, startPoint x: 490, startPoint y: 73, endPoint x: 514, endPoint y: 73, distance: 24.5
click at [514, 73] on p "£27,252 - £32,238" at bounding box center [488, 75] width 76 height 13
copy p "32,238"
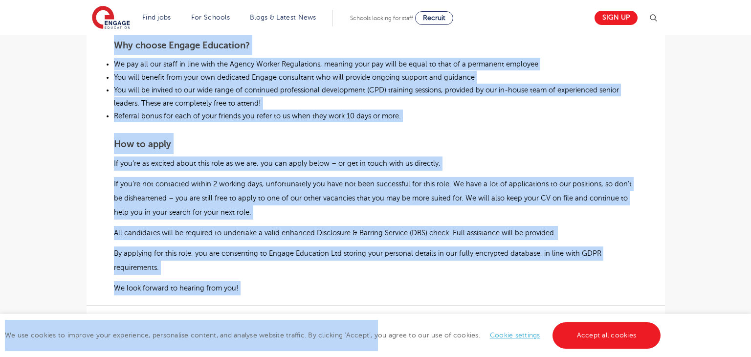
scroll to position [804, 0]
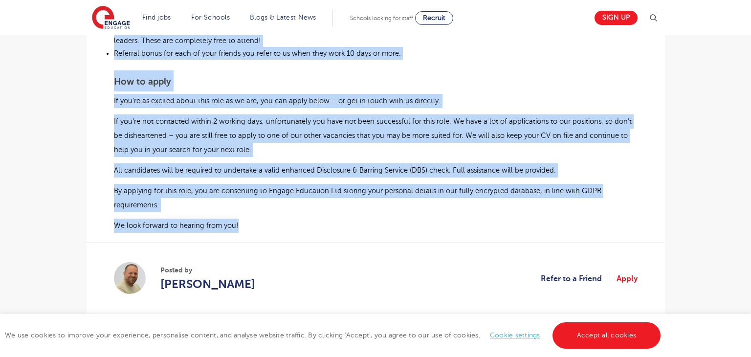
drag, startPoint x: 112, startPoint y: 162, endPoint x: 241, endPoint y: 200, distance: 133.7
copy div "Learning Support Assistant Required for School based in Brighton and Hove Engag…"
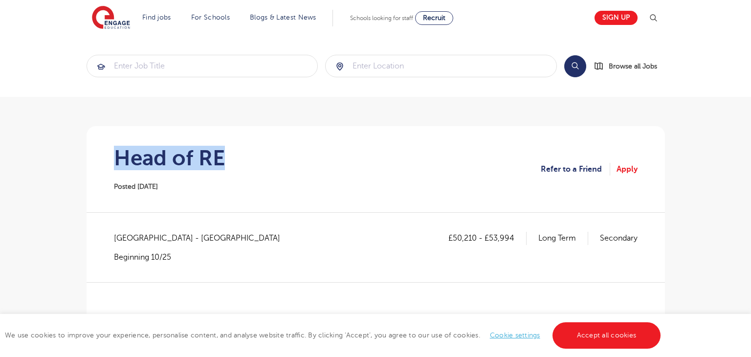
drag, startPoint x: 116, startPoint y: 155, endPoint x: 243, endPoint y: 155, distance: 127.2
click at [243, 155] on section "Head of RE Posted [DATE] Refer to a Friend Apply" at bounding box center [375, 169] width 563 height 86
copy h1 "Head of RE"
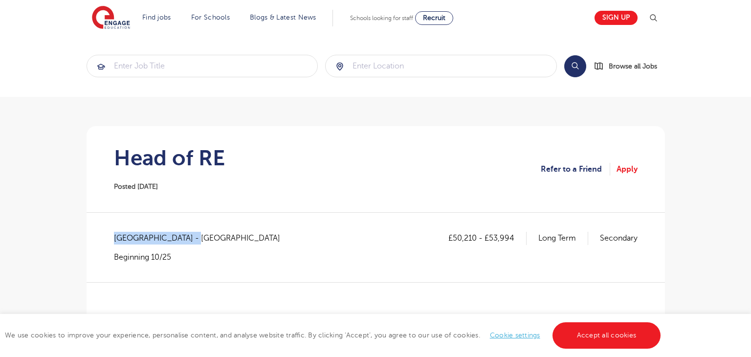
drag, startPoint x: 114, startPoint y: 240, endPoint x: 200, endPoint y: 238, distance: 85.6
click at [200, 238] on span "Richmond upon Thames - Richmond upon Thames" at bounding box center [202, 238] width 176 height 13
copy span "Richmond upon Thames"
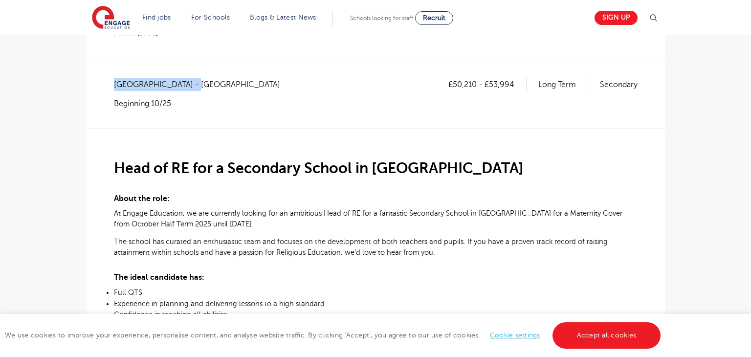
scroll to position [136, 0]
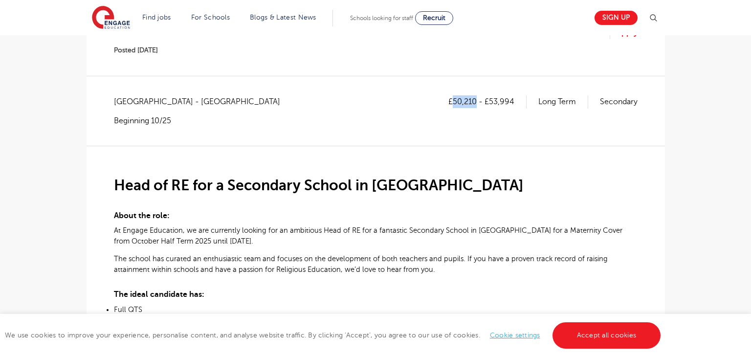
drag, startPoint x: 454, startPoint y: 101, endPoint x: 474, endPoint y: 101, distance: 20.1
click at [474, 101] on p "£50,210 - £53,994" at bounding box center [488, 101] width 78 height 13
copy p "50,210"
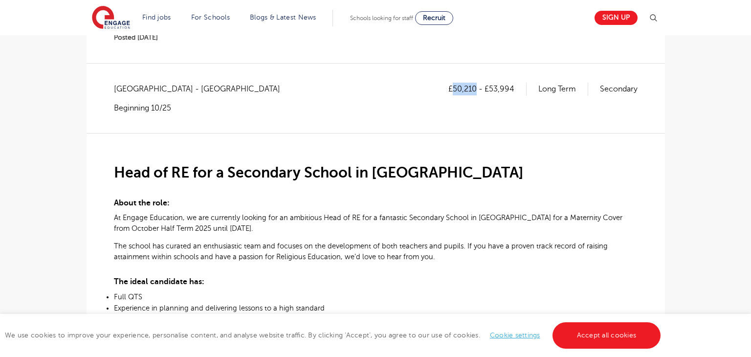
scroll to position [76, 0]
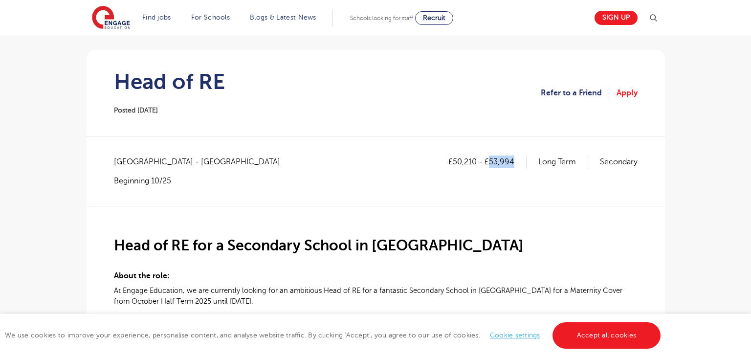
drag, startPoint x: 490, startPoint y: 158, endPoint x: 512, endPoint y: 160, distance: 22.1
click at [512, 160] on p "£50,210 - £53,994" at bounding box center [488, 162] width 78 height 13
copy p "53,994"
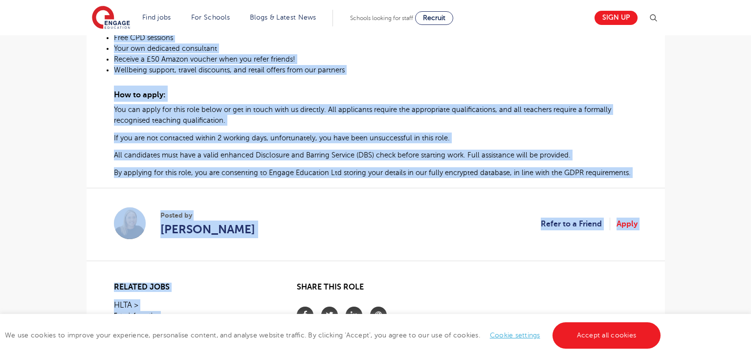
scroll to position [663, 0]
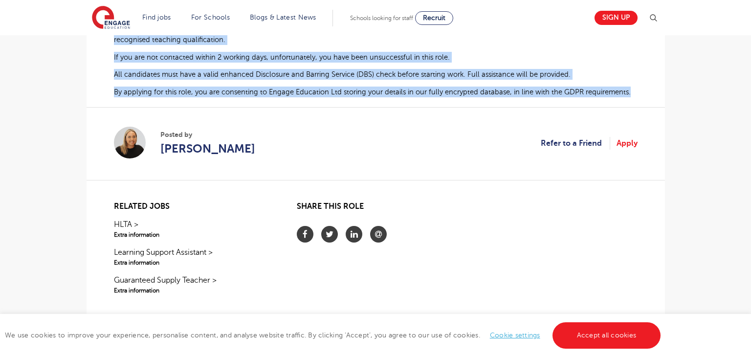
drag, startPoint x: 114, startPoint y: 246, endPoint x: 629, endPoint y: 99, distance: 536.0
copy div "Head of RE for a Secondary School in Richmond About the role: At Engage Educati…"
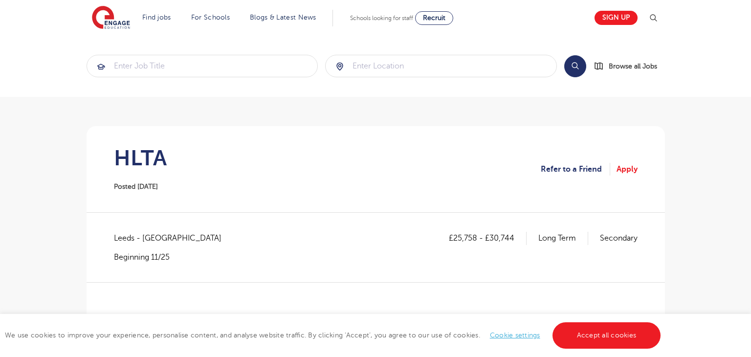
click at [139, 156] on h1 "HLTA" at bounding box center [140, 158] width 53 height 24
click at [140, 156] on h1 "HLTA" at bounding box center [140, 158] width 53 height 24
copy h1 "HLTA"
click at [114, 237] on span "Leeds - [GEOGRAPHIC_DATA]" at bounding box center [172, 238] width 117 height 13
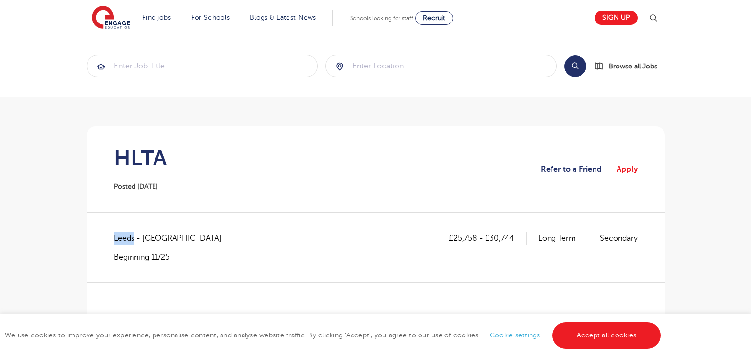
copy span "[GEOGRAPHIC_DATA]"
drag, startPoint x: 455, startPoint y: 235, endPoint x: 464, endPoint y: 237, distance: 8.9
click at [464, 237] on p "£25,758 - £30,744" at bounding box center [488, 238] width 78 height 13
drag, startPoint x: 453, startPoint y: 238, endPoint x: 475, endPoint y: 240, distance: 22.6
click at [475, 240] on p "£25,758 - £30,744" at bounding box center [488, 238] width 78 height 13
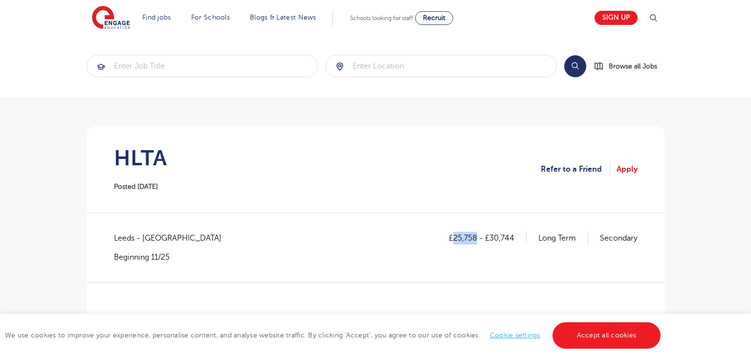
copy p "25,758"
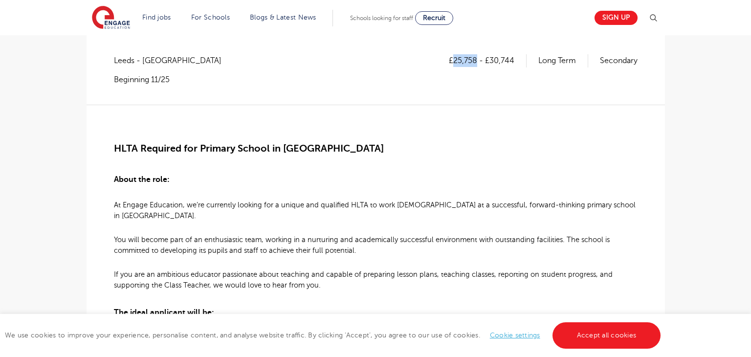
scroll to position [172, 0]
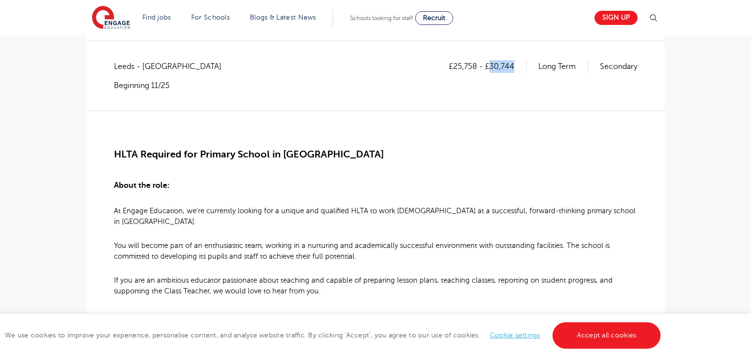
drag, startPoint x: 490, startPoint y: 65, endPoint x: 515, endPoint y: 65, distance: 25.4
click at [515, 65] on p "£25,758 - £30,744" at bounding box center [488, 66] width 78 height 13
copy p "30,744"
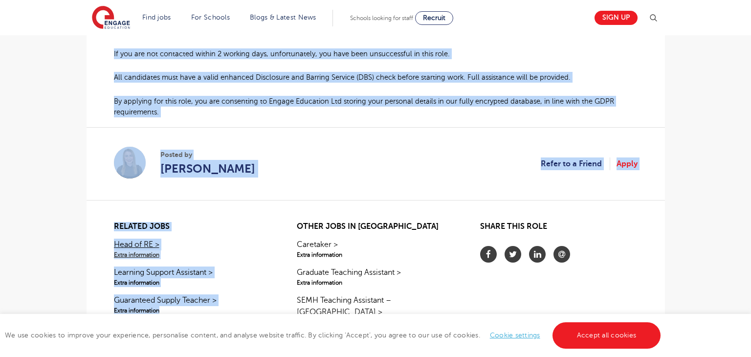
scroll to position [770, 0]
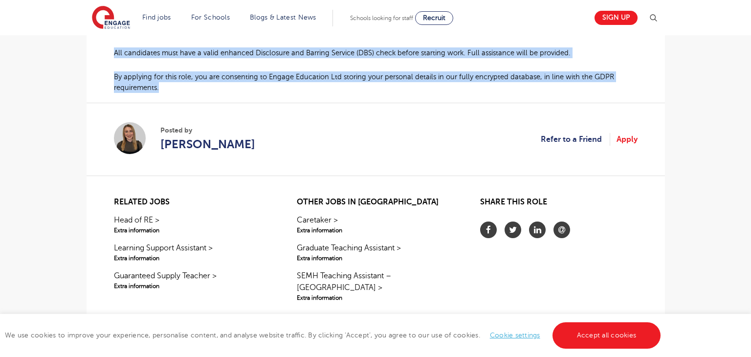
drag, startPoint x: 115, startPoint y: 155, endPoint x: 161, endPoint y: 80, distance: 87.6
copy div "HLTA Required for Primary School in Leeds About the role: At Engage Education, …"
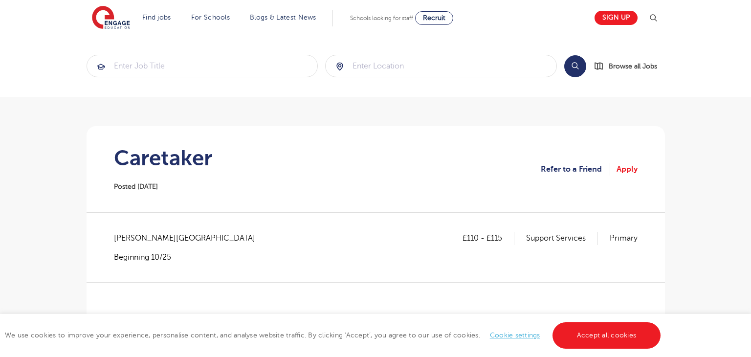
click at [116, 162] on h1 "Caretaker" at bounding box center [163, 158] width 98 height 24
copy h1 "Caretaker"
click at [128, 239] on span "Bradford - Bradford" at bounding box center [189, 238] width 151 height 13
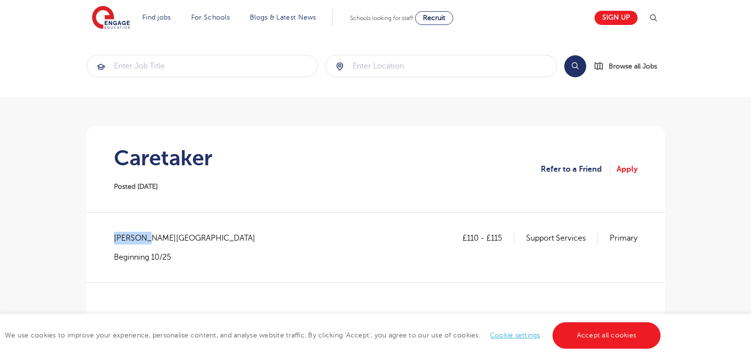
copy span "Bradford"
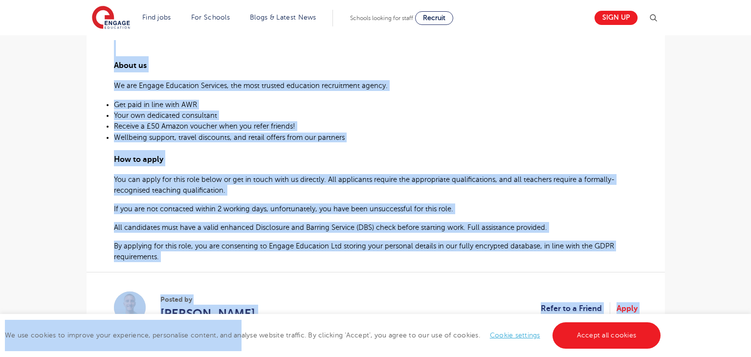
scroll to position [665, 0]
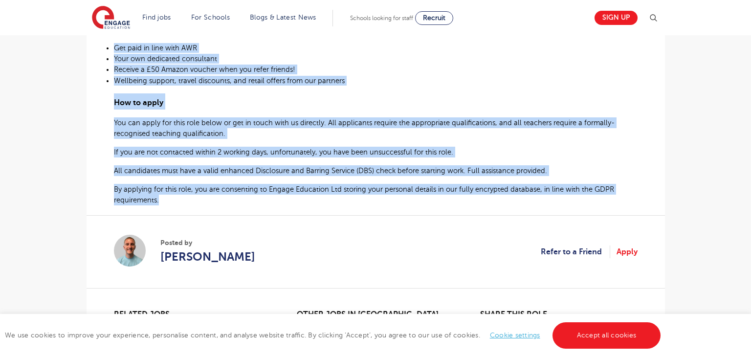
drag, startPoint x: 116, startPoint y: 158, endPoint x: 164, endPoint y: 207, distance: 69.2
copy div "School Caretaker required in Bradford At Engage Education Services, we’re curre…"
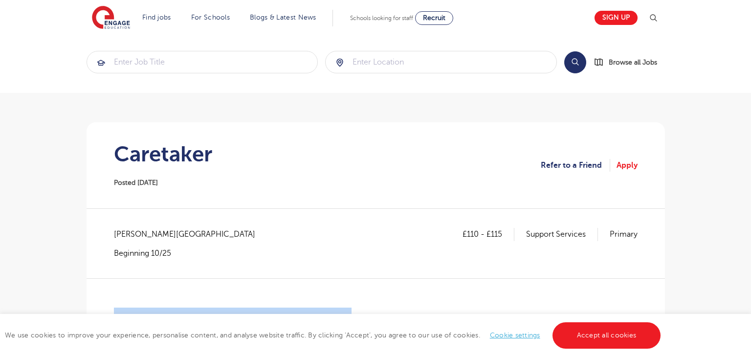
scroll to position [0, 0]
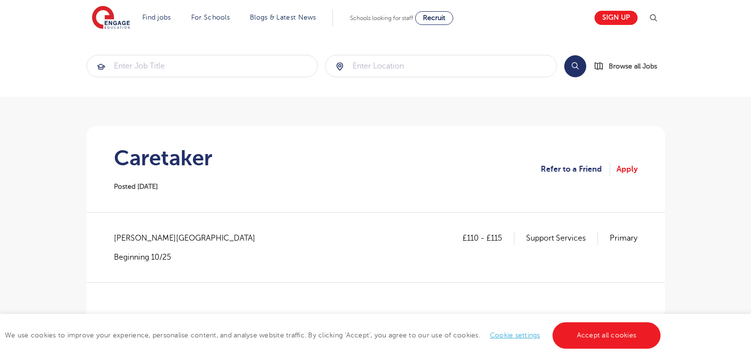
click at [410, 181] on section "Caretaker Posted 10/10/25 Refer to a Friend Apply" at bounding box center [375, 169] width 563 height 86
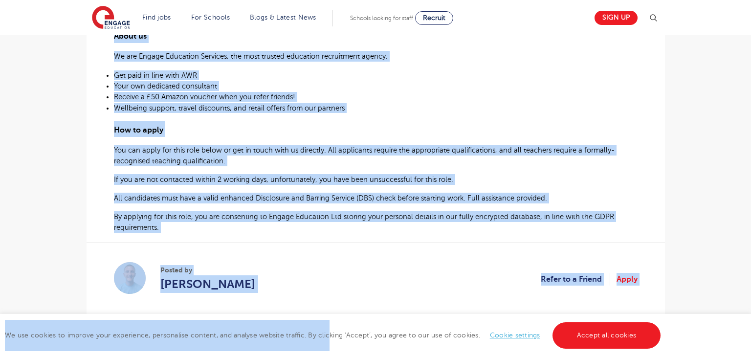
scroll to position [696, 0]
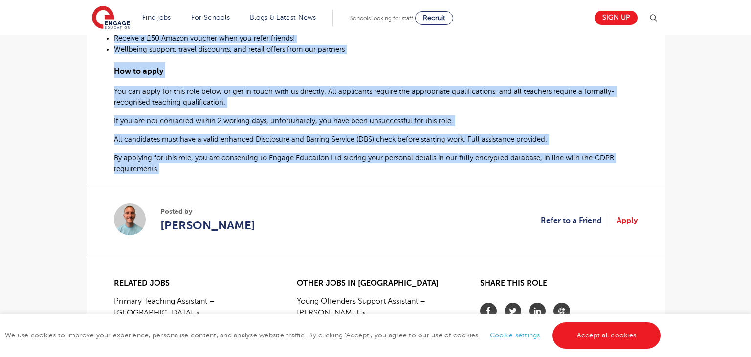
drag, startPoint x: 115, startPoint y: 180, endPoint x: 163, endPoint y: 175, distance: 47.8
copy div "School Caretaker required in Bradford At Engage Education Services, we’re curre…"
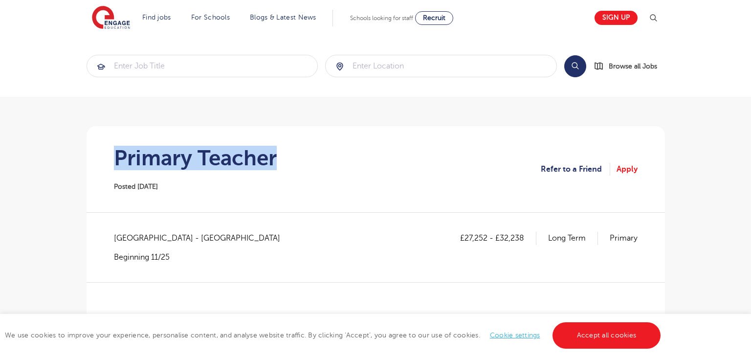
drag, startPoint x: 118, startPoint y: 156, endPoint x: 306, endPoint y: 157, distance: 187.3
click at [306, 157] on section "Primary Teacher Posted [DATE] Refer to a Friend Apply" at bounding box center [375, 169] width 563 height 86
copy h1 "Primary Teacher"
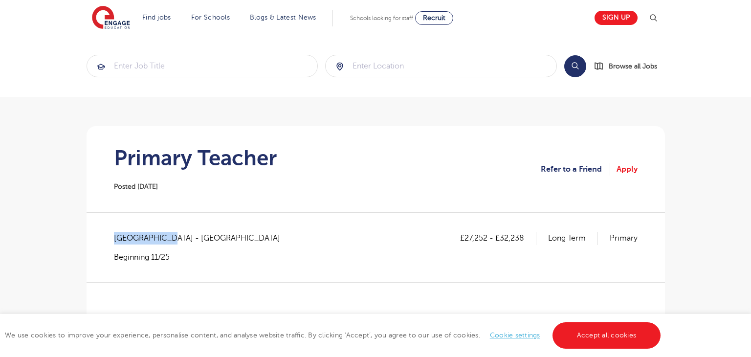
drag, startPoint x: 112, startPoint y: 236, endPoint x: 166, endPoint y: 237, distance: 54.3
copy span "Tower Hamlets"
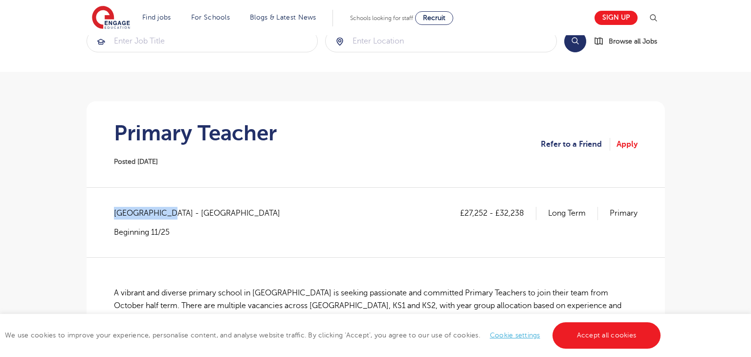
scroll to position [33, 0]
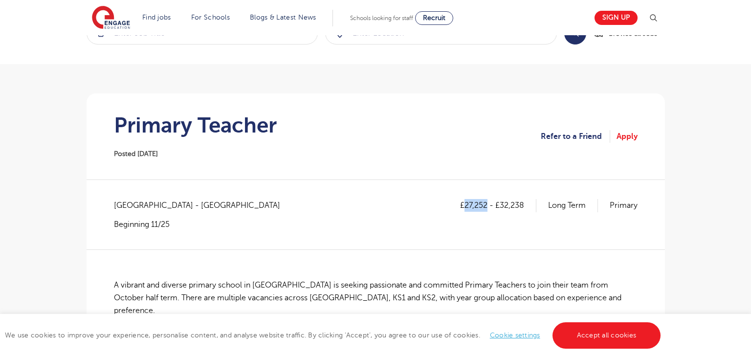
drag, startPoint x: 465, startPoint y: 202, endPoint x: 487, endPoint y: 202, distance: 22.5
click at [487, 202] on p "£27,252 - £32,238" at bounding box center [498, 205] width 76 height 13
copy p "27,252"
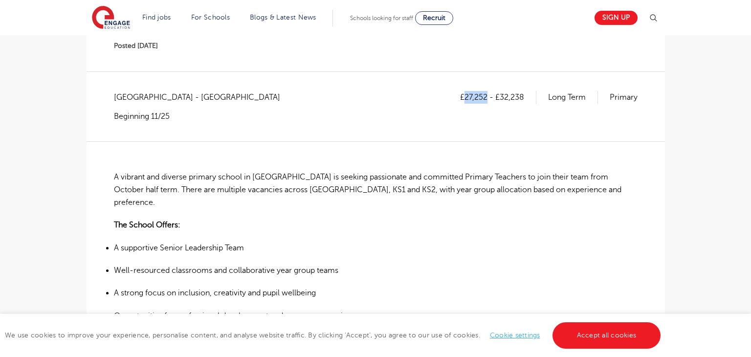
scroll to position [43, 0]
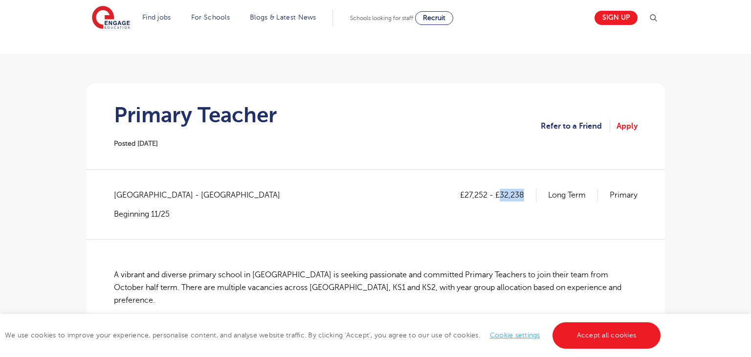
drag, startPoint x: 502, startPoint y: 193, endPoint x: 524, endPoint y: 194, distance: 22.0
click at [524, 194] on p "£27,252 - £32,238" at bounding box center [498, 195] width 76 height 13
copy p "32,238"
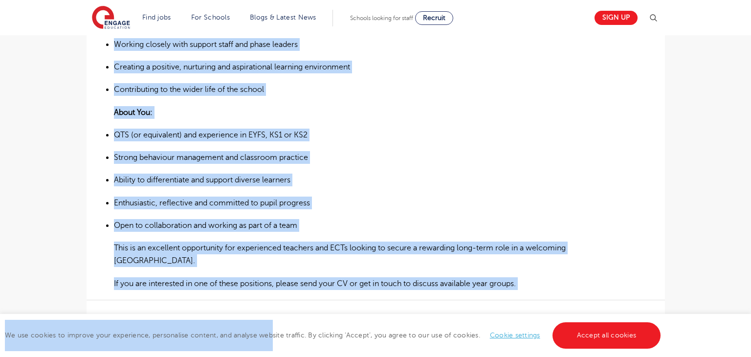
scroll to position [593, 0]
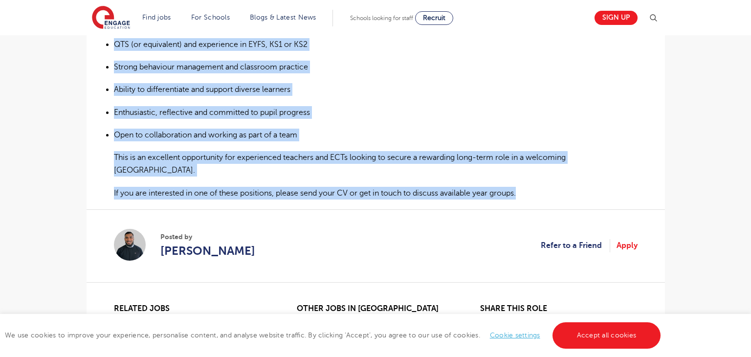
drag, startPoint x: 113, startPoint y: 270, endPoint x: 526, endPoint y: 180, distance: 422.0
copy div "A vibrant and diverse primary school in Tower Hamlets is seeking passionate and…"
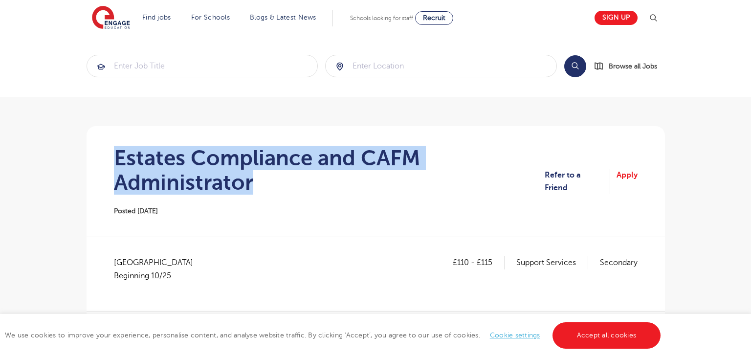
drag, startPoint x: 119, startPoint y: 157, endPoint x: 412, endPoint y: 171, distance: 292.8
click at [412, 171] on h1 "Estates Compliance and CAFM Administrator" at bounding box center [329, 170] width 431 height 49
copy h1 "Estates Compliance and CAFM Administrator"
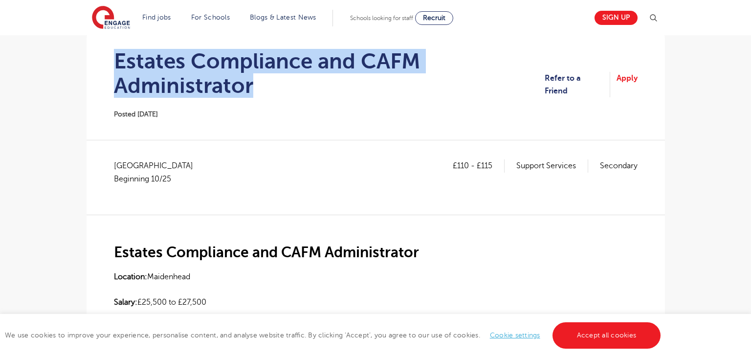
scroll to position [95, 0]
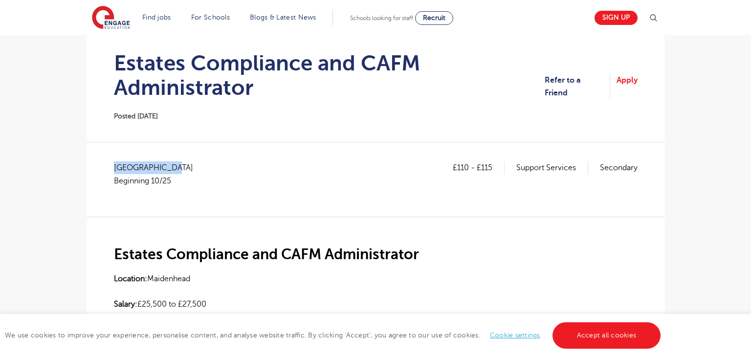
drag, startPoint x: 113, startPoint y: 165, endPoint x: 182, endPoint y: 166, distance: 69.0
copy span "[GEOGRAPHIC_DATA]"
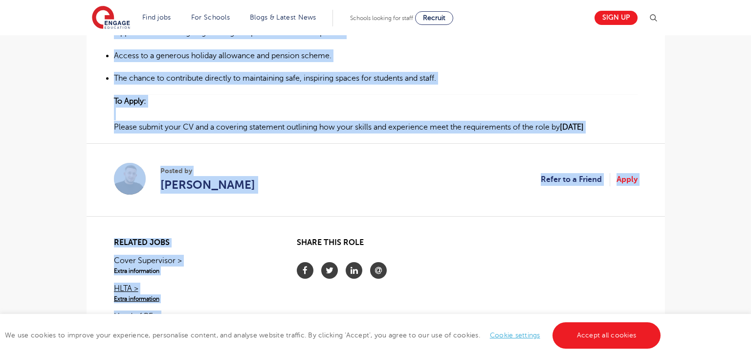
scroll to position [1050, 0]
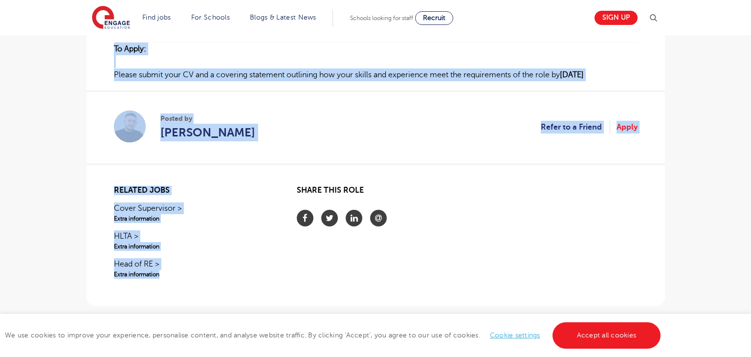
drag, startPoint x: 114, startPoint y: 162, endPoint x: 665, endPoint y: 78, distance: 557.0
copy div "Loremip Dolorsitam con ADIP Elitseddoeius Temporin: Utlaboreet Dolore: £80,568 …"
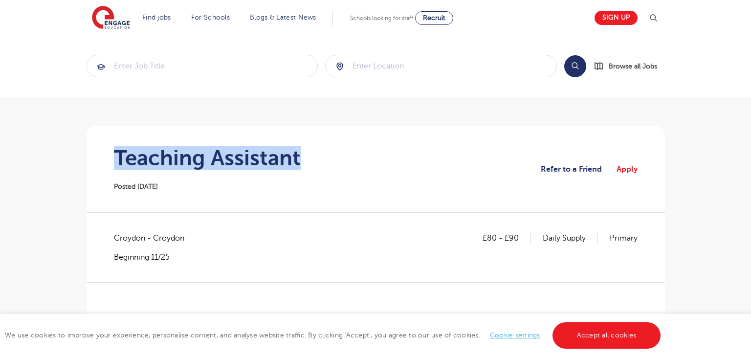
drag, startPoint x: 0, startPoint y: 0, endPoint x: 305, endPoint y: 155, distance: 341.9
click at [305, 155] on section "Teaching Assistant Posted 10/10/25 Refer to a Friend Apply" at bounding box center [375, 169] width 563 height 86
copy h1 "Teaching Assistant"
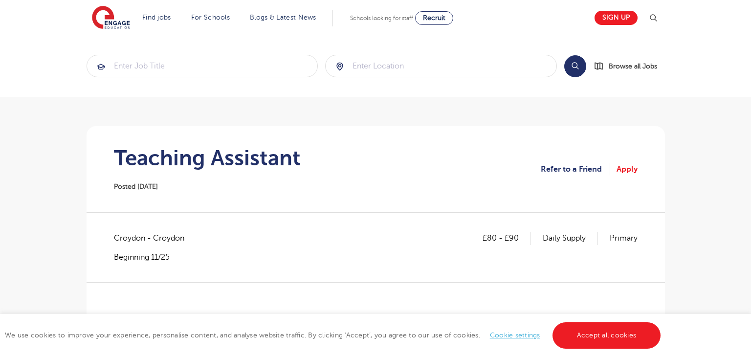
click at [119, 241] on span "Croydon - Croydon" at bounding box center [154, 238] width 80 height 13
copy span "Croydon"
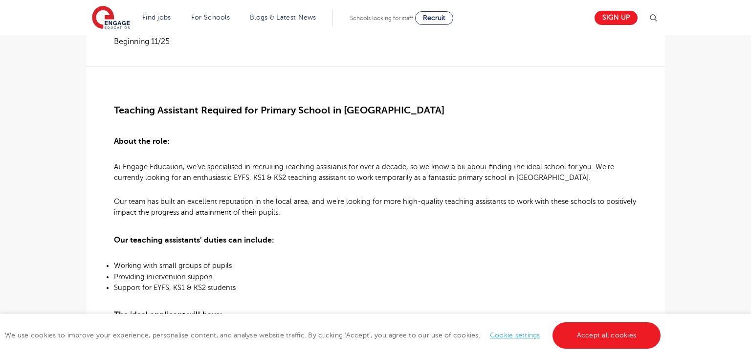
scroll to position [224, 0]
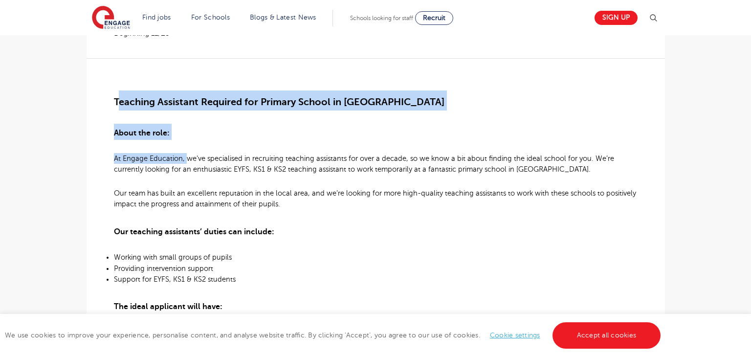
drag, startPoint x: 118, startPoint y: 104, endPoint x: 187, endPoint y: 155, distance: 86.1
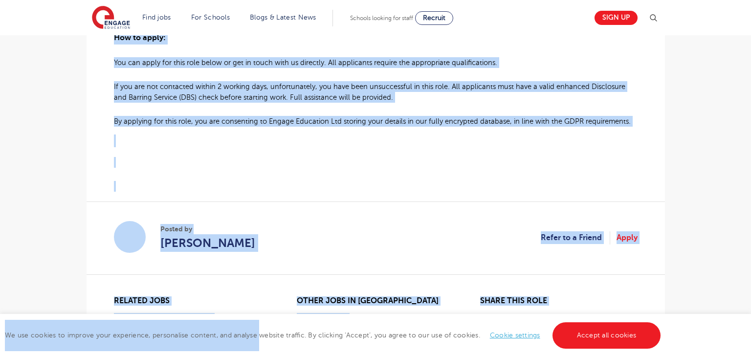
scroll to position [779, 0]
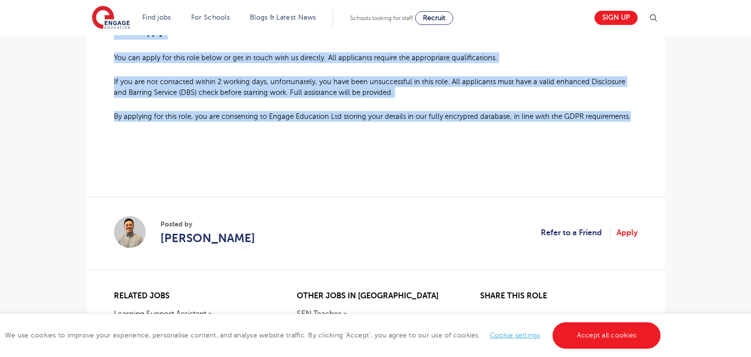
drag, startPoint x: 112, startPoint y: 101, endPoint x: 638, endPoint y: 120, distance: 526.2
copy div "Teaching Assistant Required for Primary School in Croydon About the role: At En…"
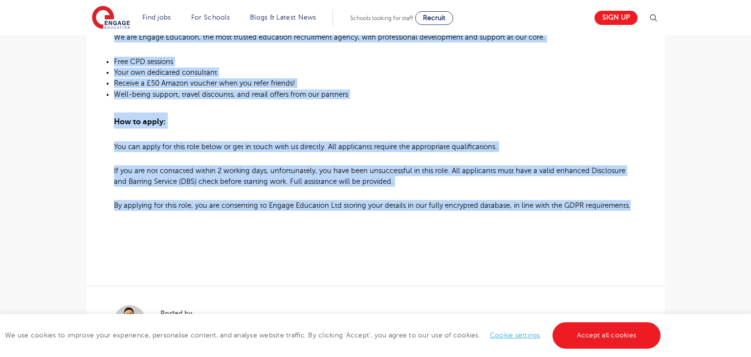
scroll to position [820, 0]
